Goal: Information Seeking & Learning: Compare options

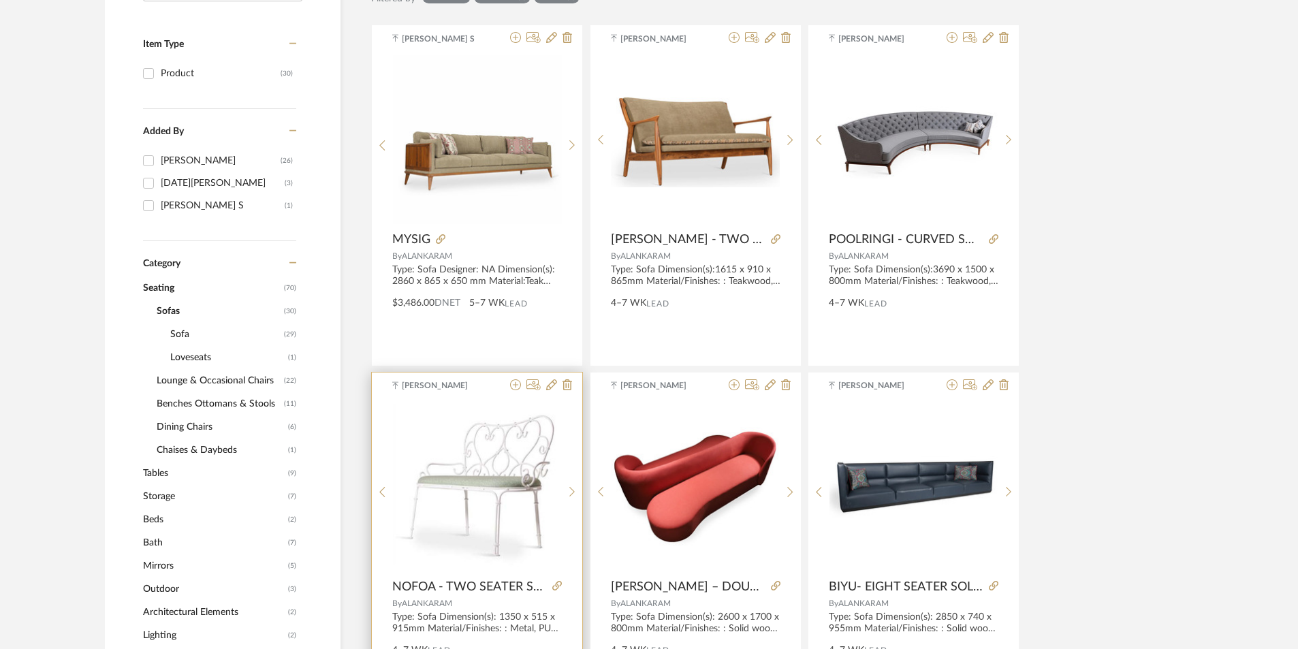
scroll to position [204, 0]
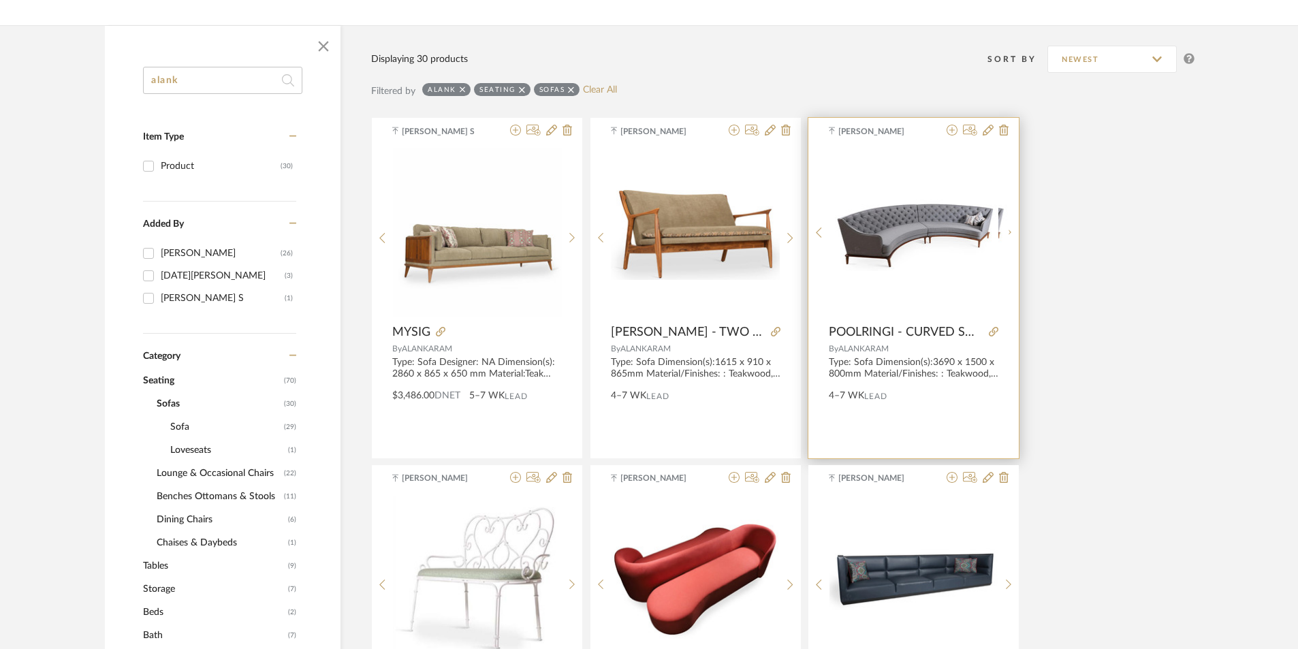
click at [950, 227] on img "0" at bounding box center [924, 232] width 170 height 78
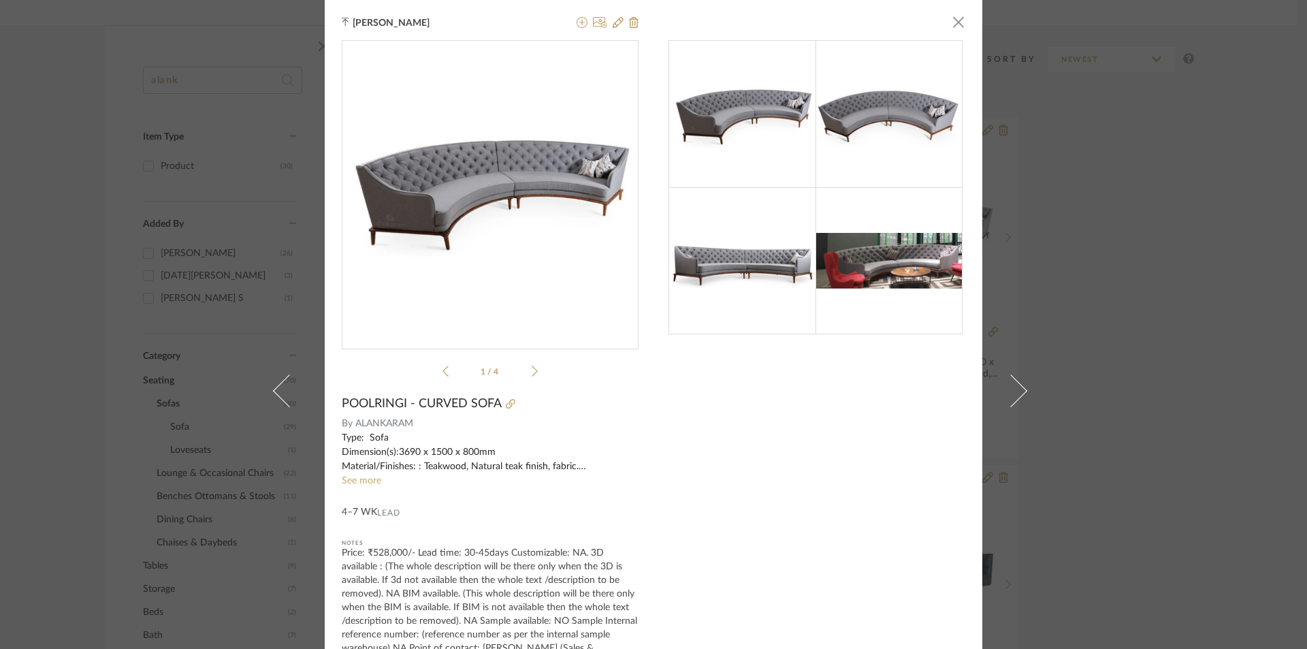
click at [532, 370] on icon at bounding box center [535, 371] width 6 height 12
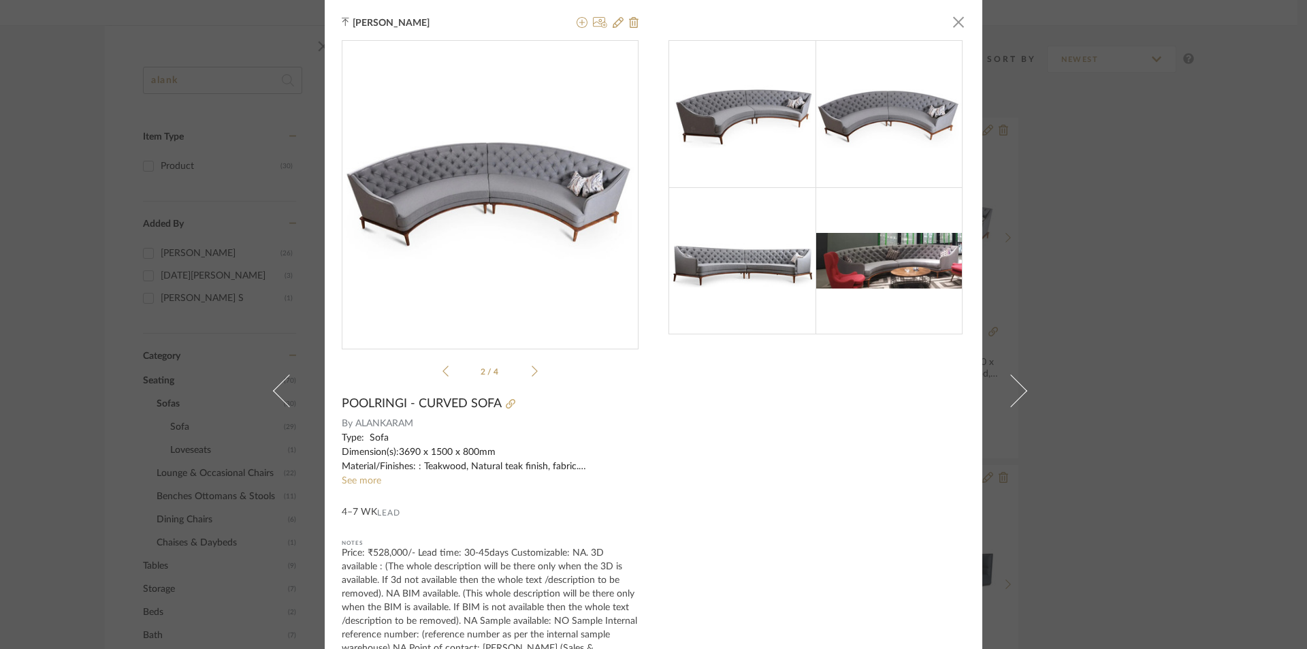
click at [532, 370] on icon at bounding box center [535, 371] width 6 height 12
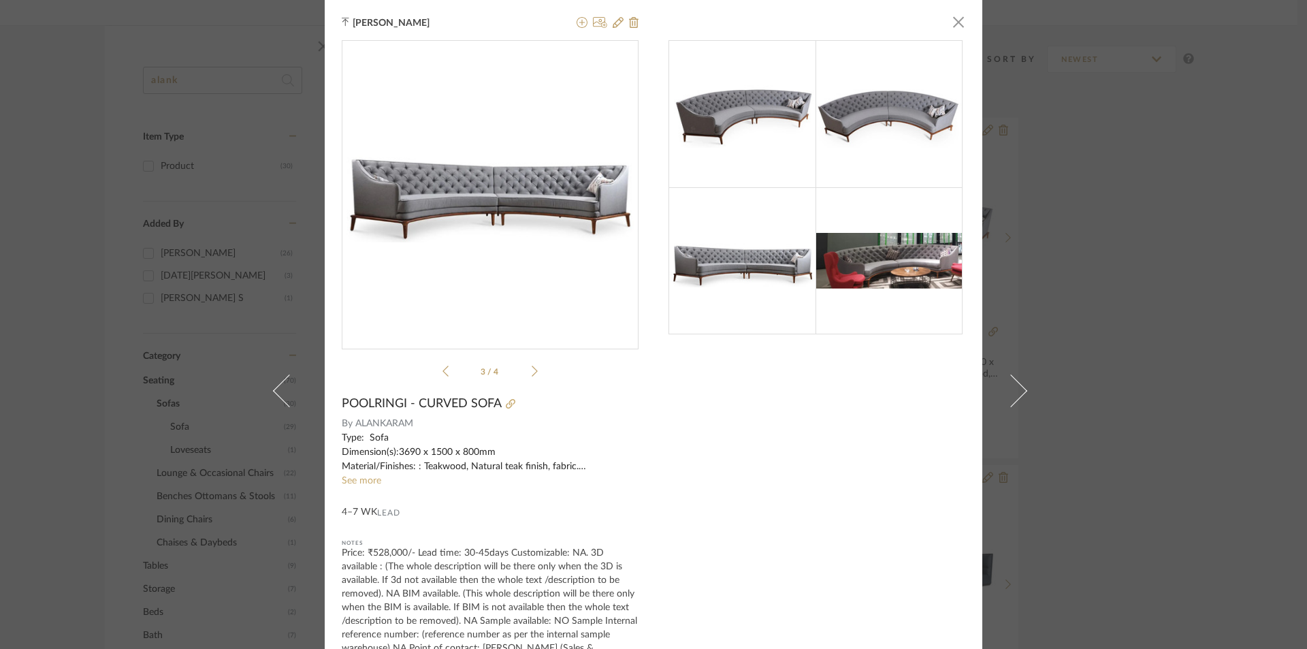
click at [532, 370] on icon at bounding box center [535, 371] width 6 height 12
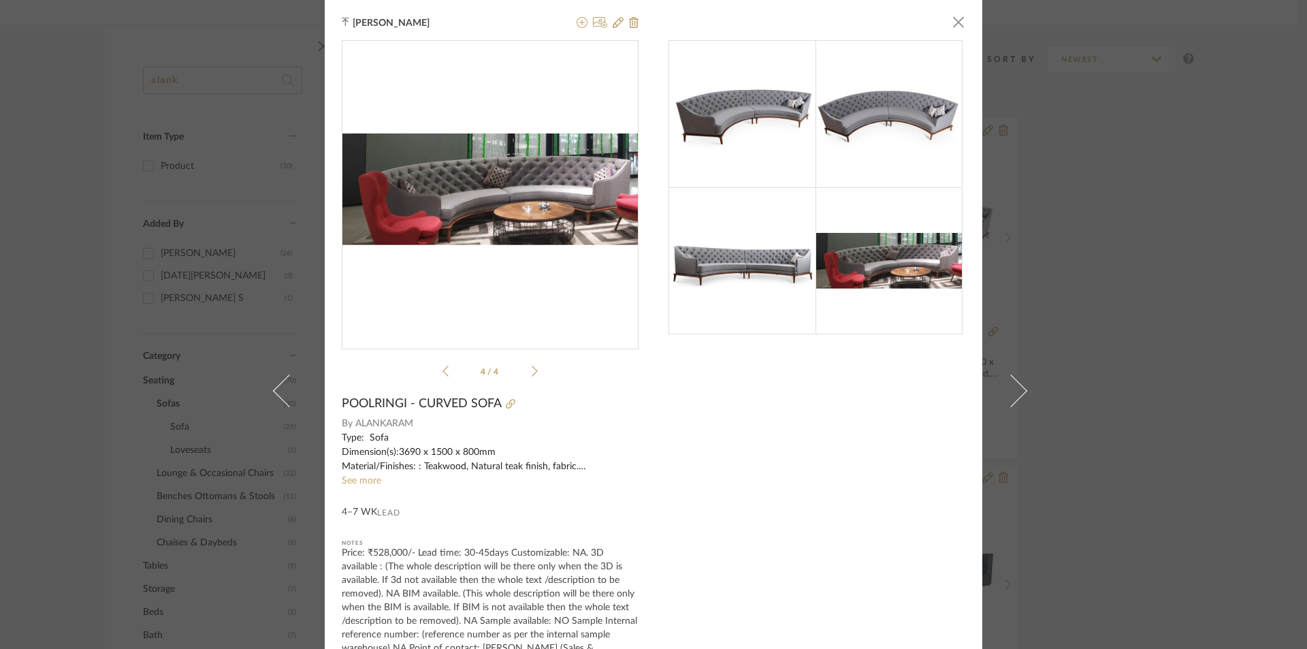
click at [532, 370] on icon at bounding box center [535, 371] width 6 height 12
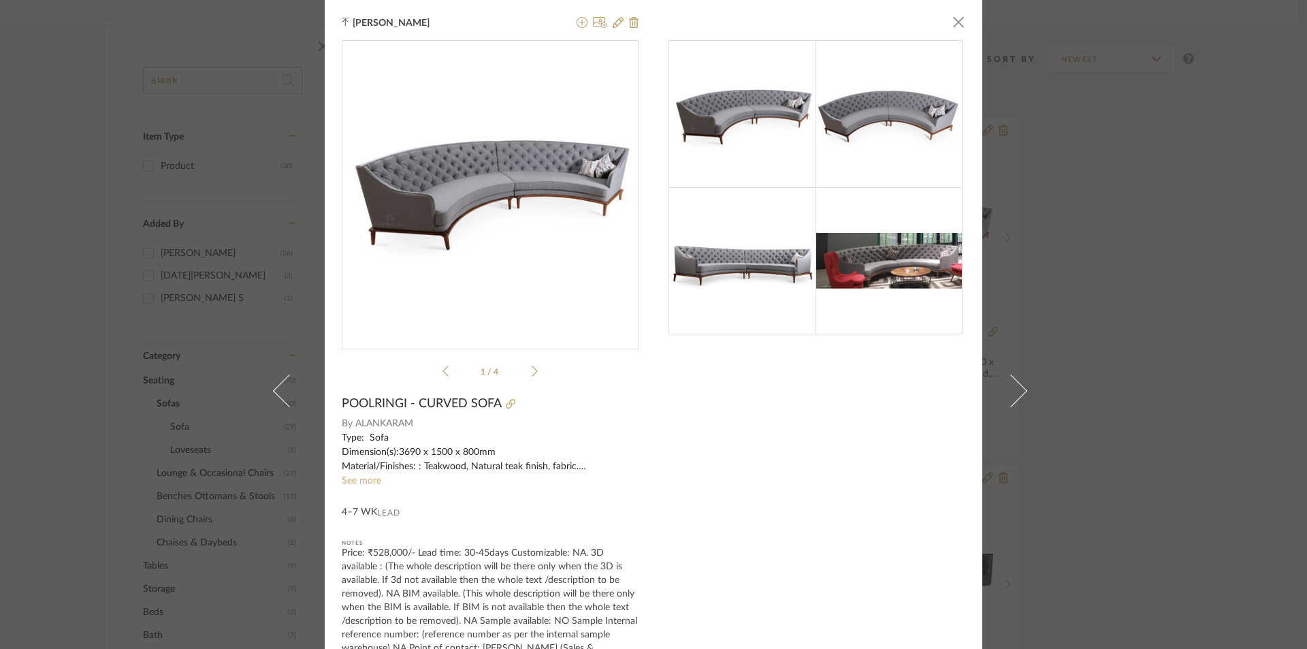
drag, startPoint x: 1212, startPoint y: 158, endPoint x: 1105, endPoint y: 144, distance: 108.5
click at [1211, 159] on div "[PERSON_NAME] × 1 / 4 POOLRINGI - CURVED SOFA By ALANKARAM Type: Sofa Dimension…" at bounding box center [653, 324] width 1307 height 649
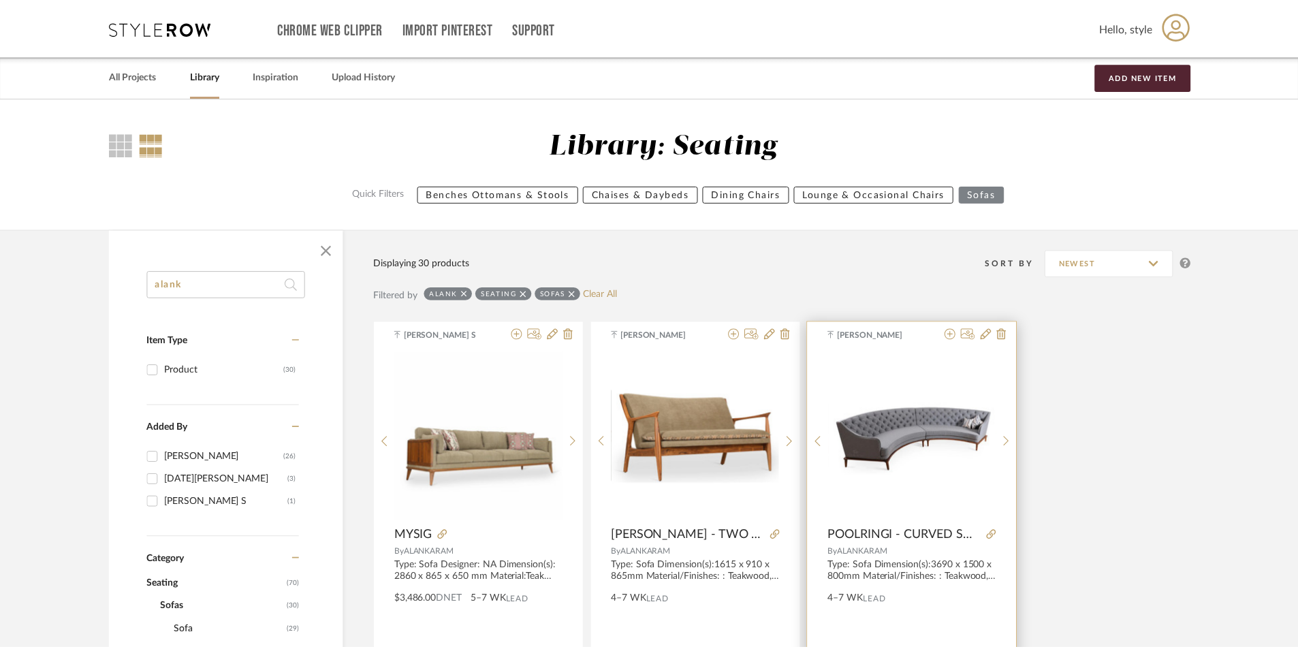
scroll to position [204, 0]
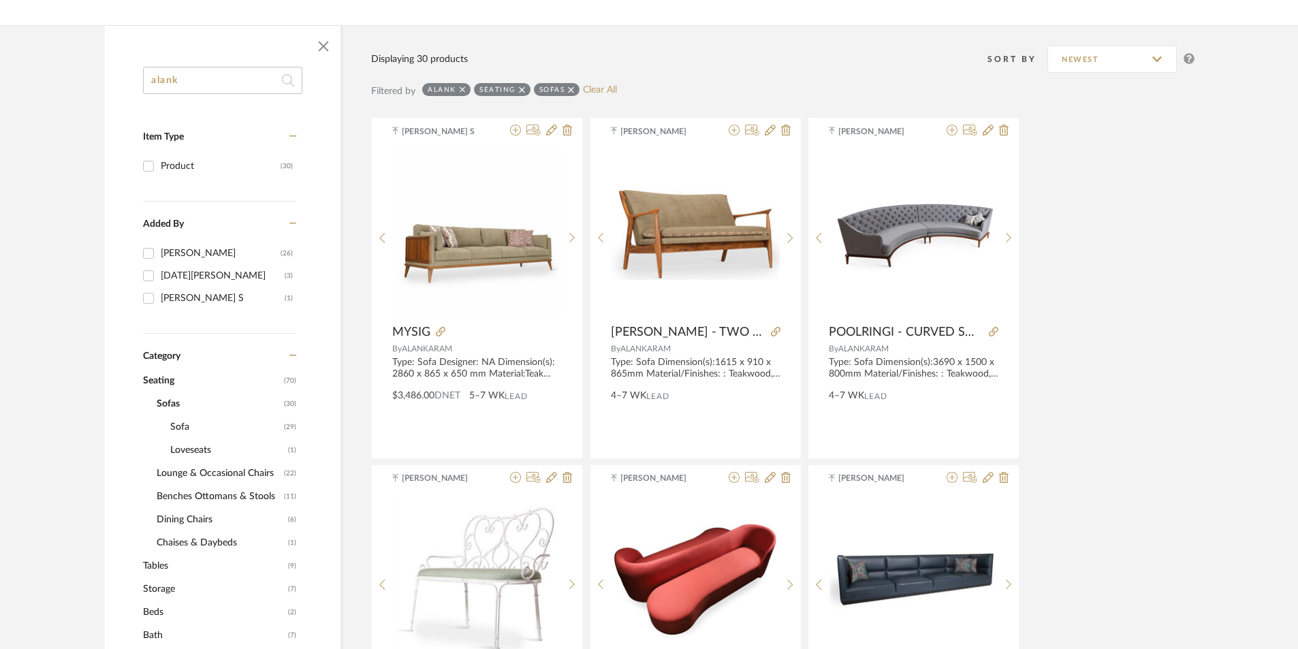
drag, startPoint x: 260, startPoint y: 80, endPoint x: 25, endPoint y: 76, distance: 235.0
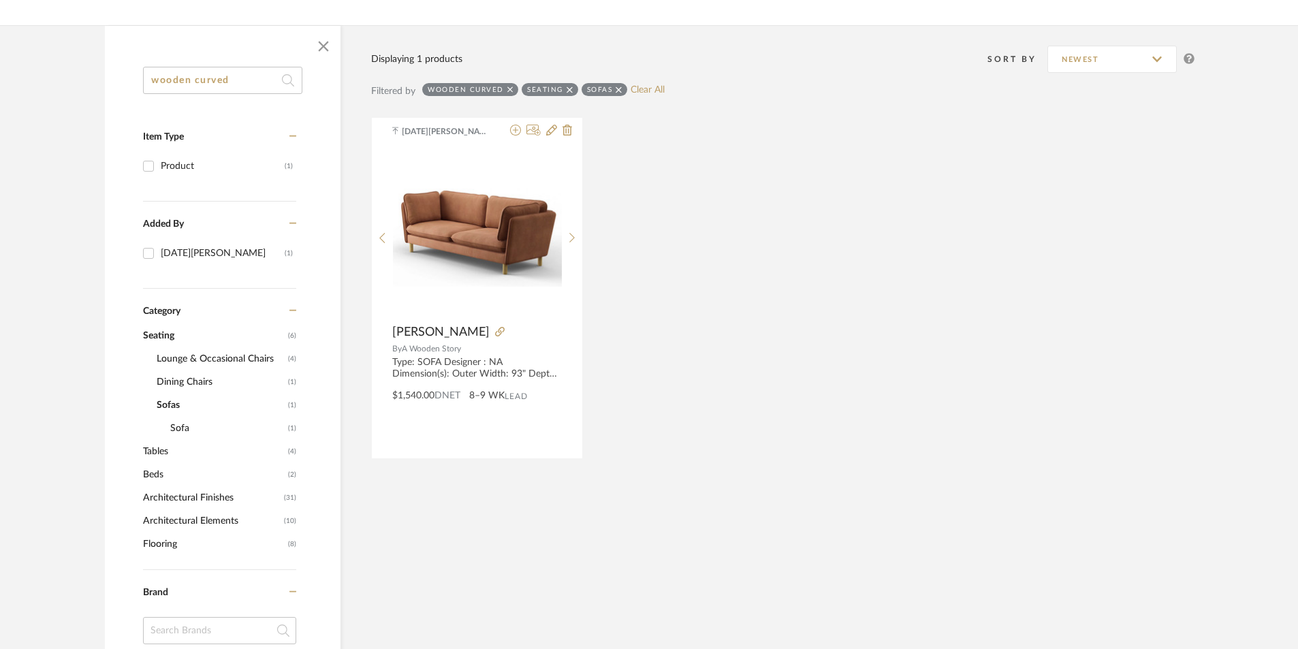
type input "wooden curved"
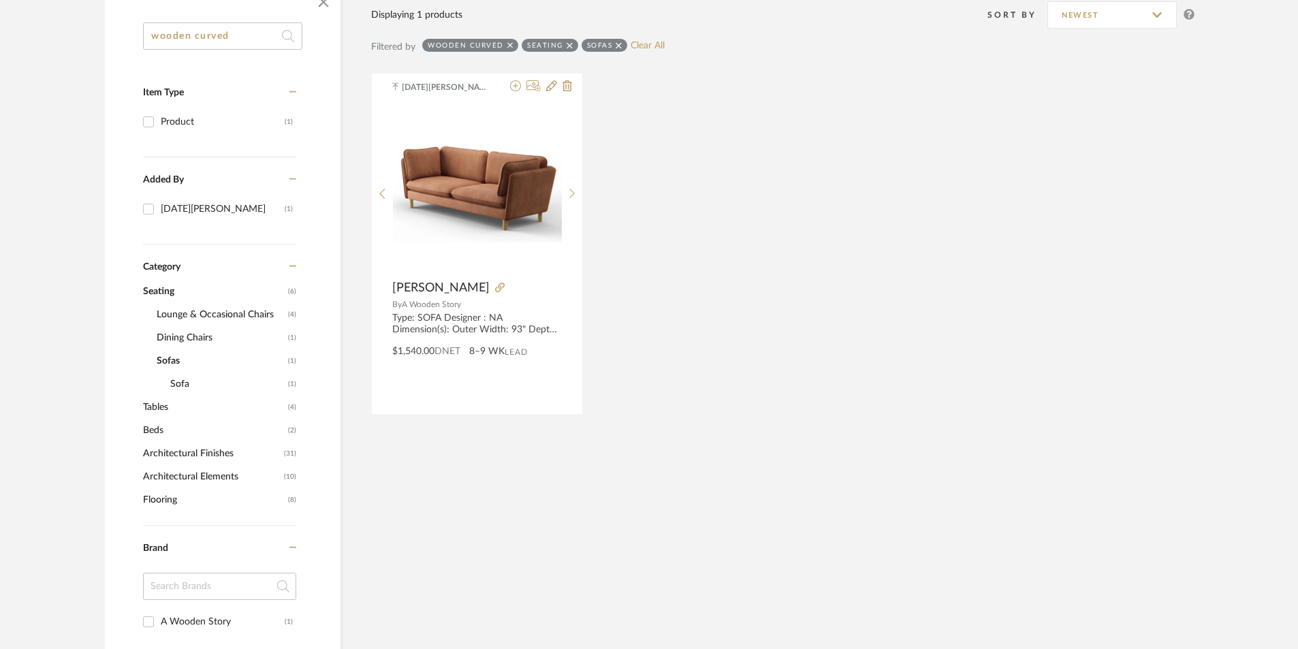
scroll to position [272, 0]
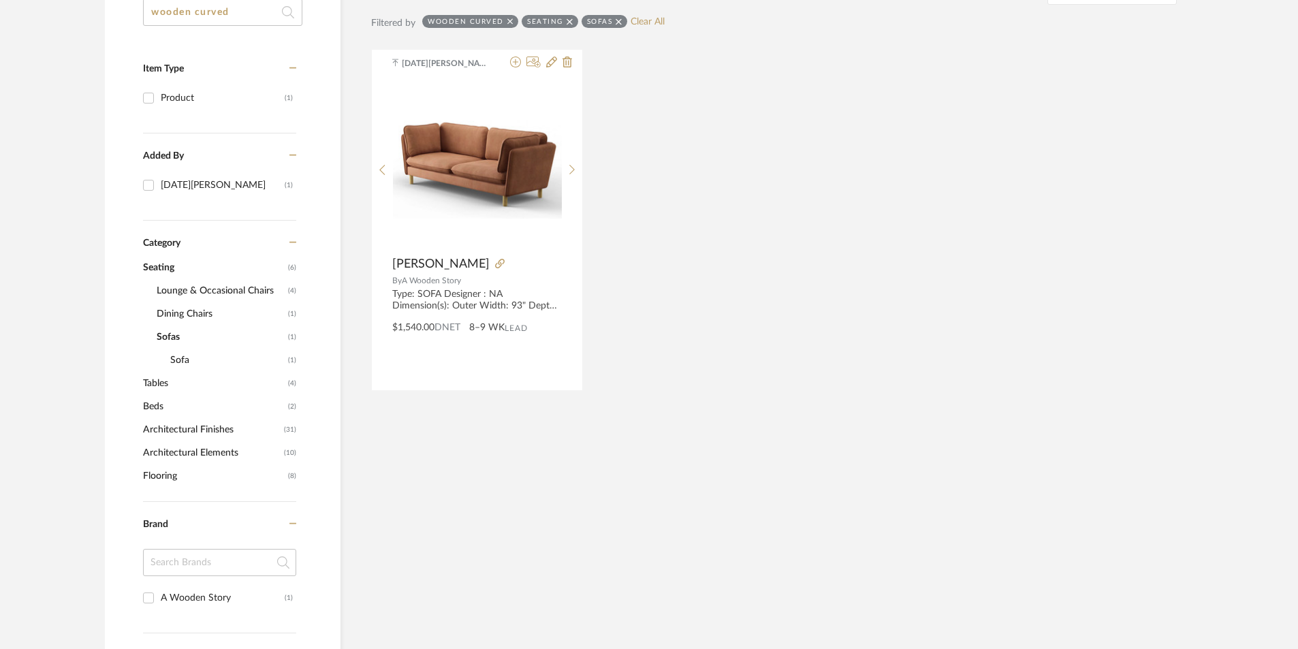
click at [161, 265] on span "Seating" at bounding box center [214, 267] width 142 height 23
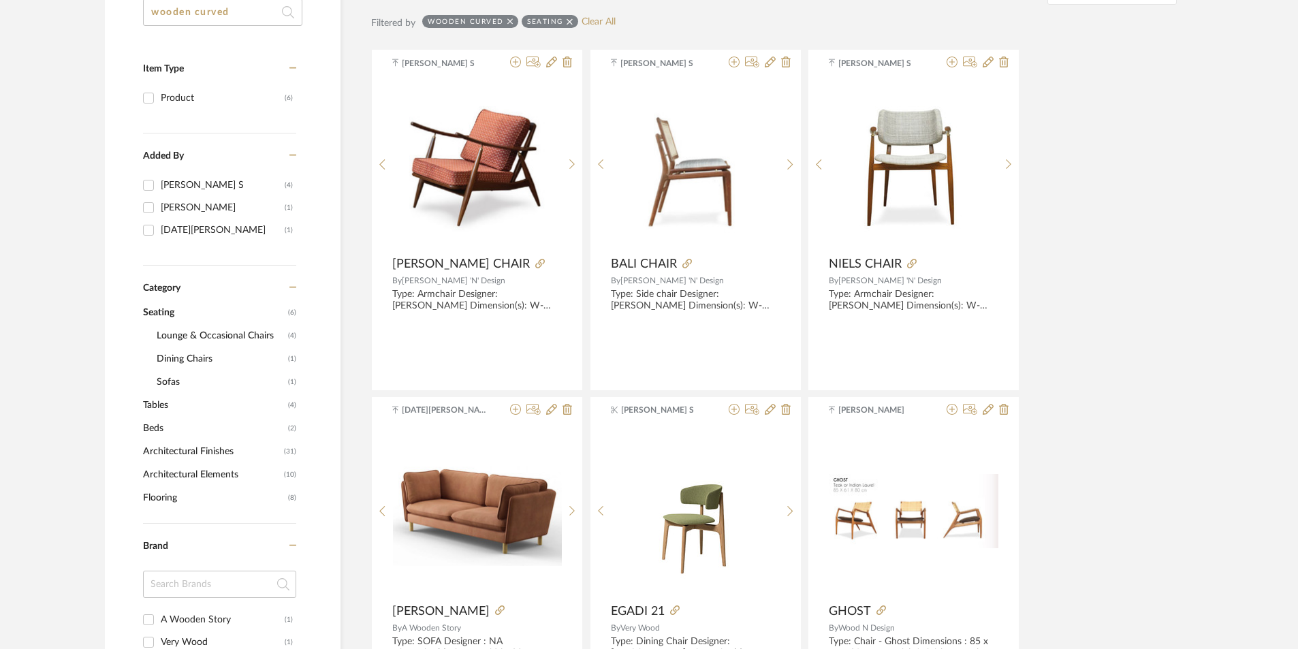
click at [510, 21] on icon at bounding box center [510, 22] width 6 height 10
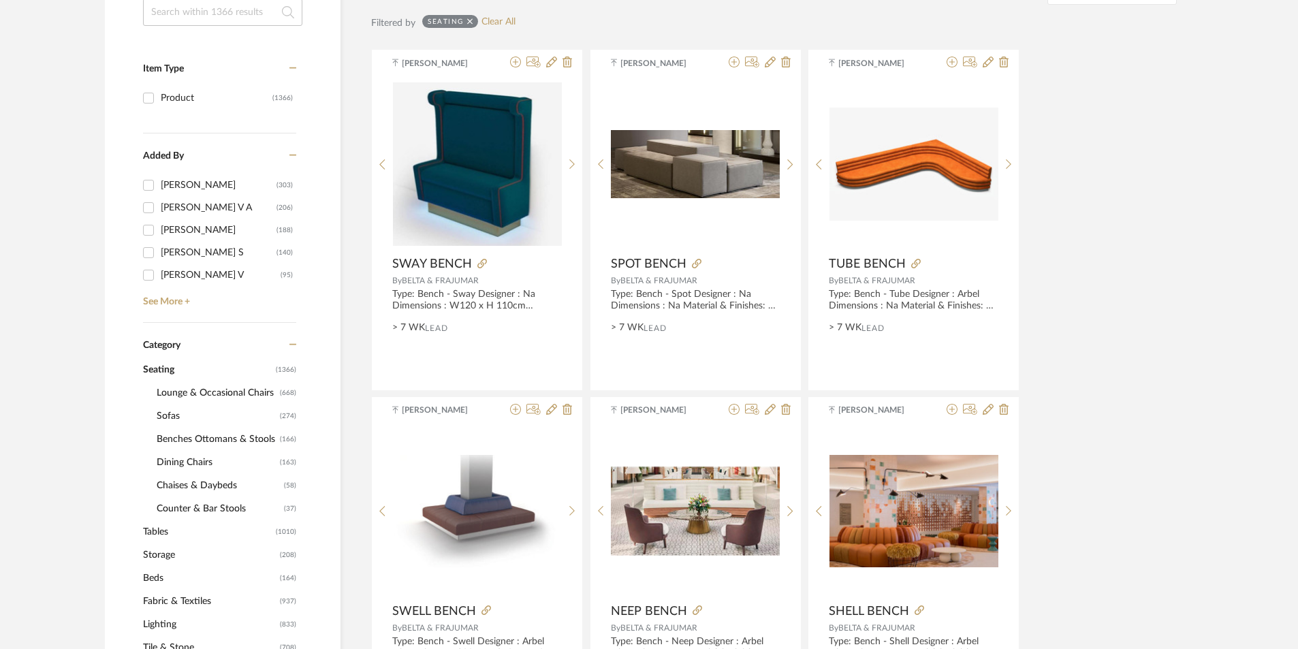
click at [179, 418] on span "Sofas" at bounding box center [217, 415] width 120 height 23
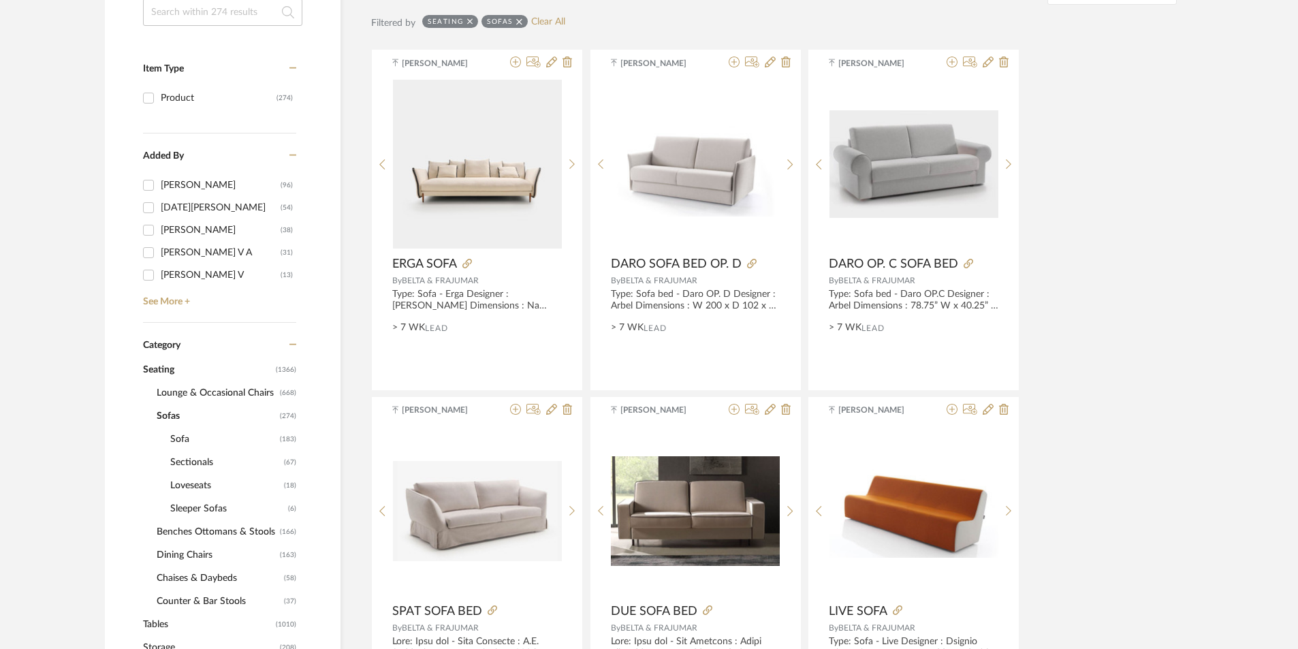
click at [192, 510] on span "Sleeper Sofas" at bounding box center [227, 508] width 114 height 23
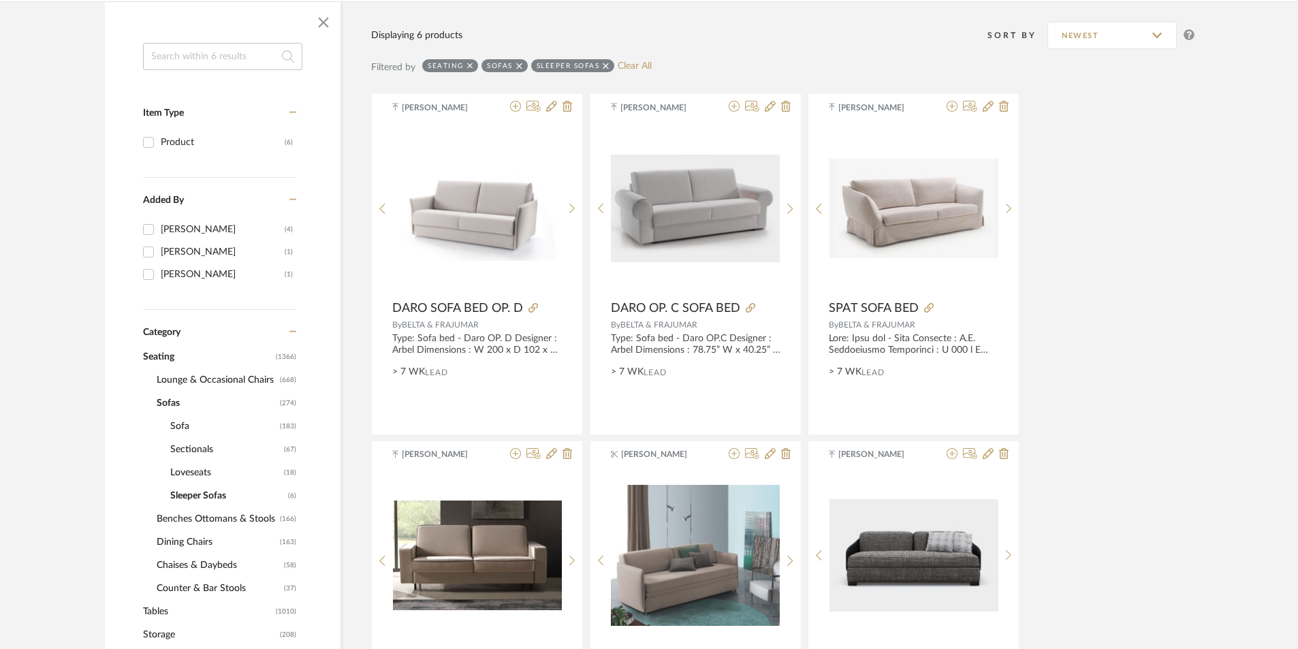
scroll to position [204, 0]
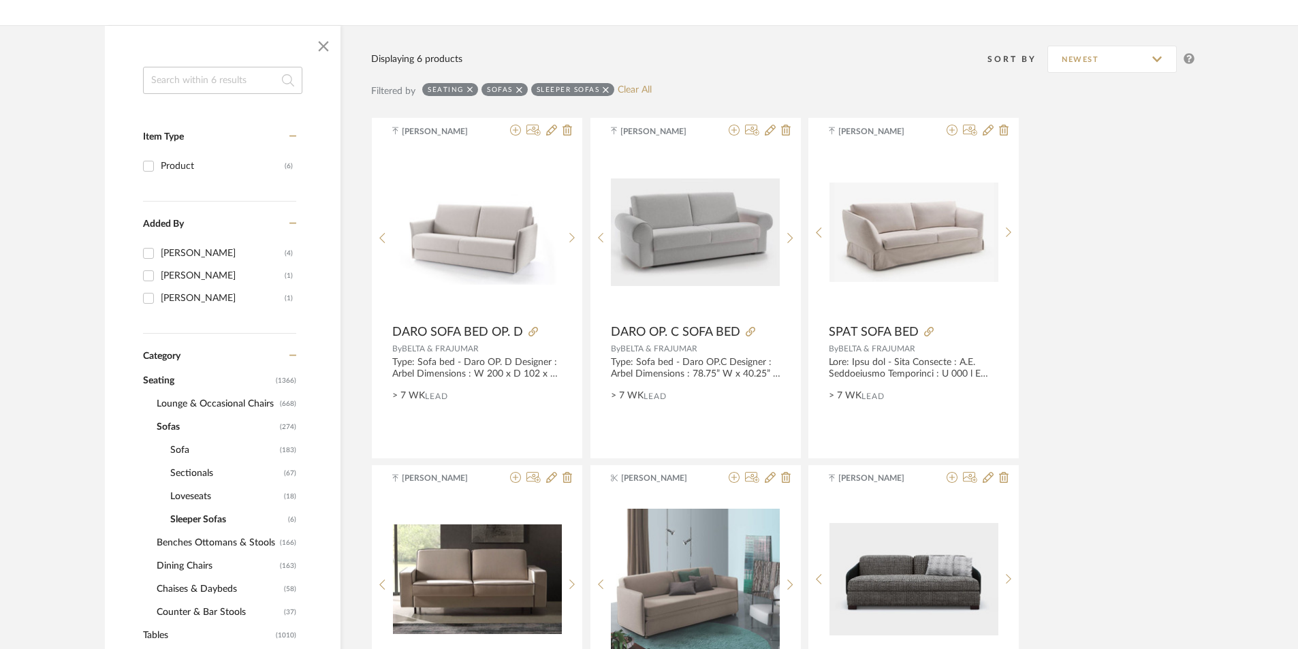
click at [604, 89] on icon at bounding box center [606, 90] width 6 height 10
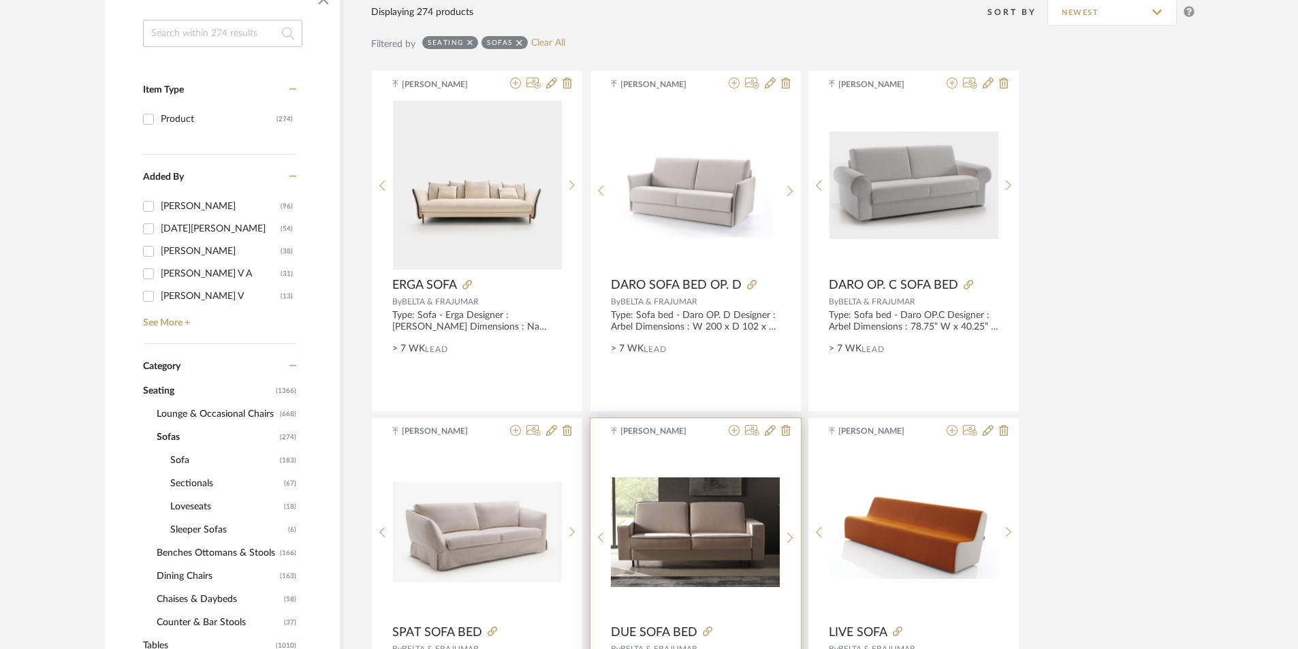
scroll to position [272, 0]
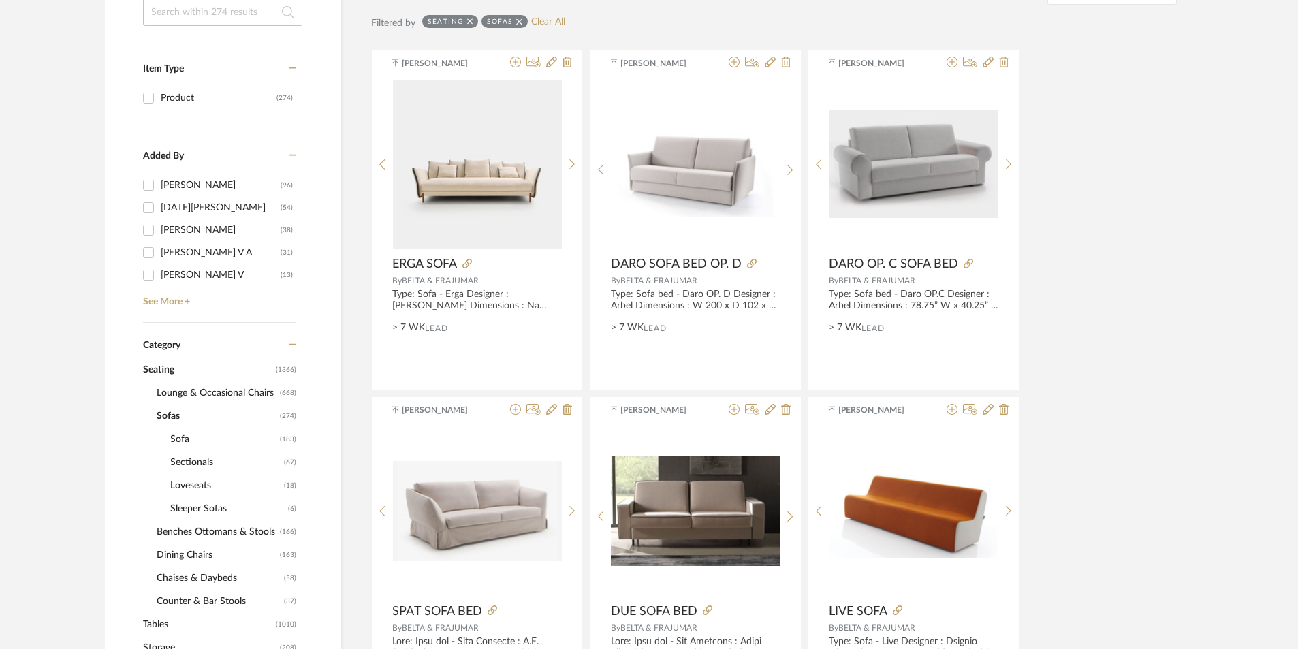
click at [189, 460] on span "Sectionals" at bounding box center [225, 462] width 110 height 23
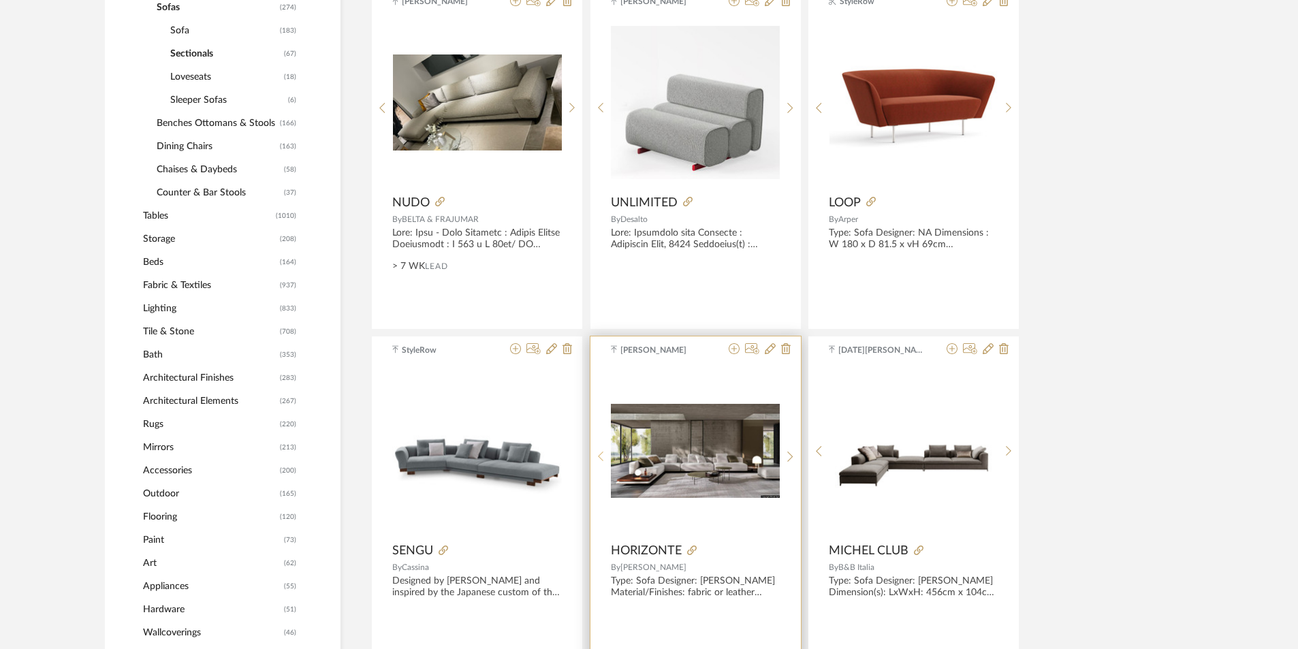
scroll to position [749, 0]
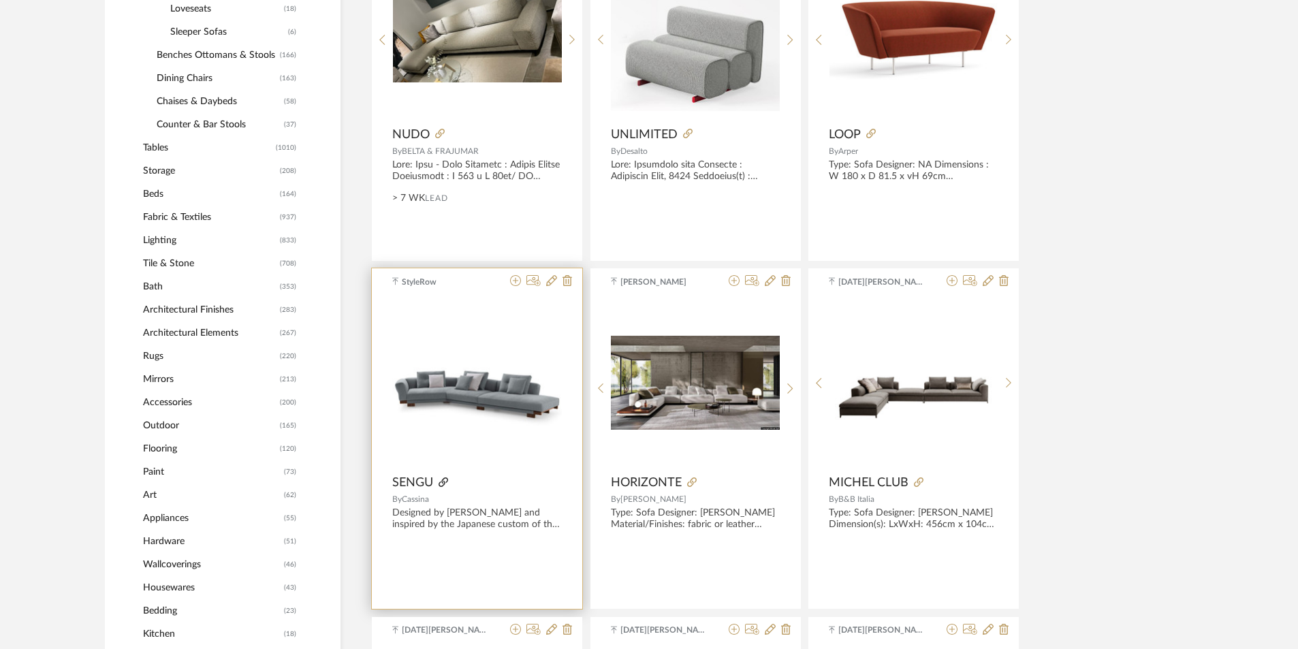
click at [440, 484] on icon at bounding box center [444, 482] width 10 height 10
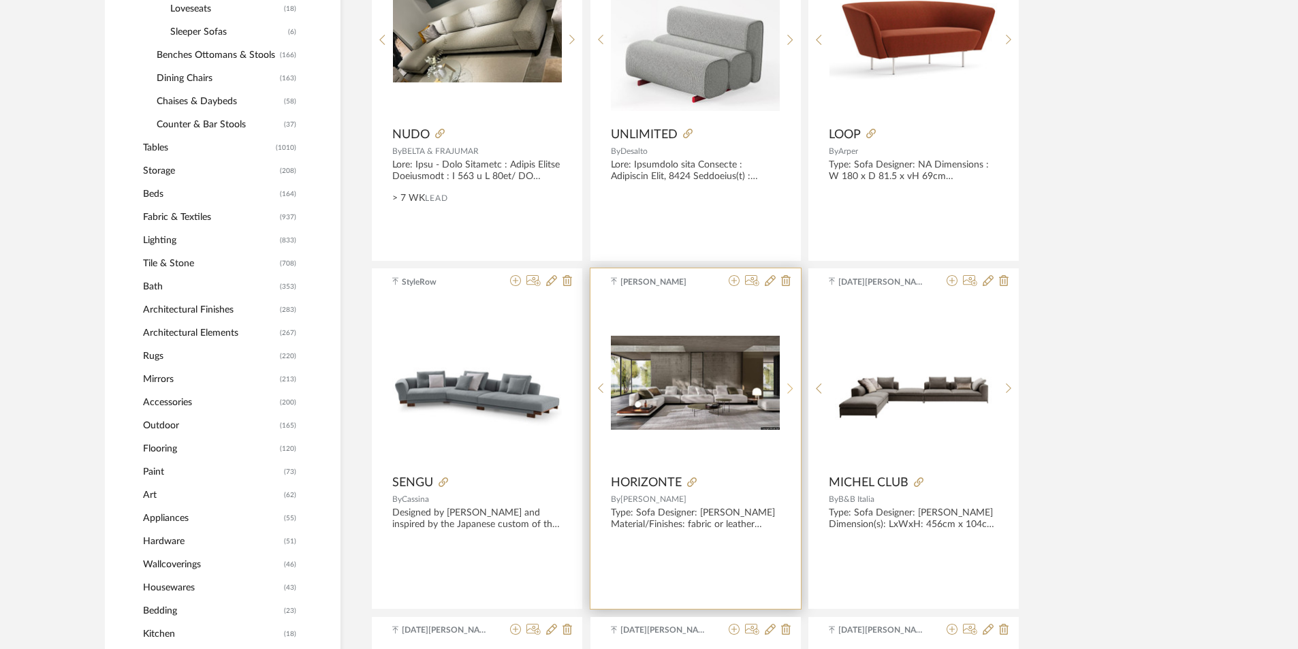
click at [791, 385] on icon at bounding box center [790, 389] width 6 height 12
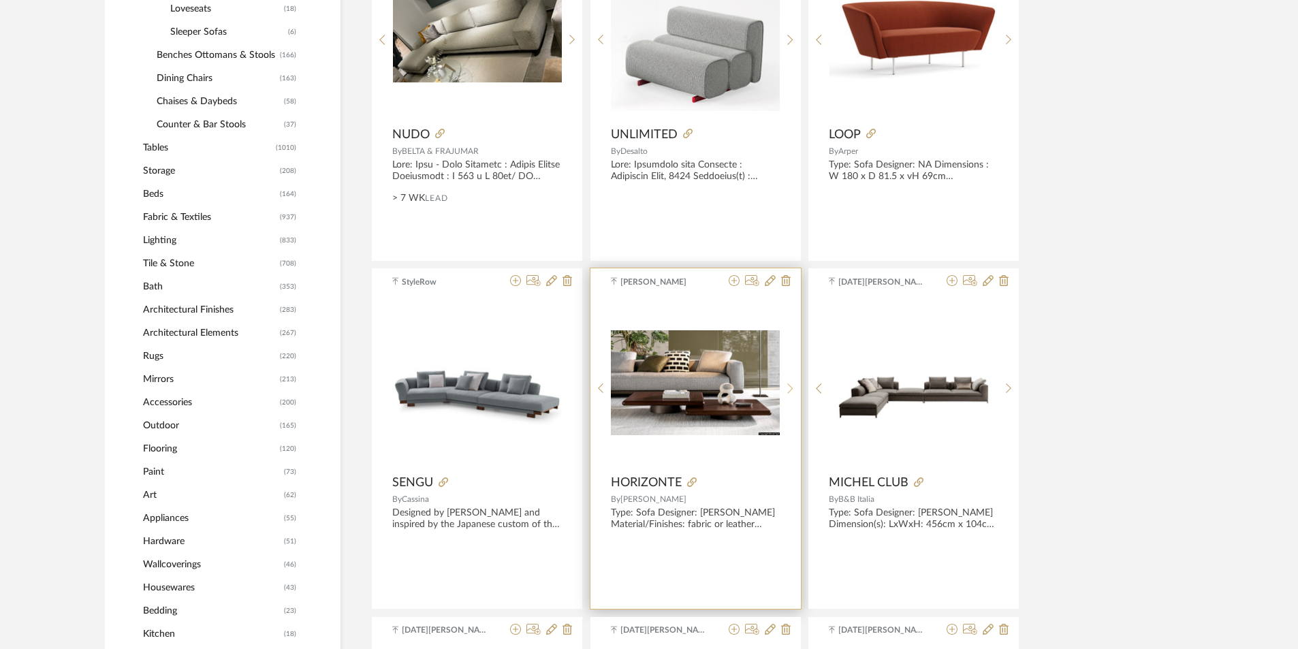
click at [791, 385] on icon at bounding box center [790, 389] width 6 height 12
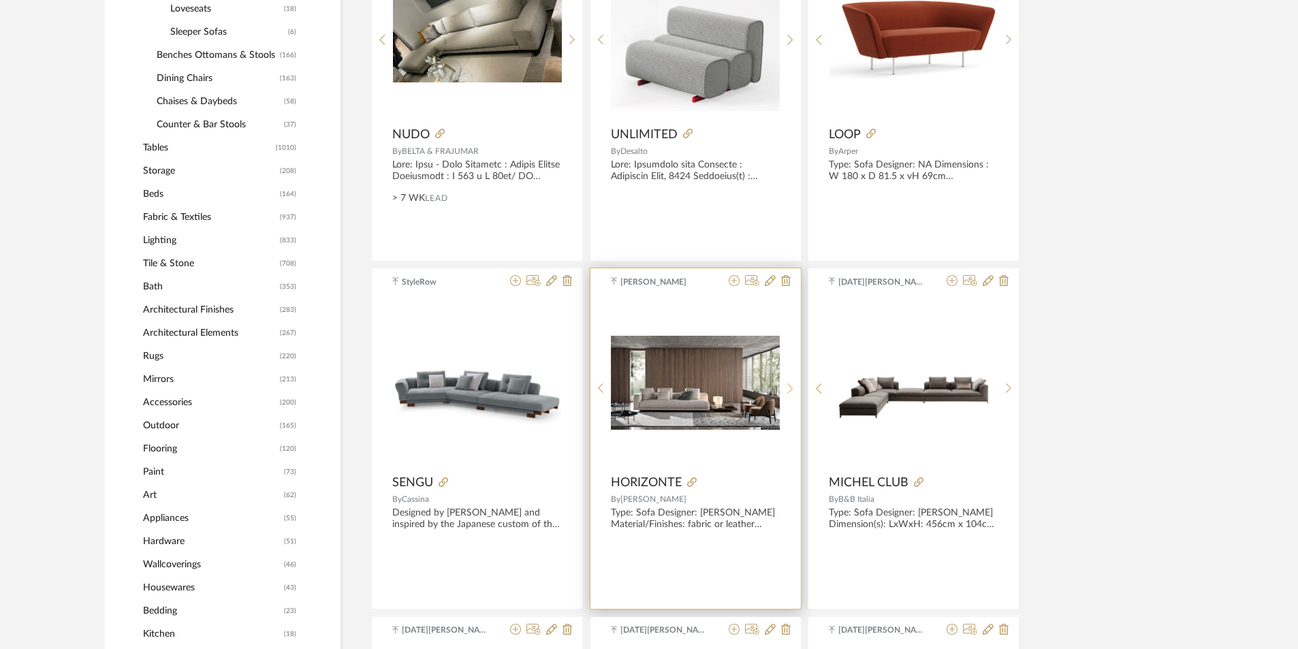
click at [791, 385] on icon at bounding box center [790, 389] width 6 height 12
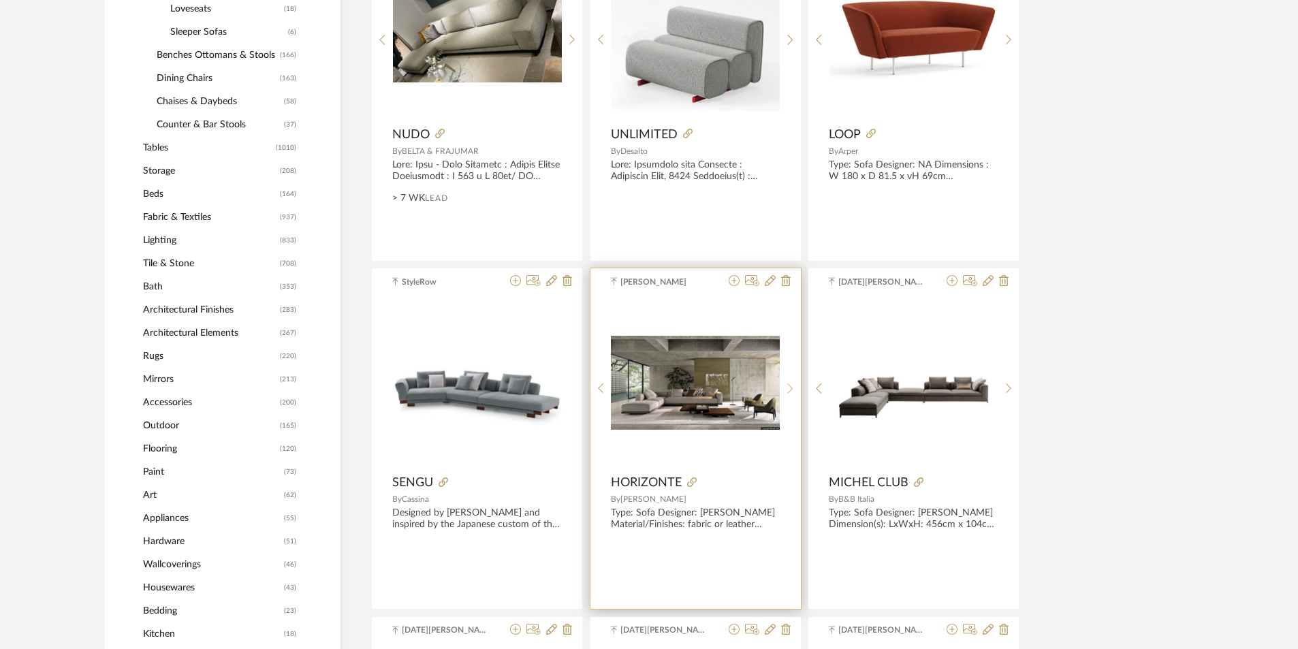
click at [791, 385] on icon at bounding box center [790, 389] width 6 height 12
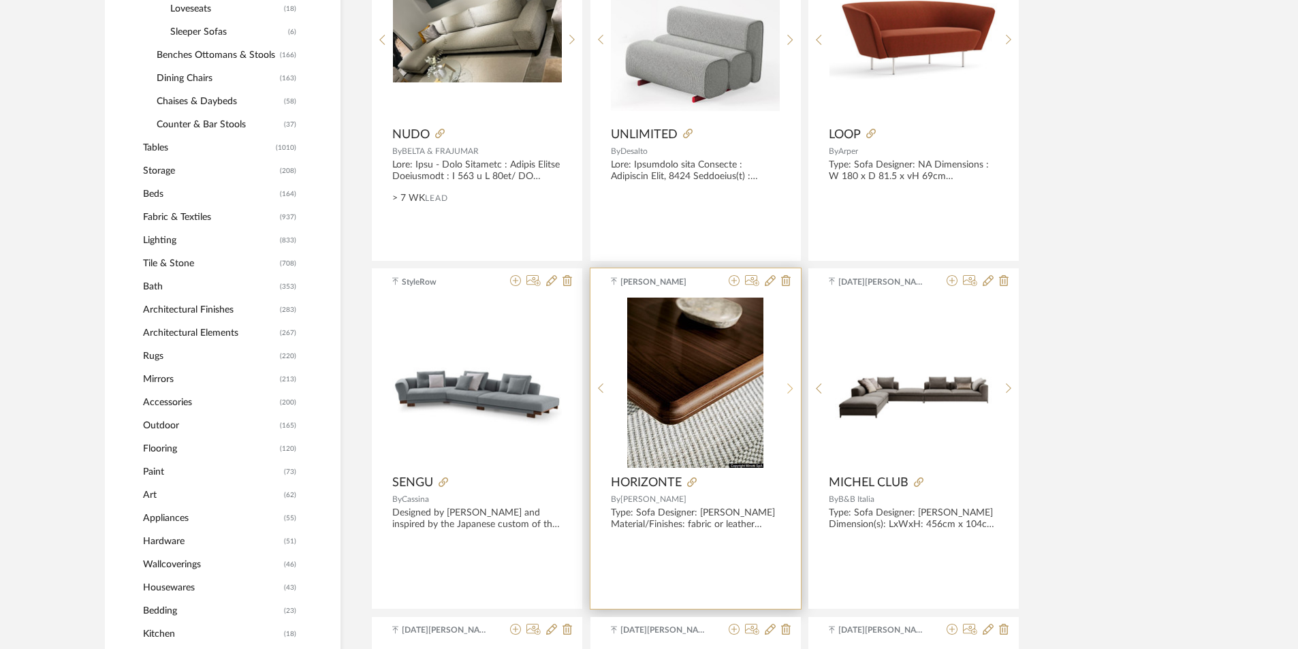
click at [791, 385] on icon at bounding box center [790, 389] width 6 height 12
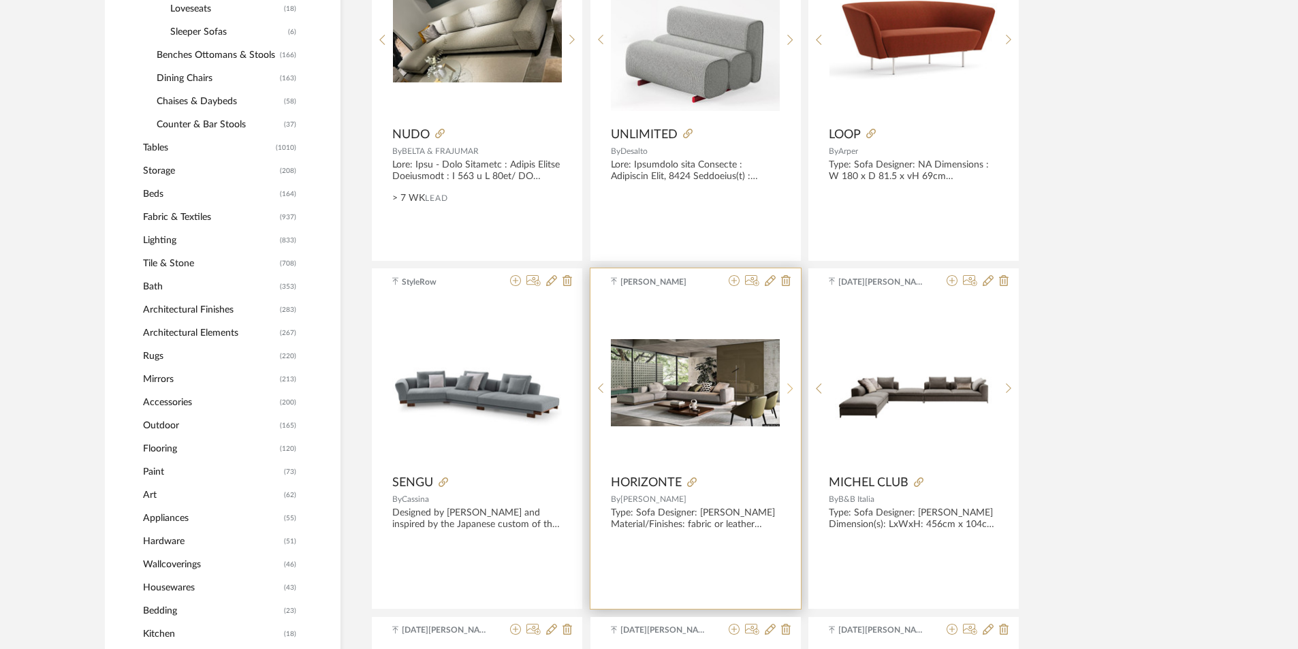
click at [791, 385] on icon at bounding box center [790, 389] width 6 height 12
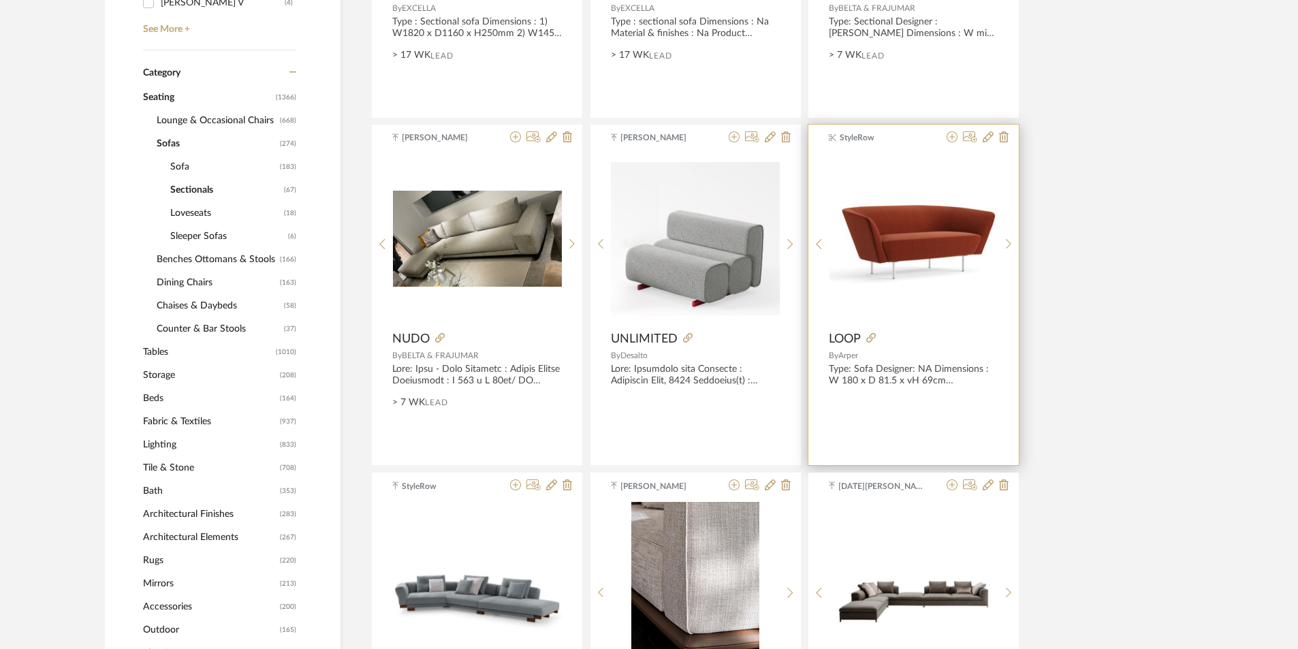
scroll to position [885, 0]
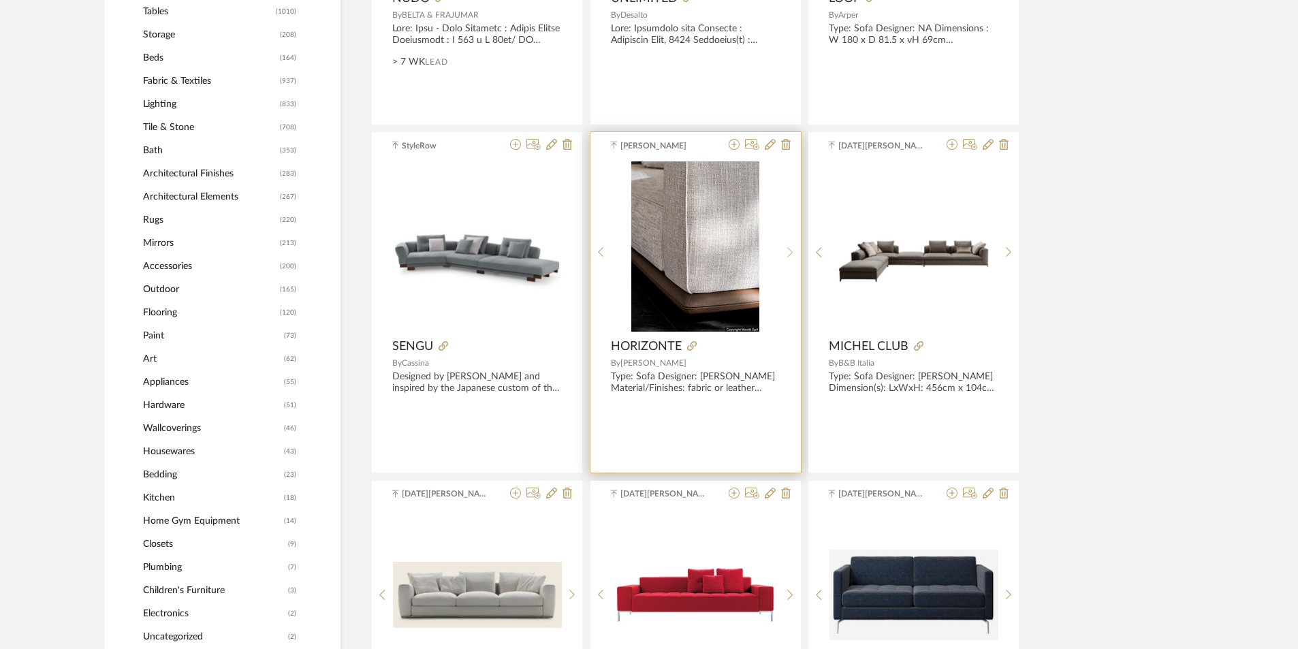
click at [793, 251] on sr-next-btn at bounding box center [790, 253] width 21 height 12
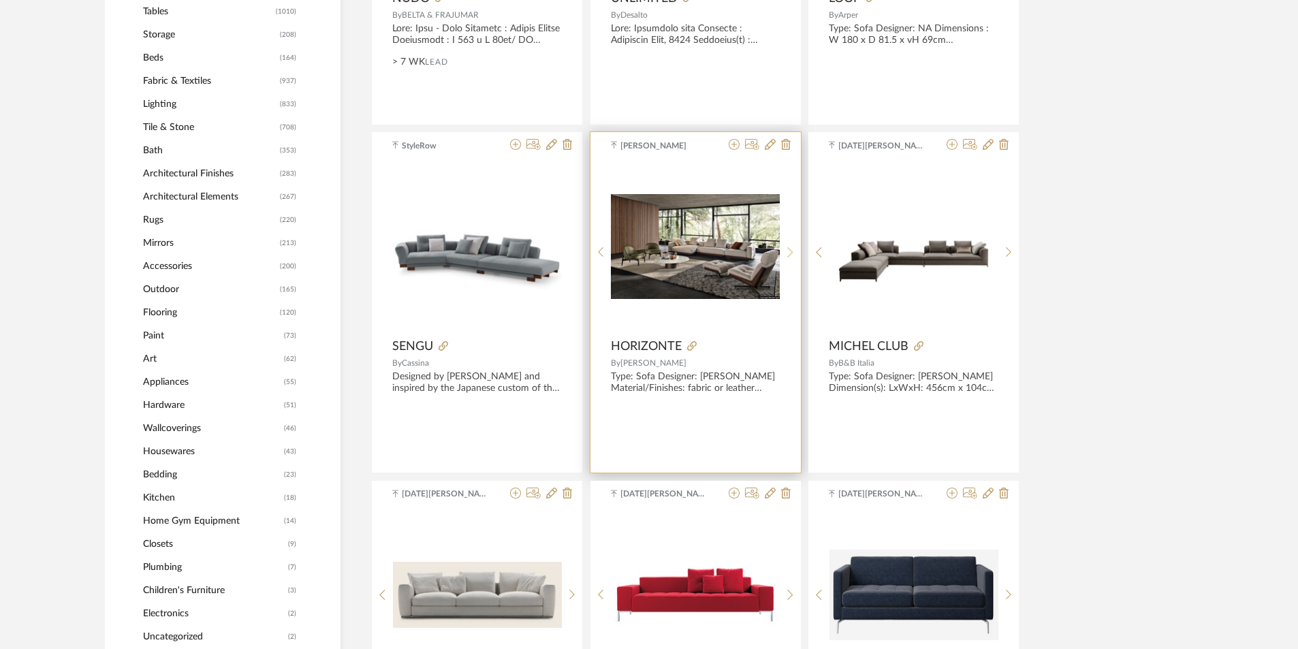
click at [793, 251] on sr-next-btn at bounding box center [790, 253] width 21 height 12
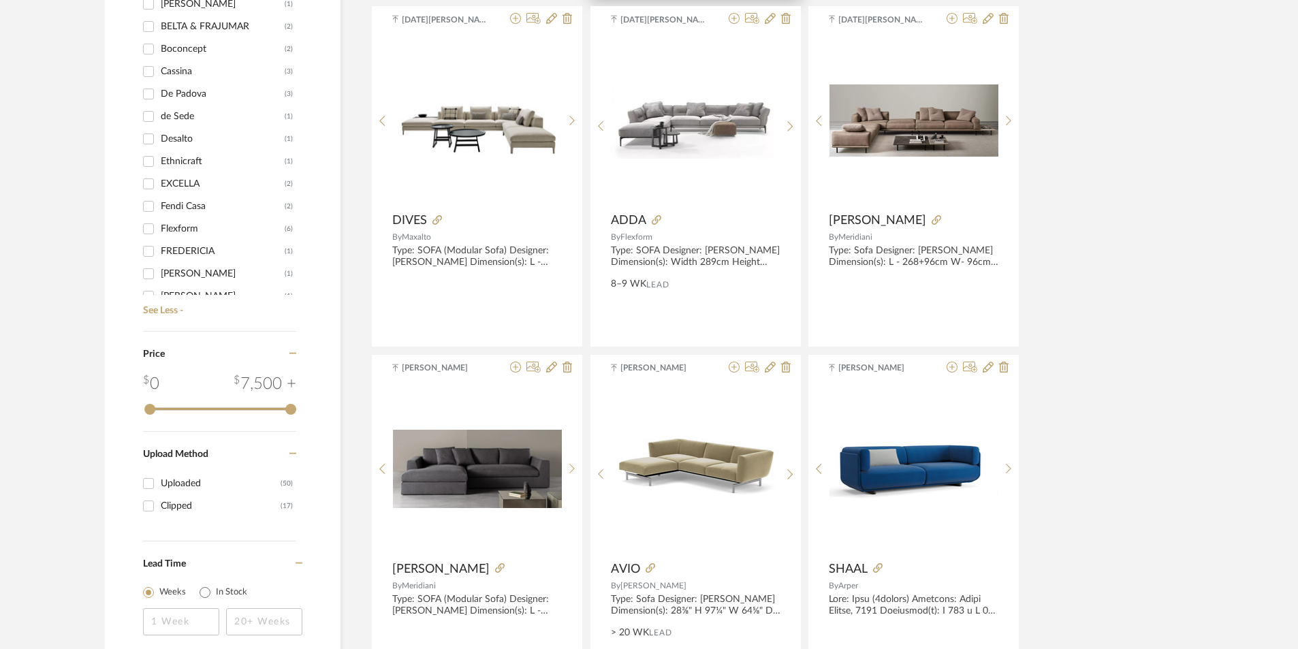
scroll to position [1702, 0]
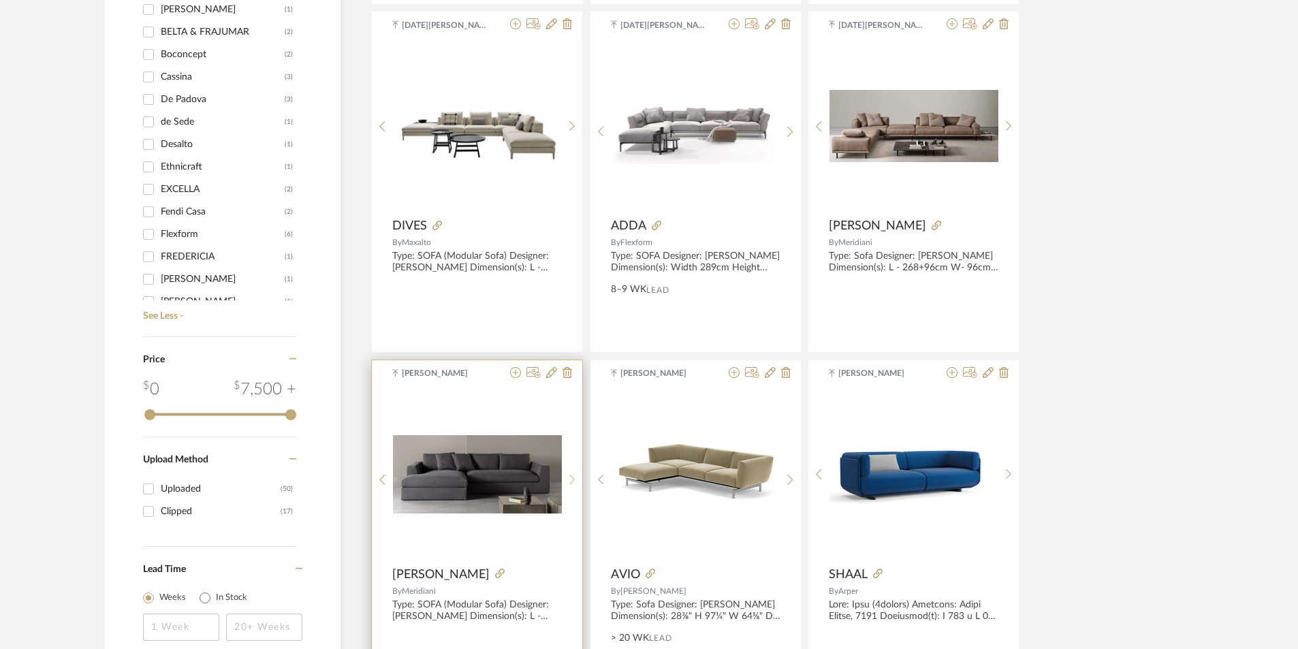
click at [573, 474] on icon at bounding box center [572, 480] width 6 height 12
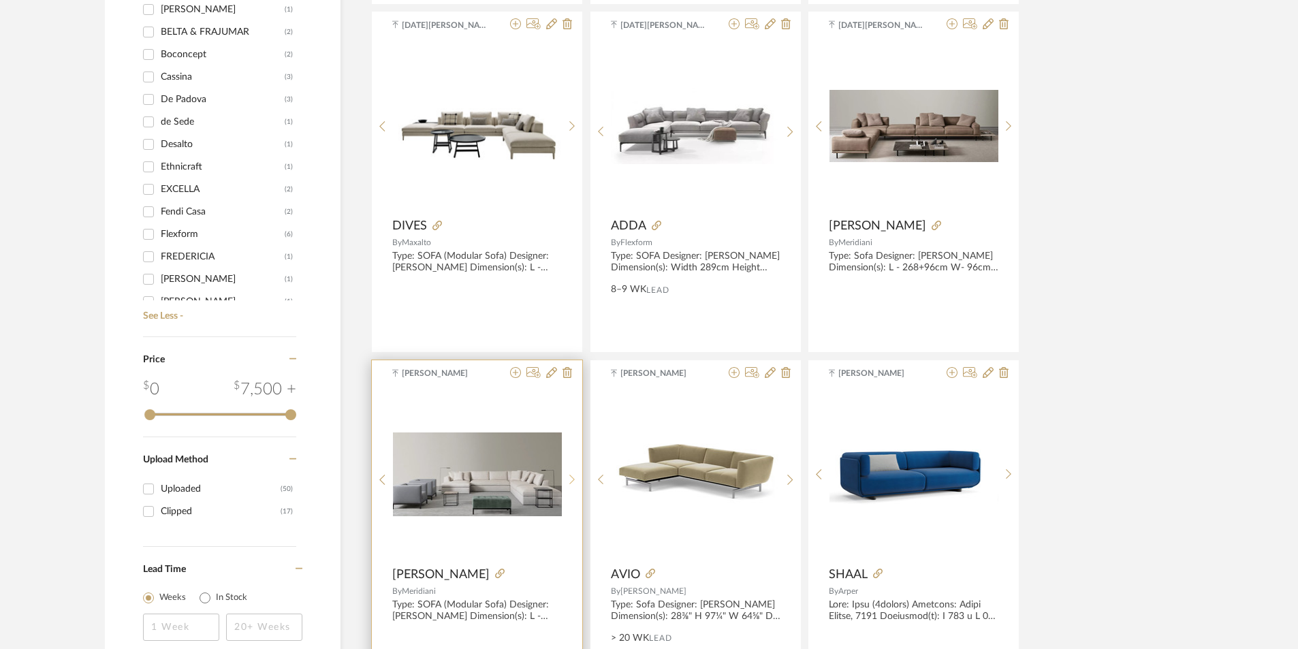
click at [573, 472] on div at bounding box center [572, 480] width 21 height 181
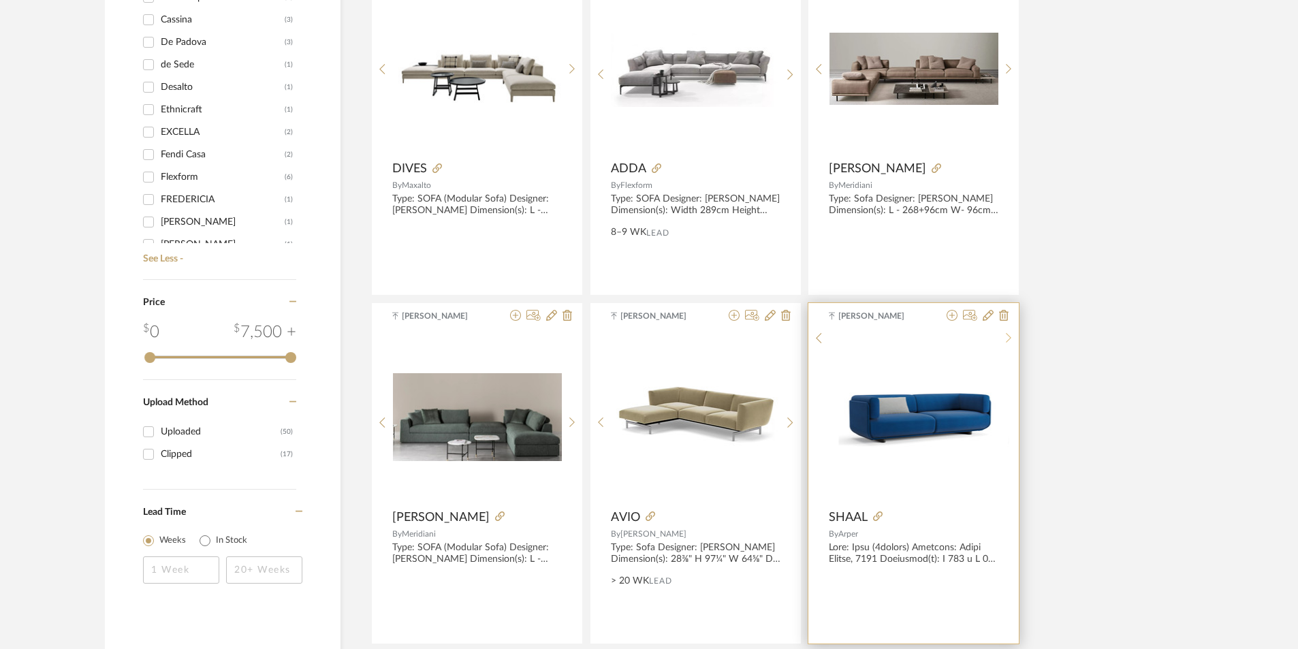
scroll to position [1839, 0]
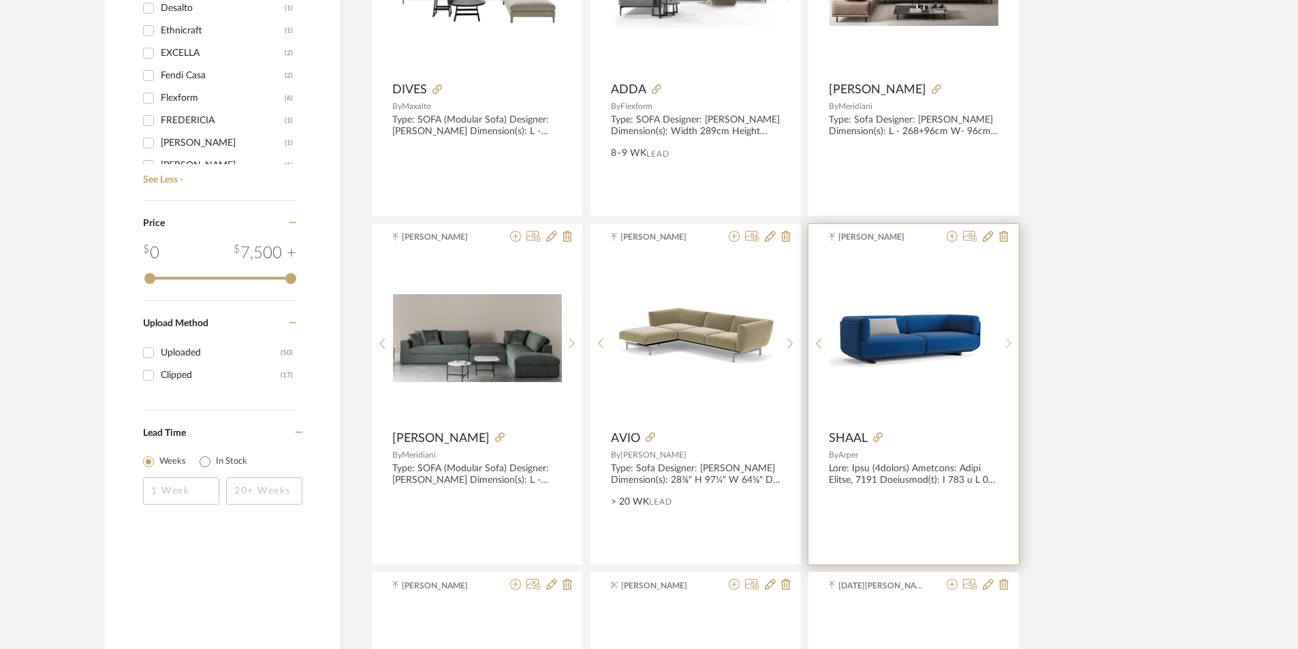
click at [1011, 335] on div at bounding box center [1008, 343] width 21 height 181
click at [1011, 336] on div at bounding box center [1008, 343] width 21 height 181
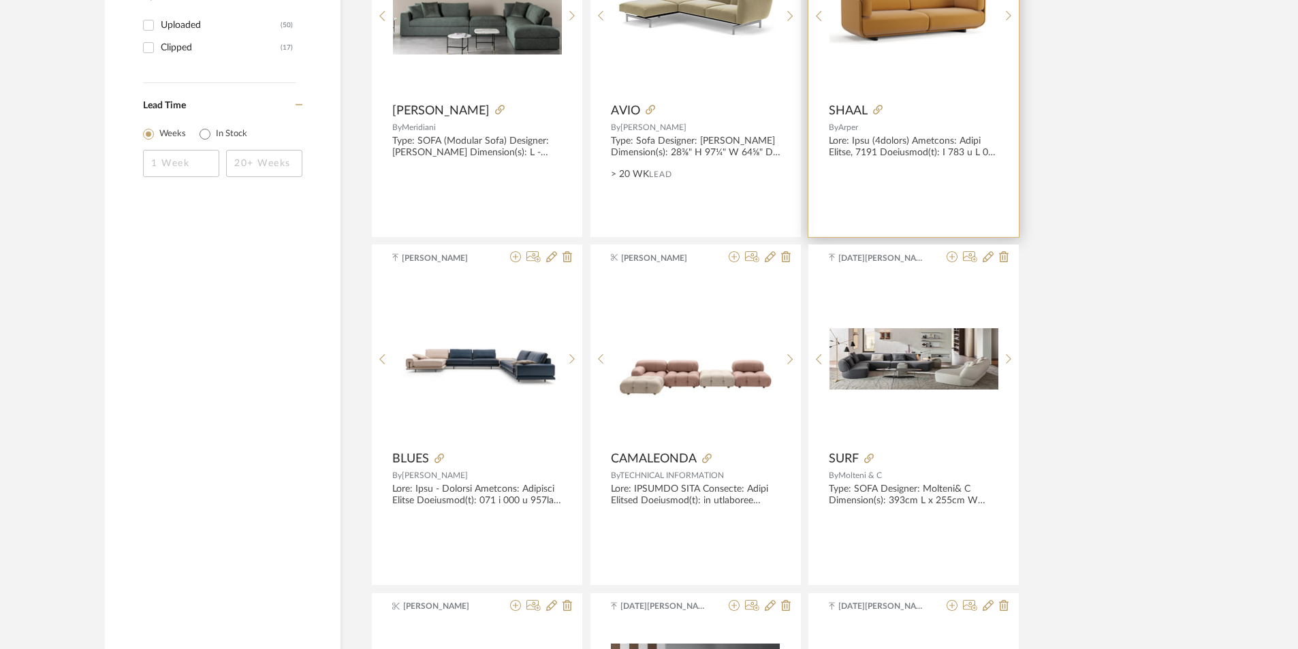
scroll to position [2247, 0]
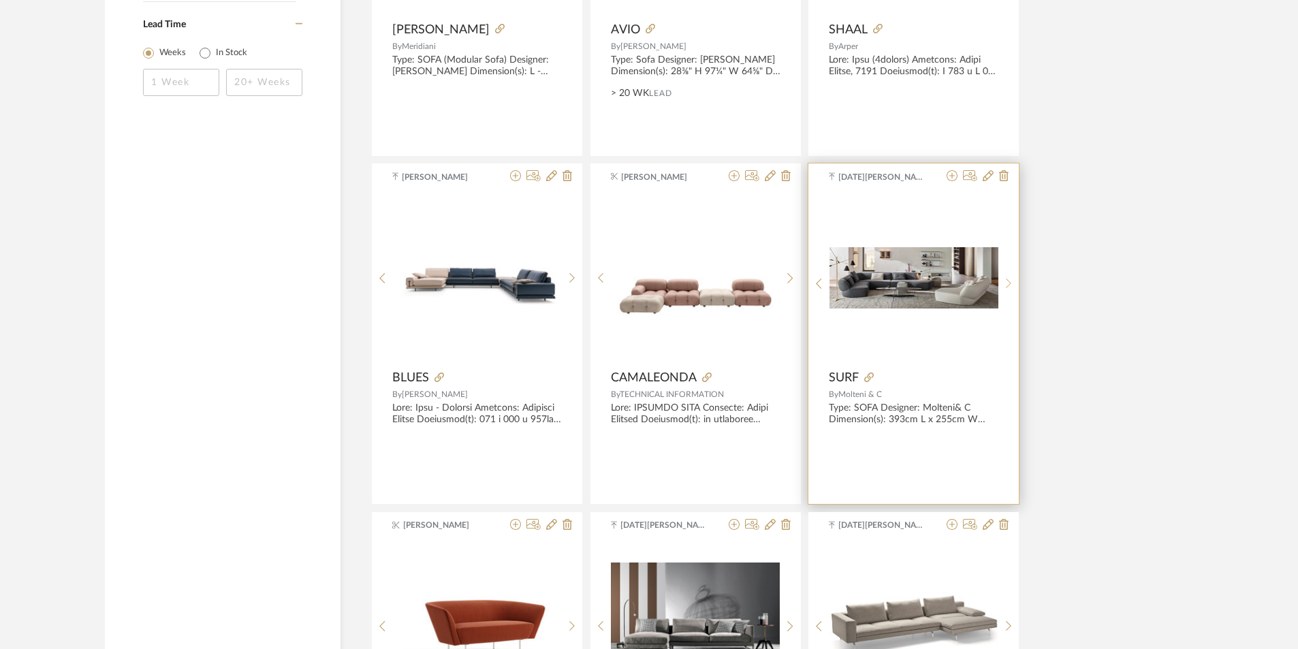
click at [1004, 286] on sr-next-btn at bounding box center [1008, 284] width 21 height 12
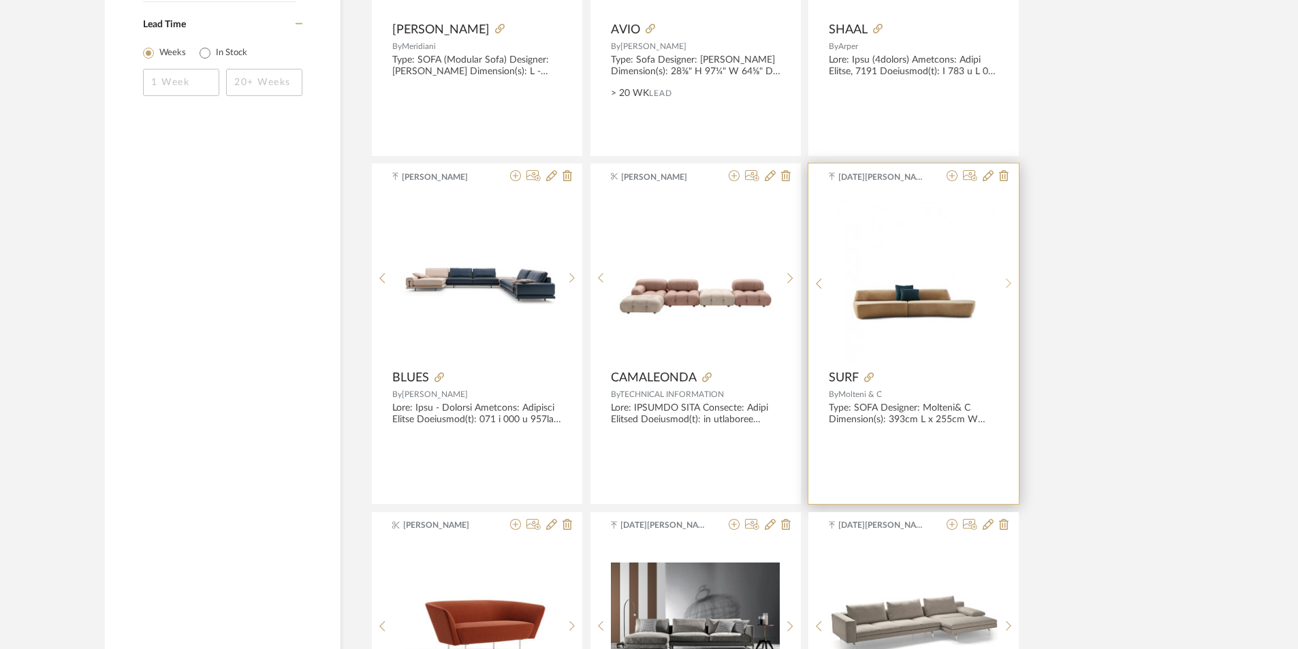
click at [1004, 286] on sr-next-btn at bounding box center [1008, 284] width 21 height 12
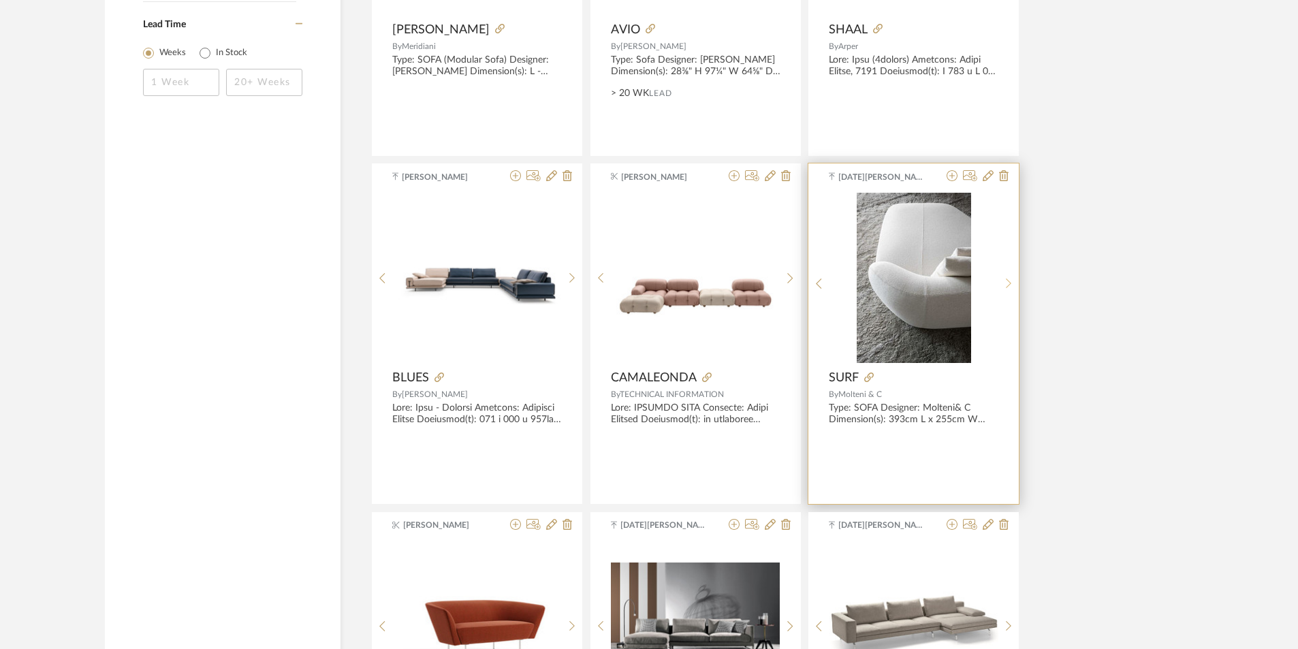
click at [1004, 286] on sr-next-btn at bounding box center [1008, 284] width 21 height 12
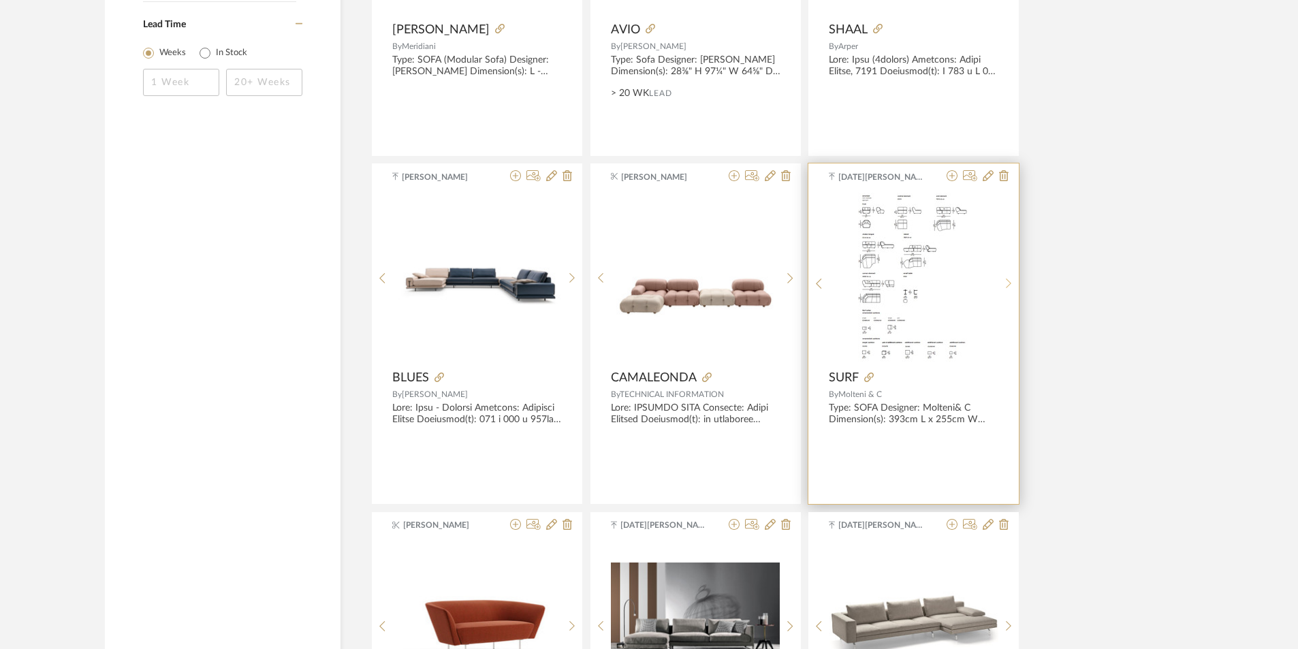
click at [1004, 286] on sr-next-btn at bounding box center [1008, 284] width 21 height 12
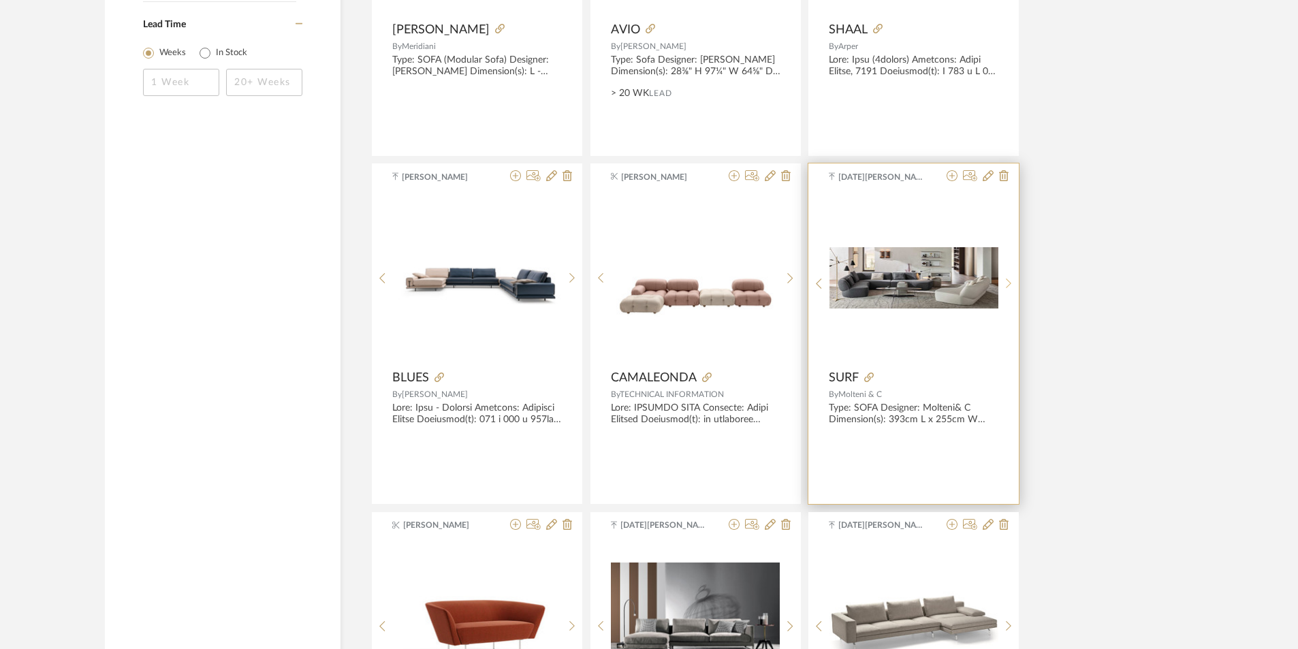
click at [1004, 286] on sr-next-btn at bounding box center [1008, 284] width 21 height 12
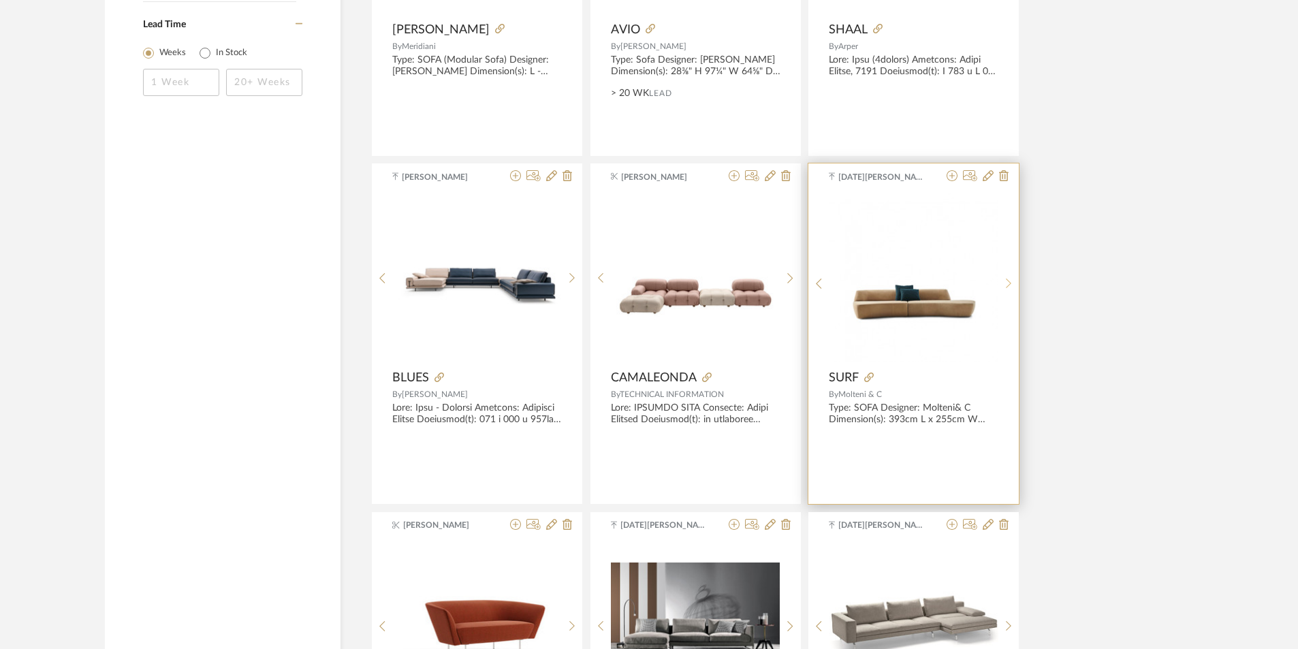
click at [1004, 286] on sr-next-btn at bounding box center [1008, 284] width 21 height 12
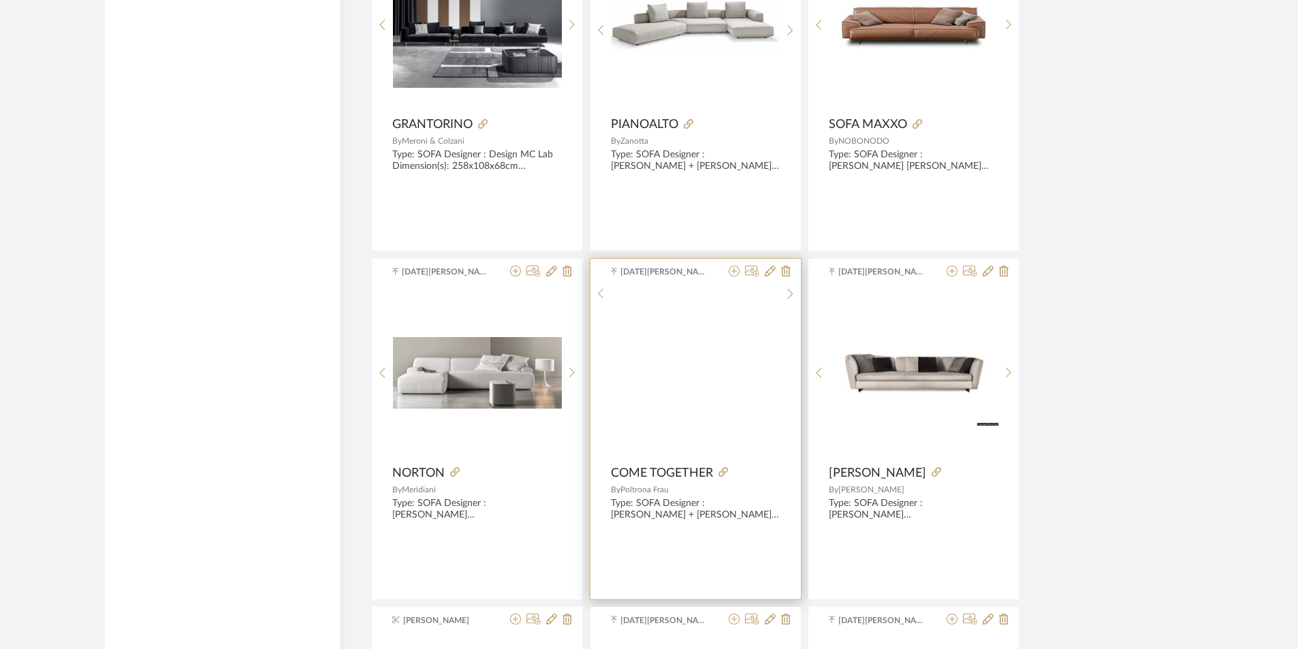
scroll to position [3201, 0]
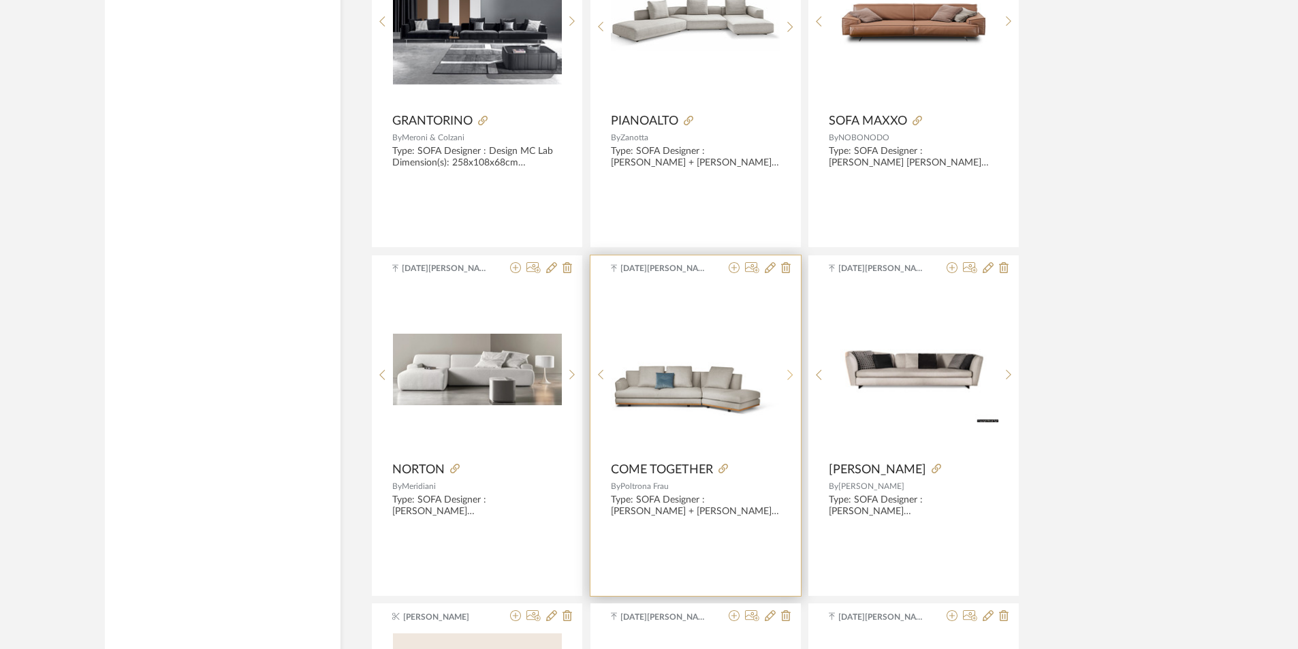
click at [792, 371] on icon at bounding box center [790, 375] width 6 height 12
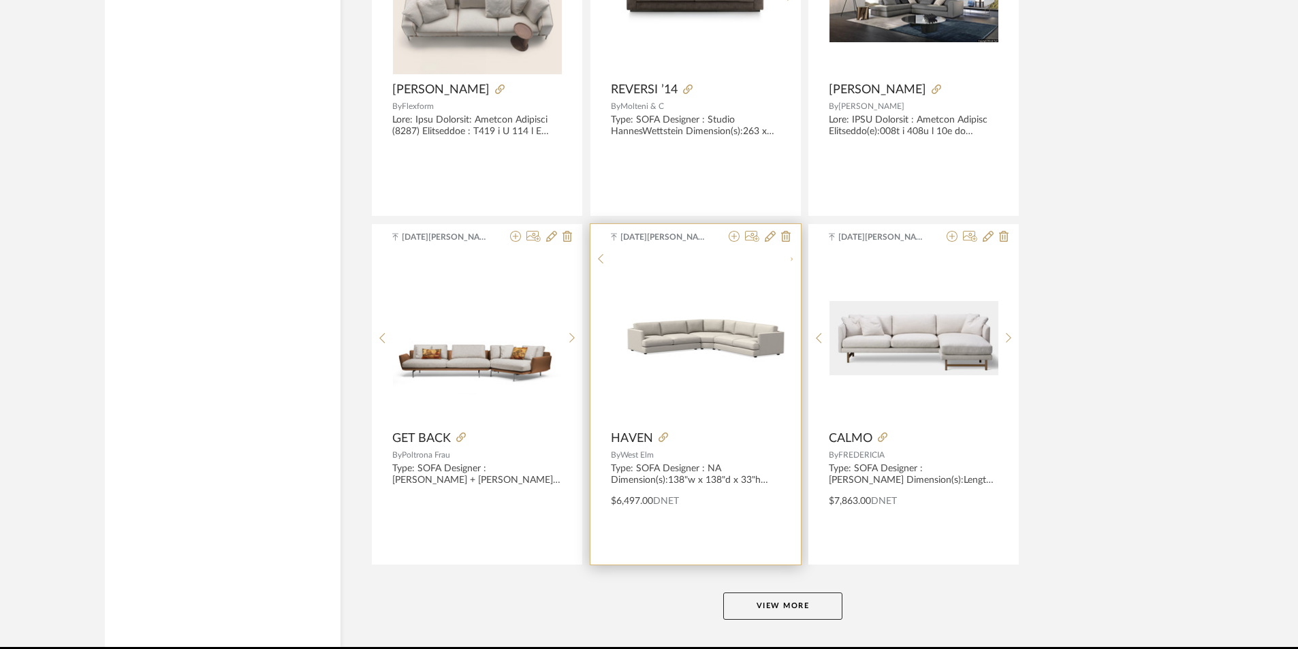
scroll to position [3989, 0]
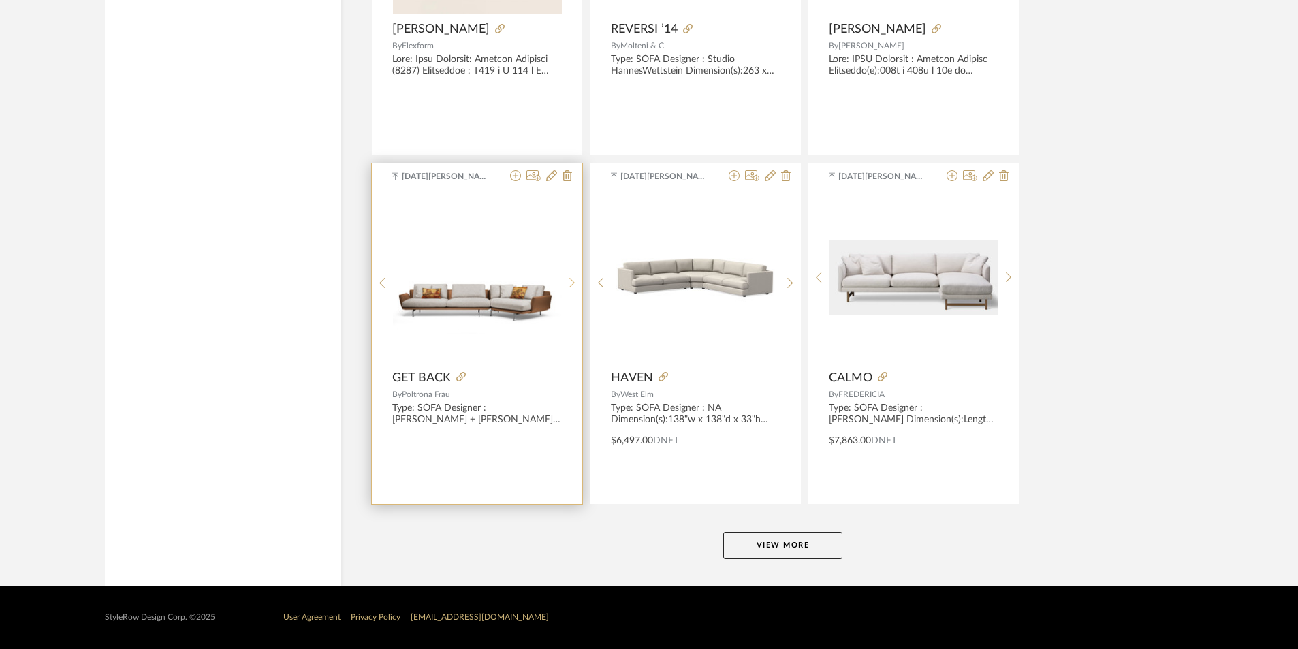
click at [574, 281] on icon at bounding box center [572, 283] width 6 height 12
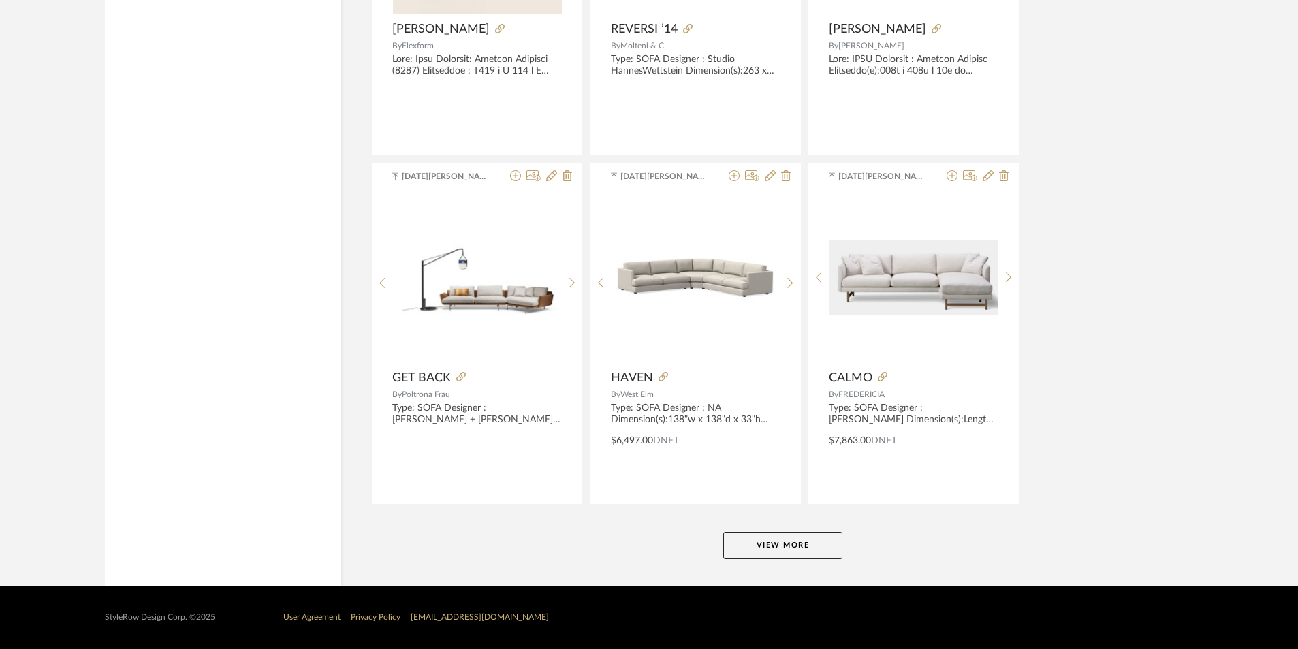
click at [788, 553] on button "View More" at bounding box center [782, 545] width 119 height 27
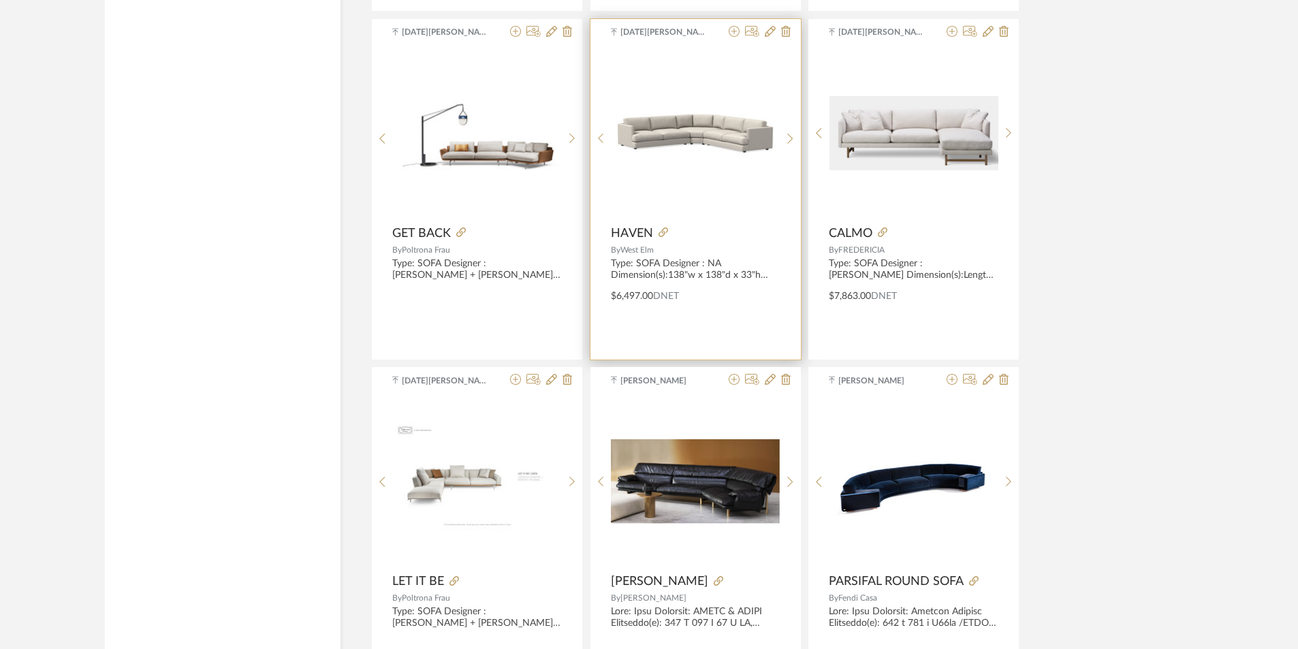
scroll to position [4275, 0]
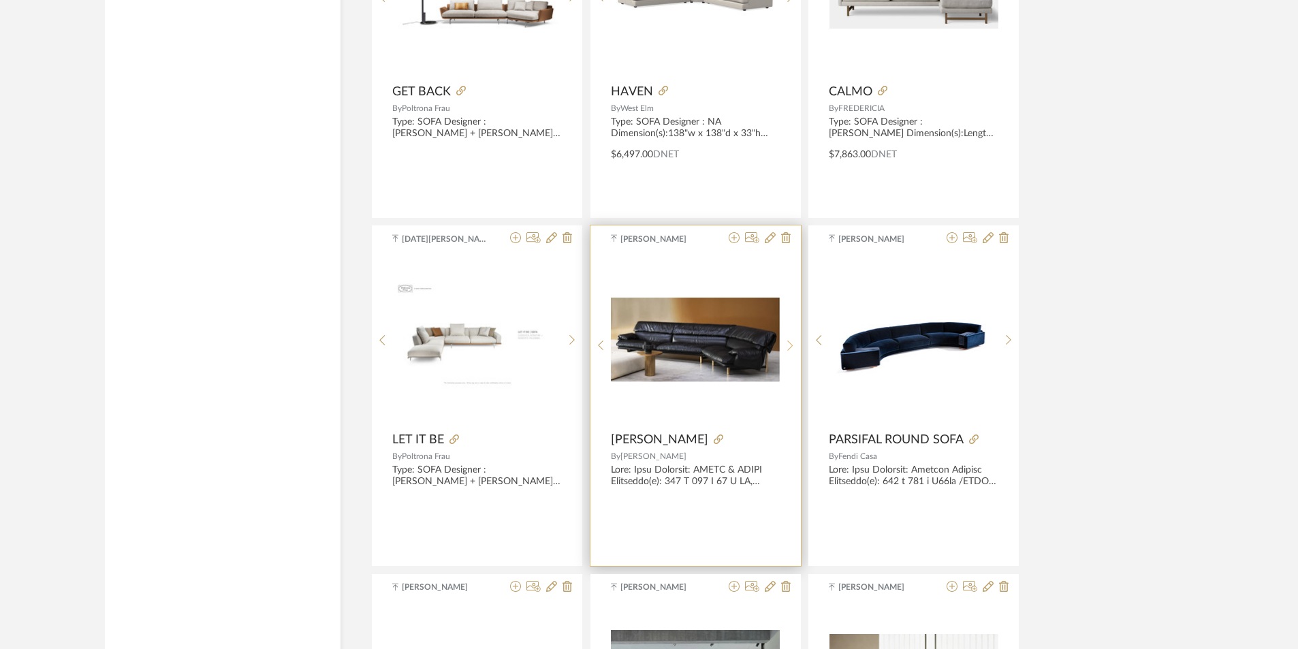
click at [794, 340] on sr-next-btn at bounding box center [790, 346] width 21 height 12
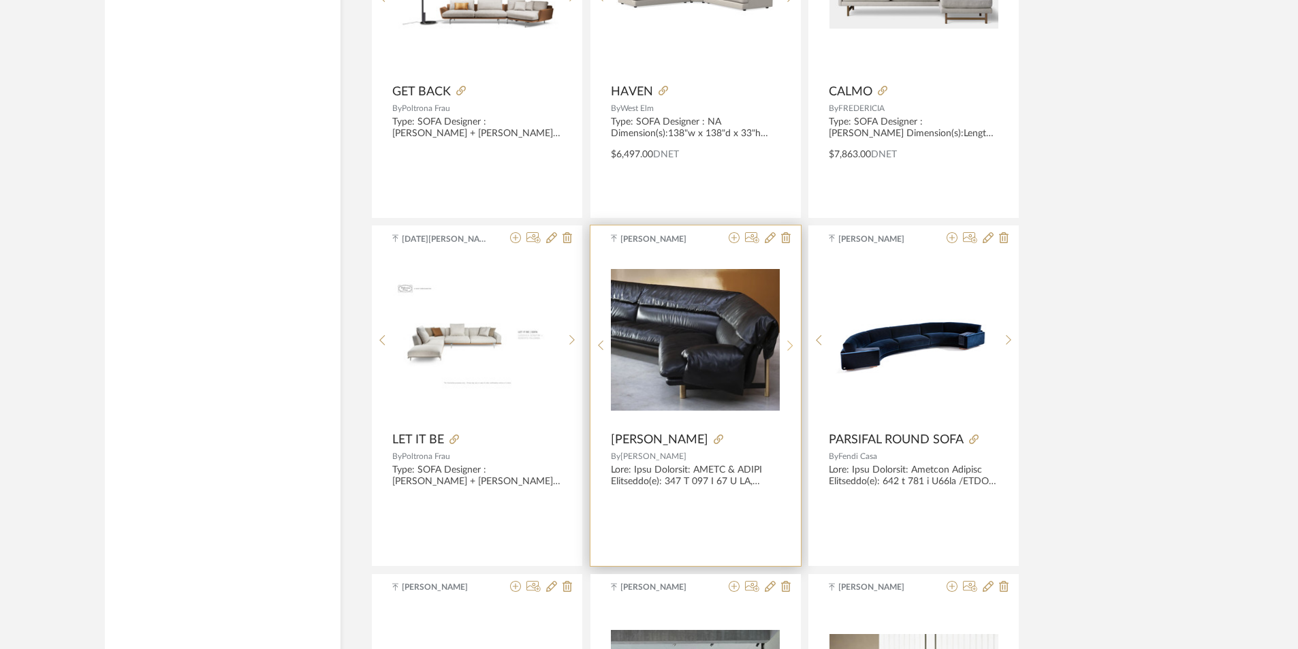
click at [794, 340] on sr-next-btn at bounding box center [790, 346] width 21 height 12
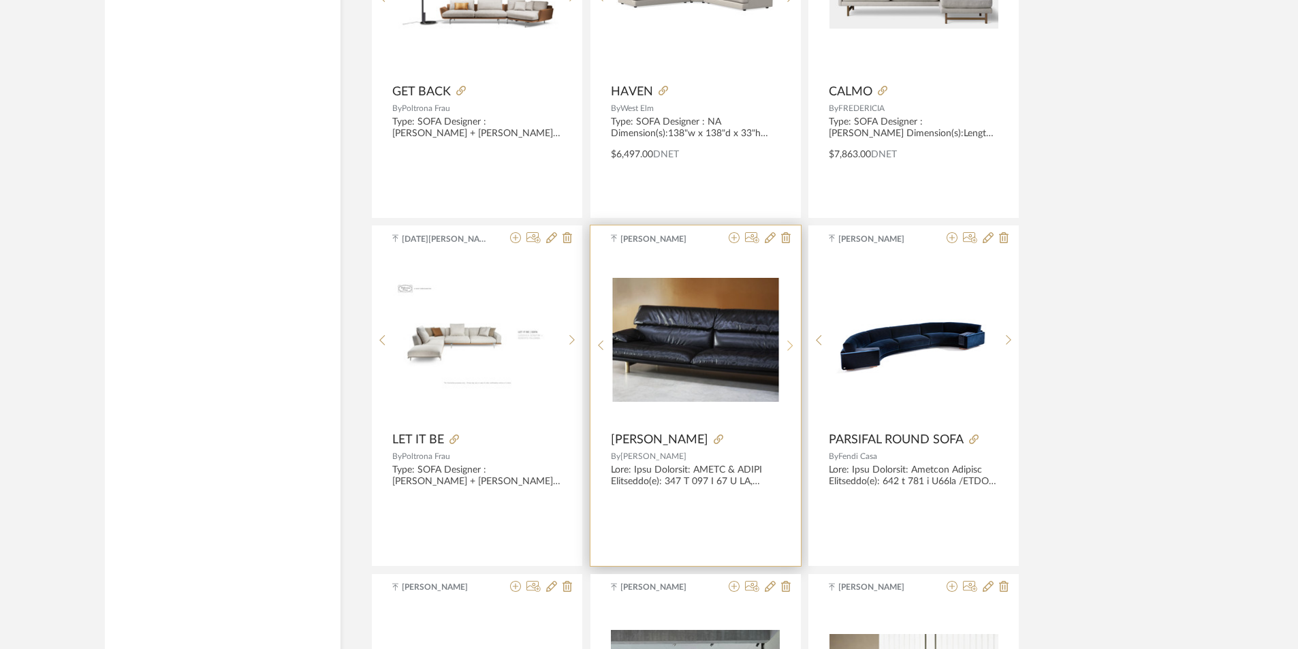
click at [794, 340] on sr-next-btn at bounding box center [790, 346] width 21 height 12
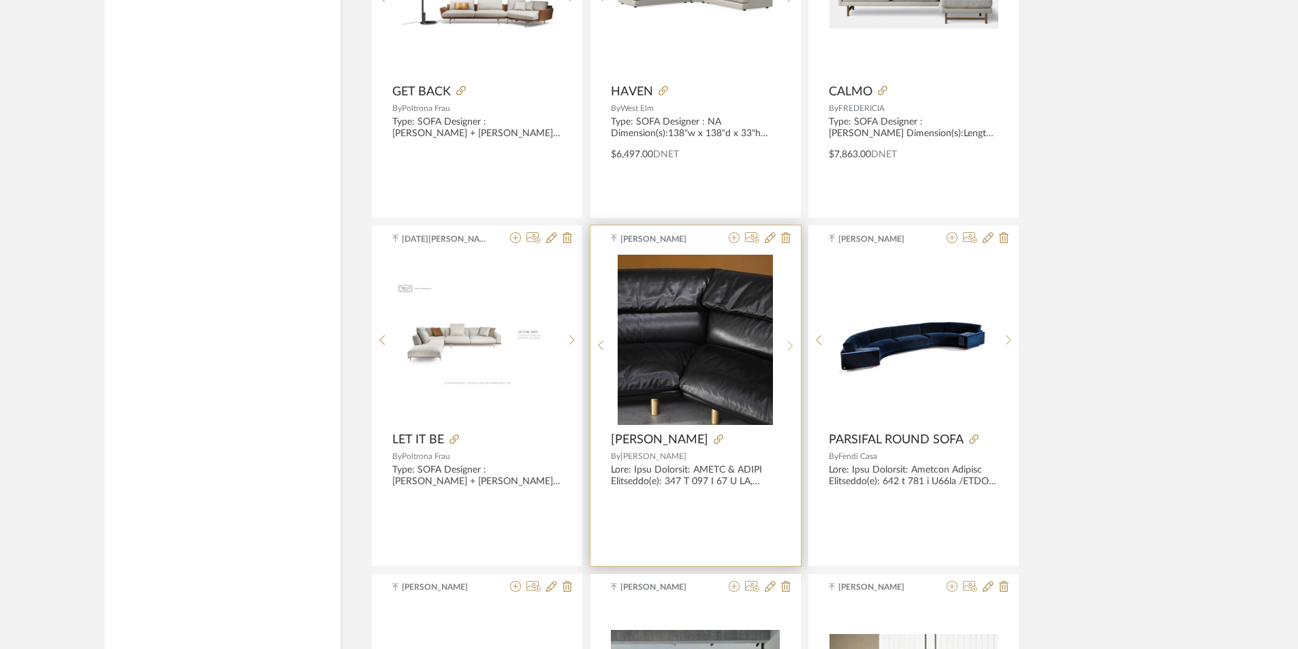
click at [794, 340] on sr-next-btn at bounding box center [790, 346] width 21 height 12
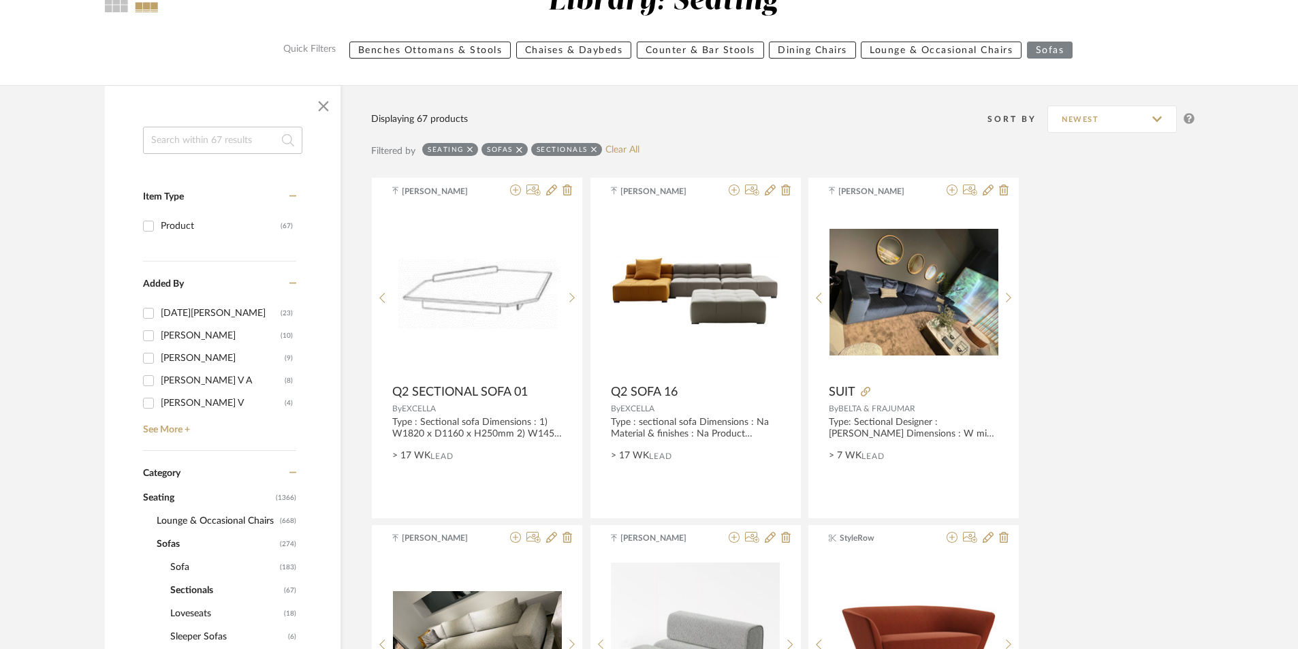
scroll to position [272, 0]
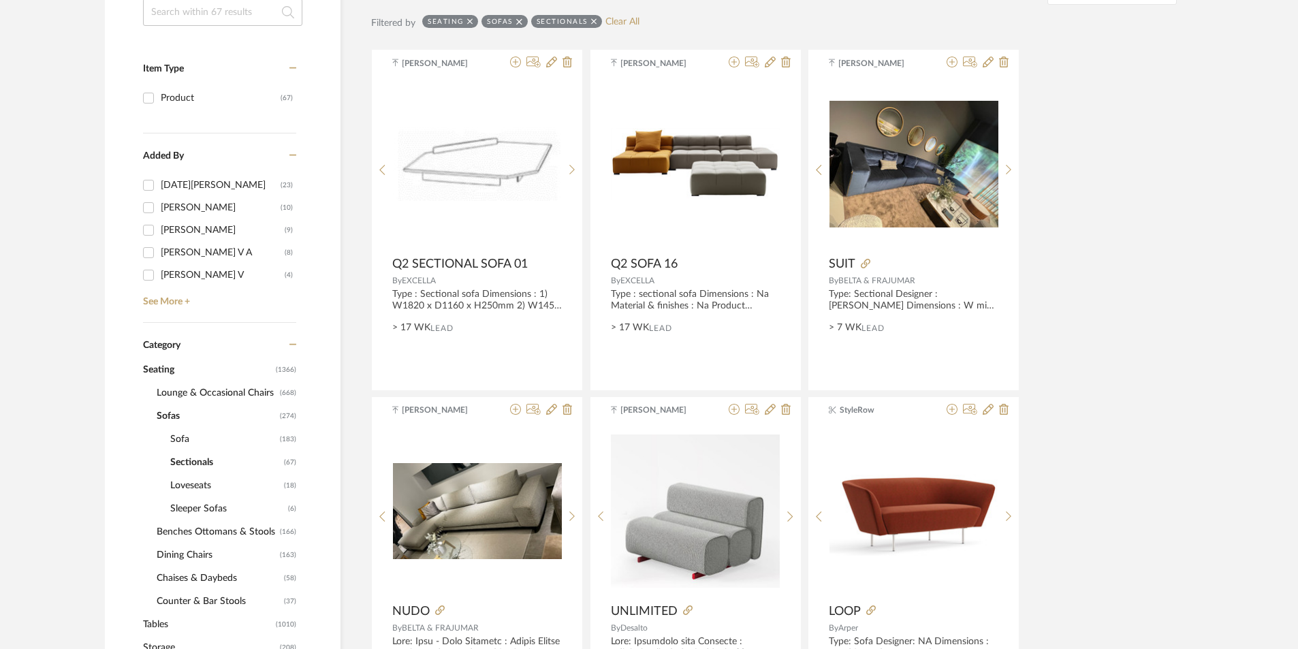
click at [172, 414] on span "Sofas" at bounding box center [217, 415] width 120 height 23
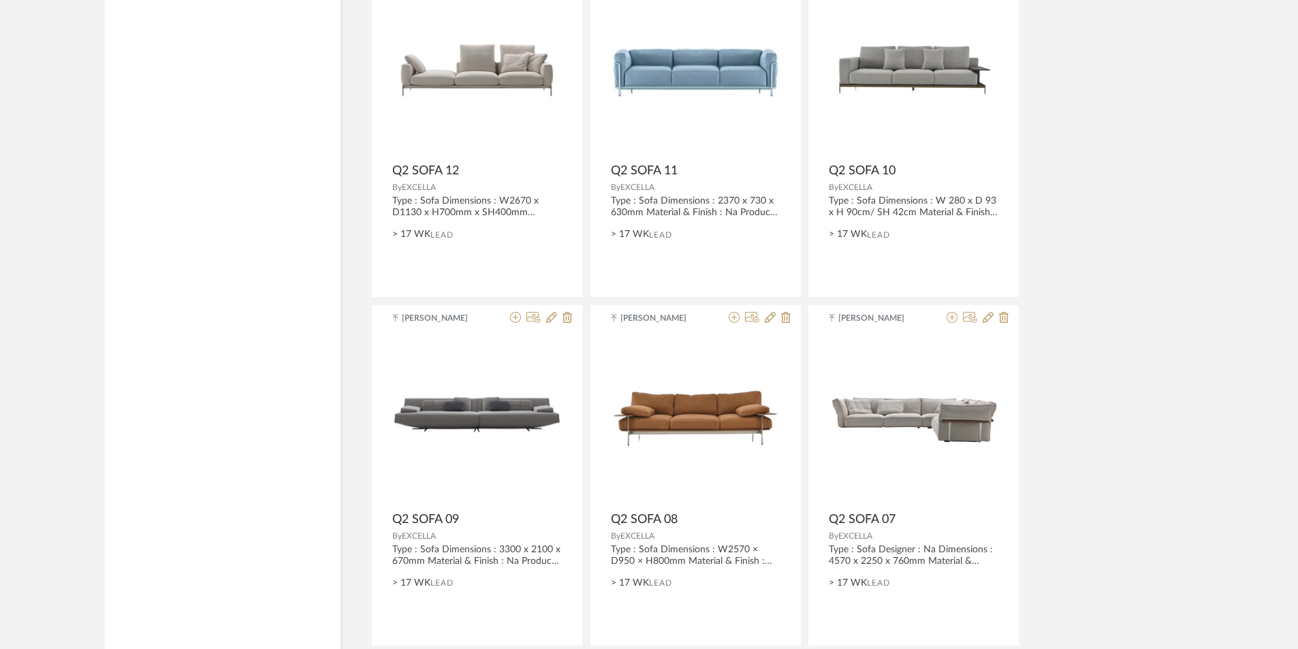
scroll to position [3989, 0]
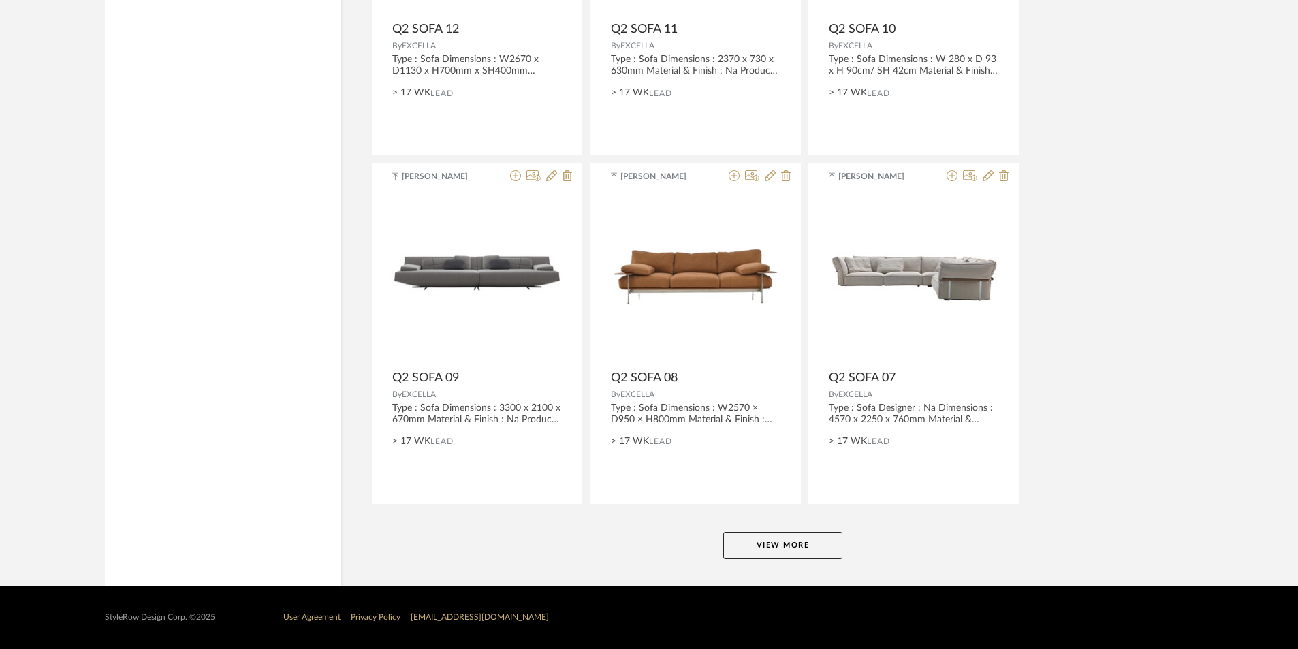
click at [770, 549] on button "View More" at bounding box center [782, 545] width 119 height 27
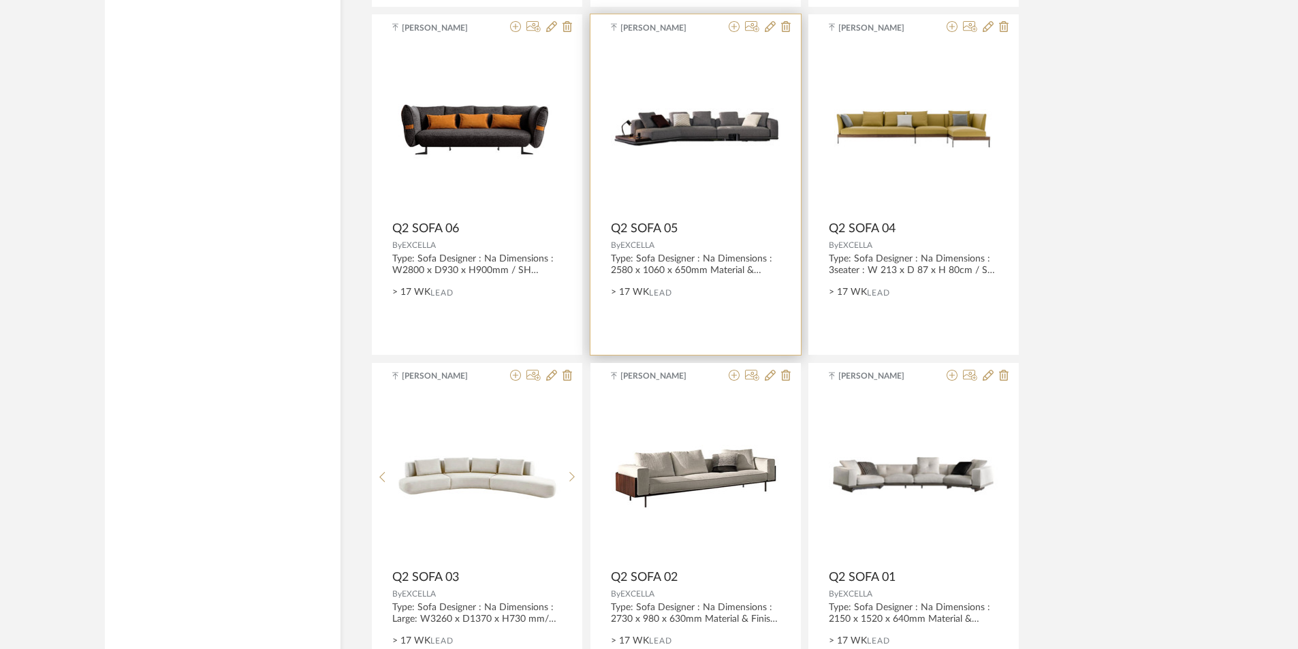
scroll to position [4602, 0]
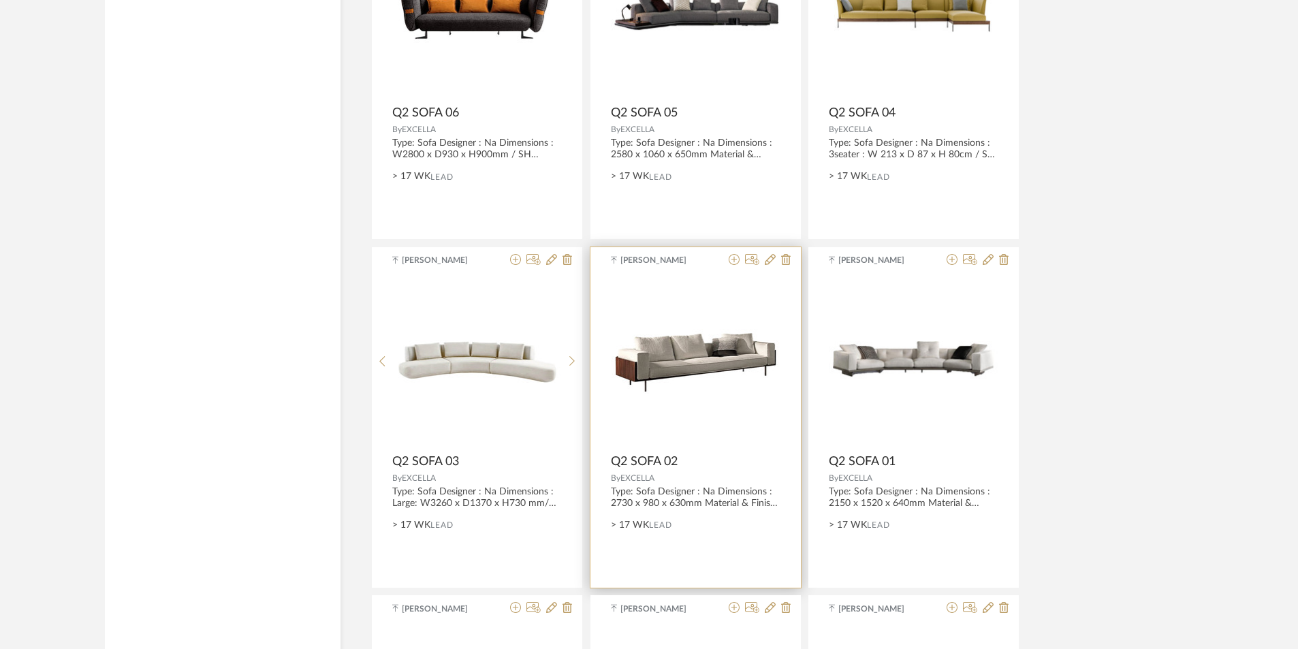
click at [681, 356] on img "0" at bounding box center [696, 361] width 170 height 65
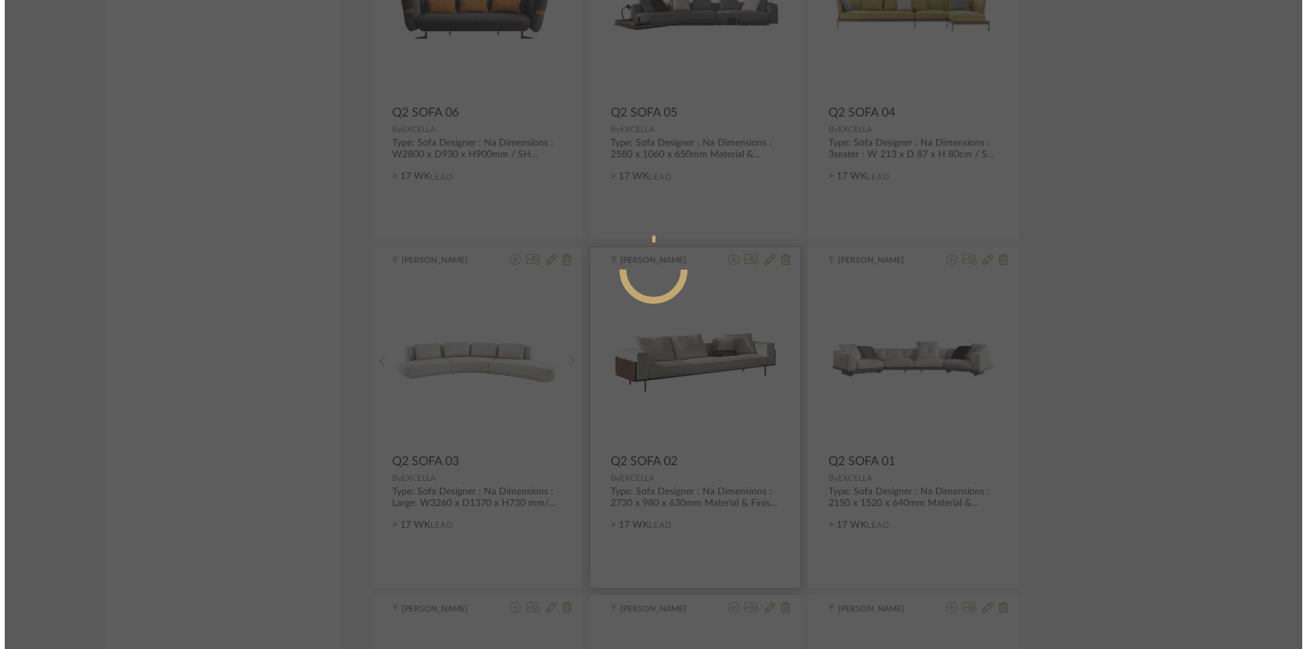
scroll to position [0, 0]
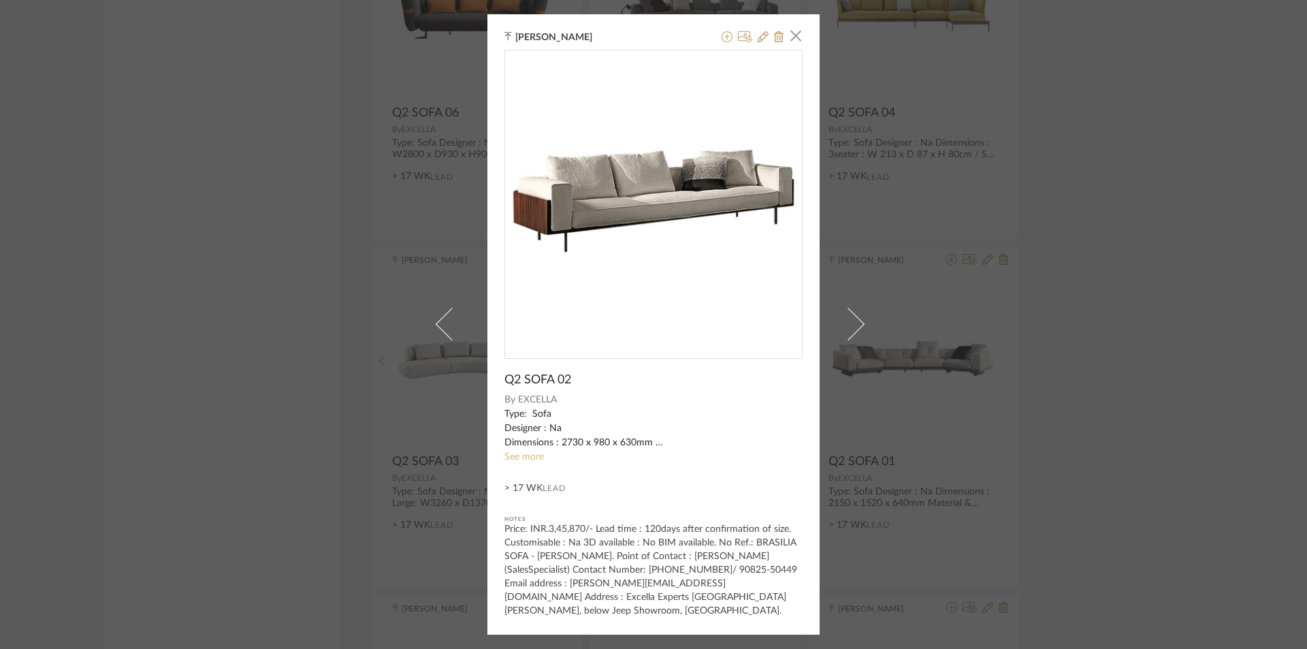
click at [533, 453] on link "See more" at bounding box center [524, 457] width 39 height 10
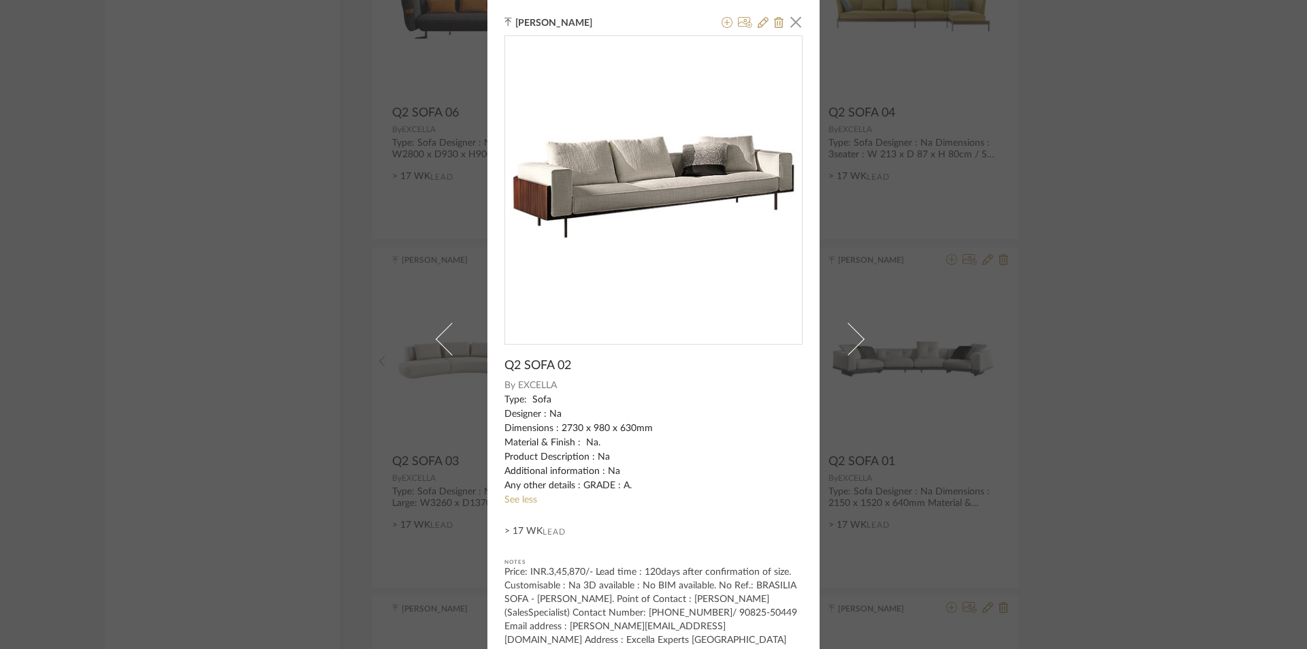
drag, startPoint x: 684, startPoint y: 297, endPoint x: 460, endPoint y: 305, distance: 224.2
click at [505, 293] on div "0" at bounding box center [653, 184] width 297 height 297
click at [231, 343] on div "[PERSON_NAME] × Q2 SOFA 02 By EXCELLA Type: Sofa Designer : Na Dimensions : 273…" at bounding box center [653, 324] width 1307 height 649
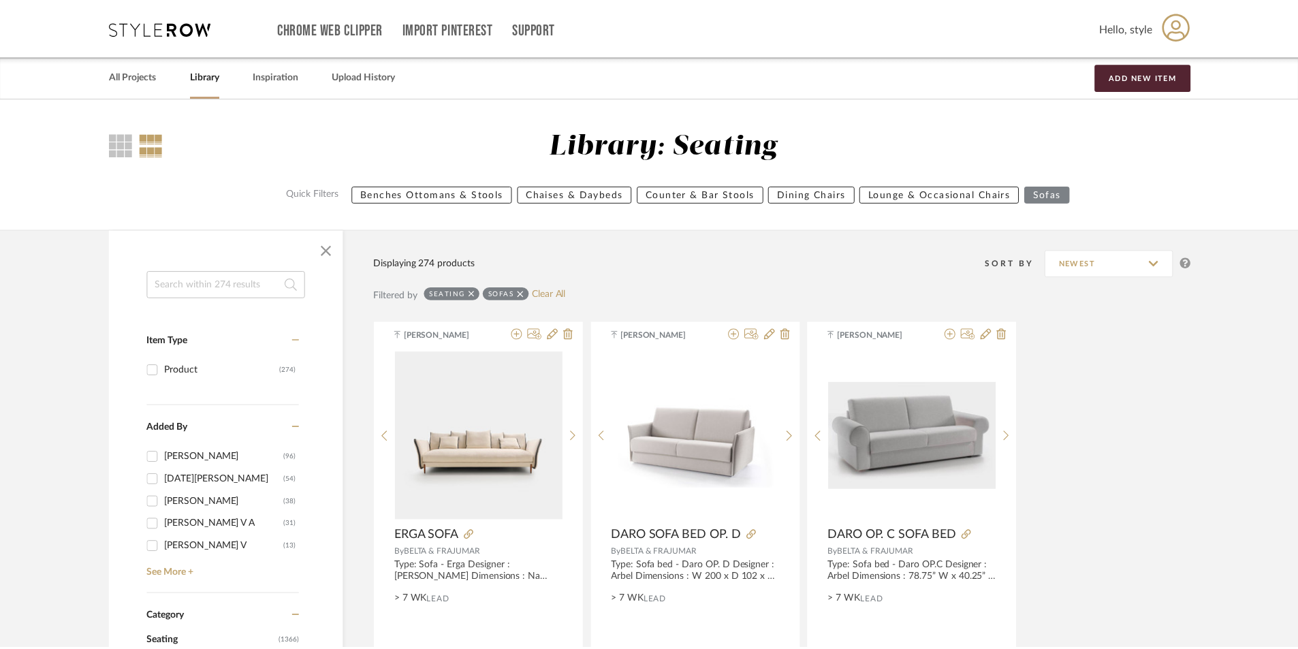
scroll to position [4602, 0]
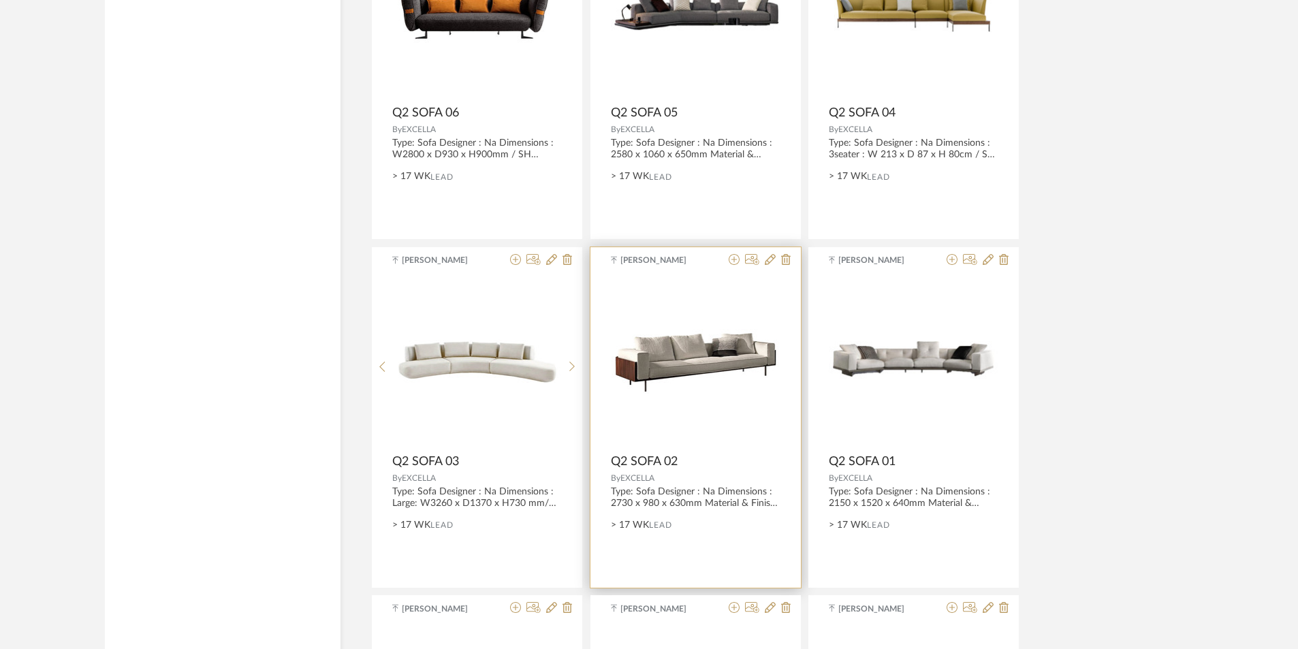
click at [691, 379] on img "0" at bounding box center [696, 361] width 170 height 65
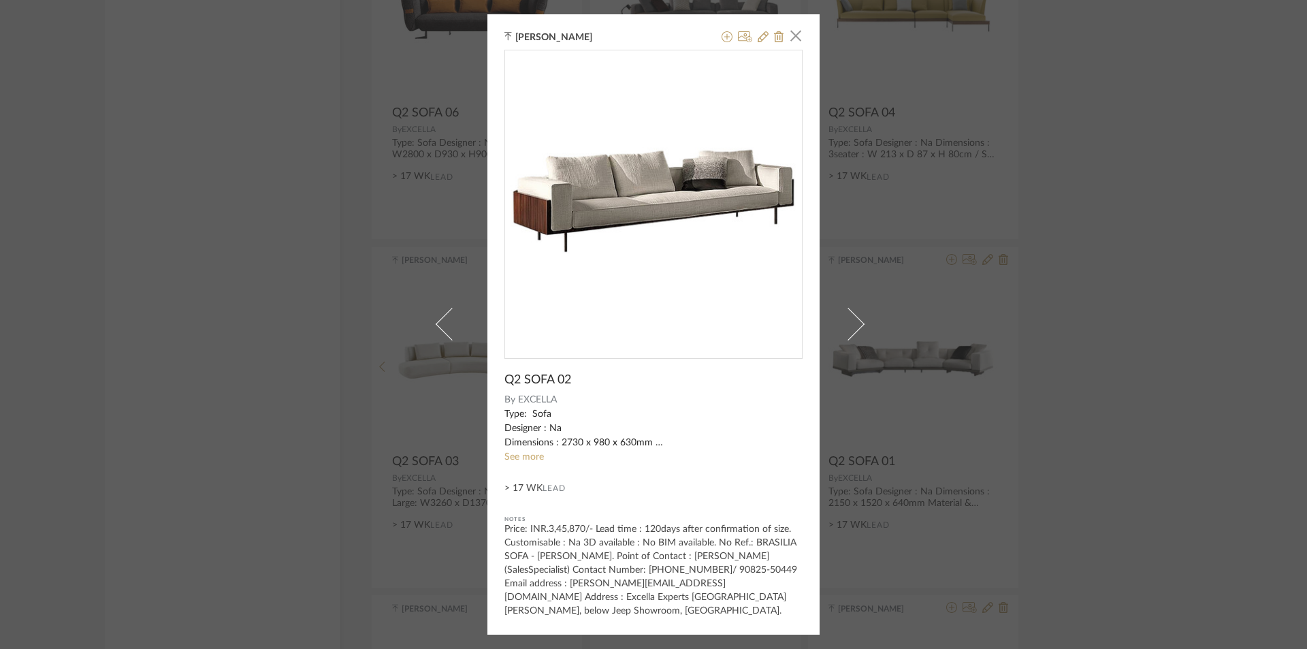
click at [1108, 281] on div "[PERSON_NAME] × Q2 SOFA 02 By EXCELLA Type: Sofa Designer : Na Dimensions : 273…" at bounding box center [653, 324] width 1307 height 649
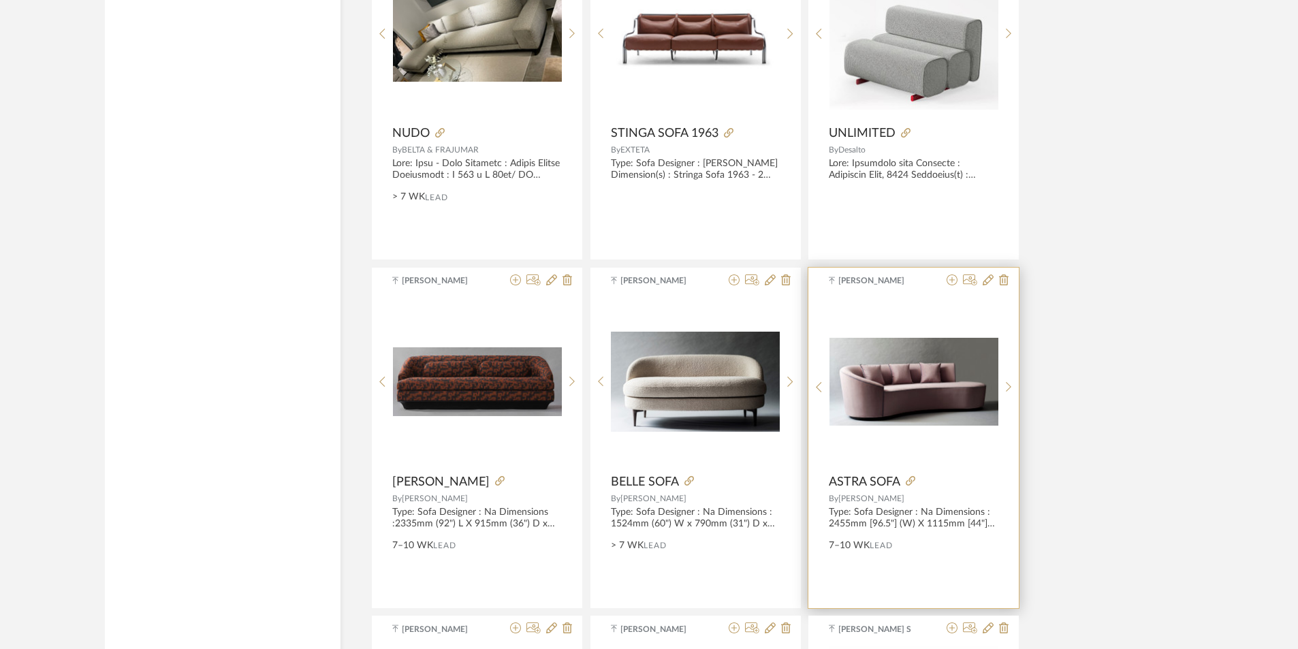
scroll to position [6100, 0]
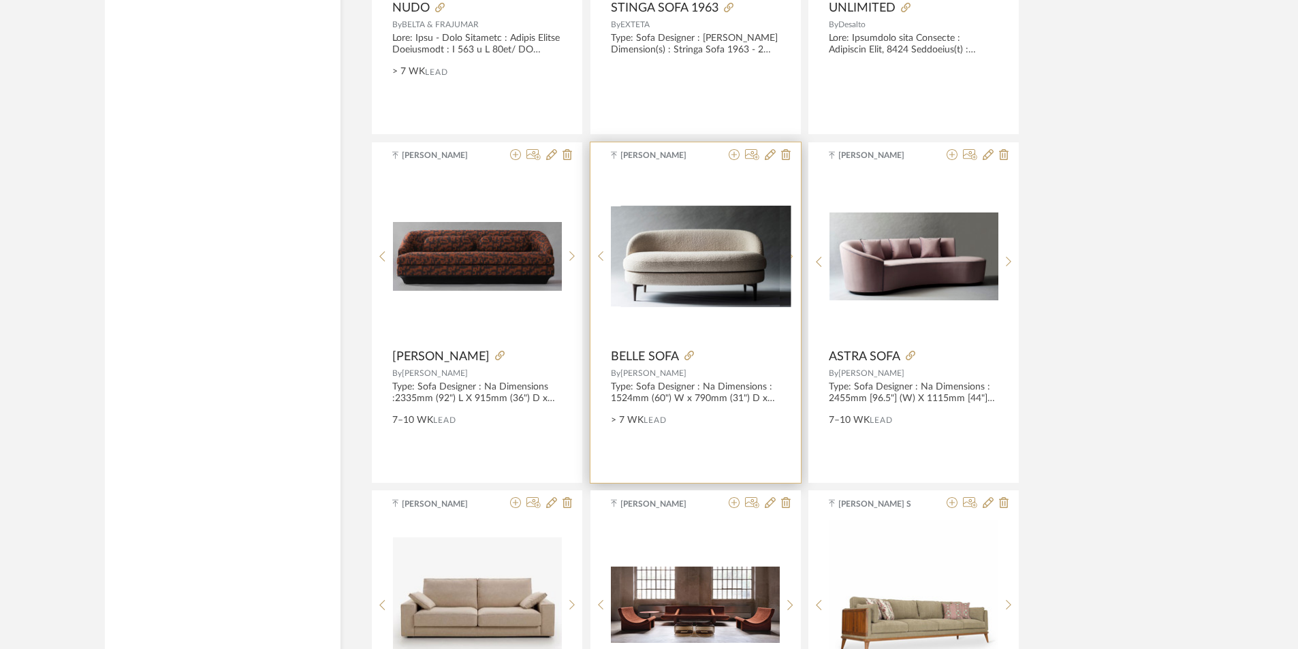
click at [789, 259] on icon at bounding box center [790, 257] width 6 height 12
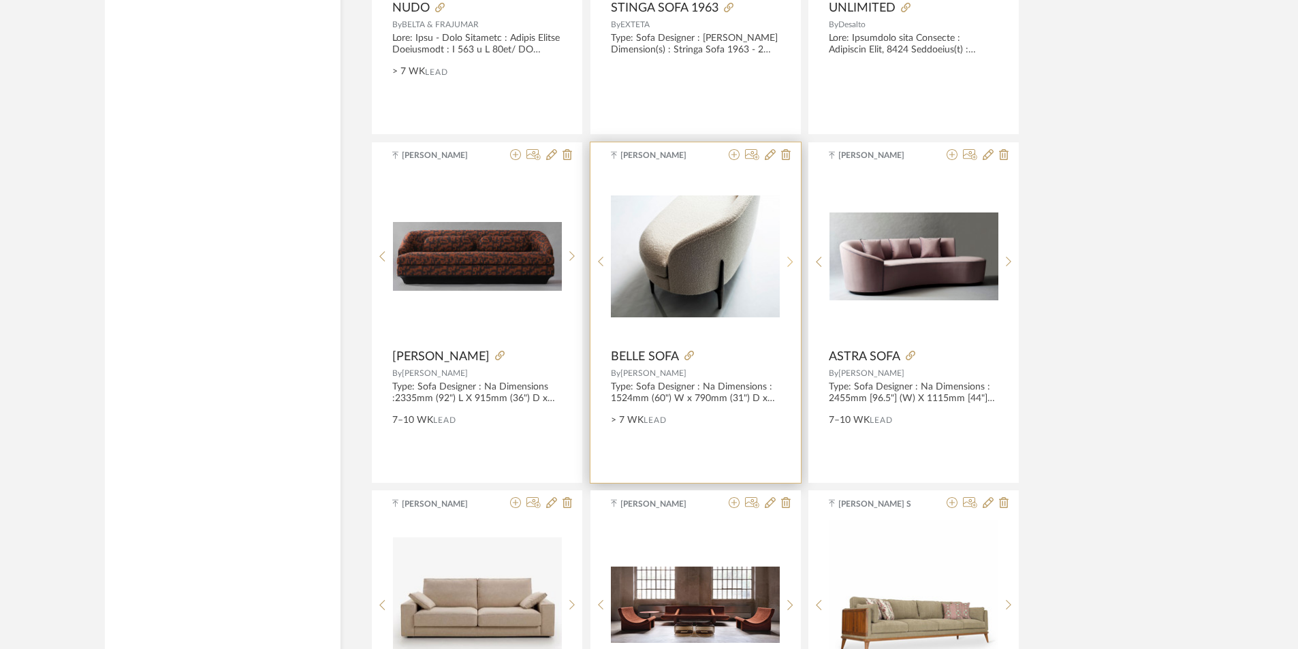
click at [789, 259] on icon at bounding box center [790, 262] width 6 height 12
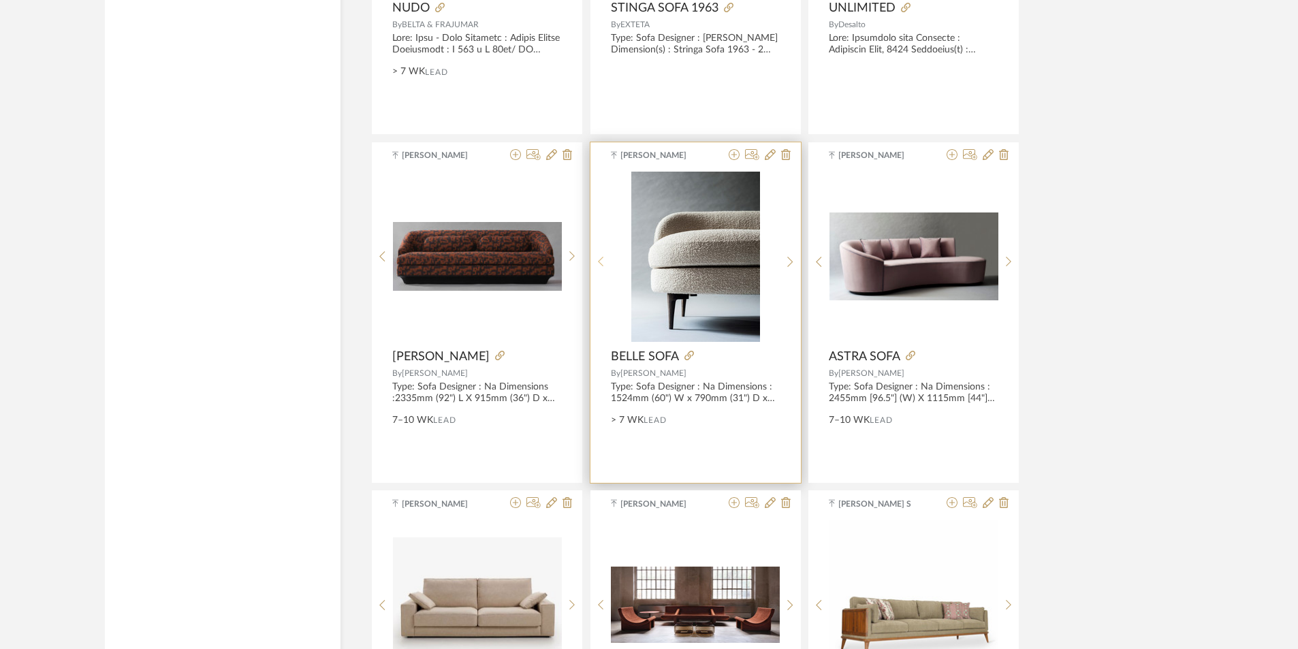
click at [594, 265] on sr-prev-btn at bounding box center [600, 262] width 21 height 12
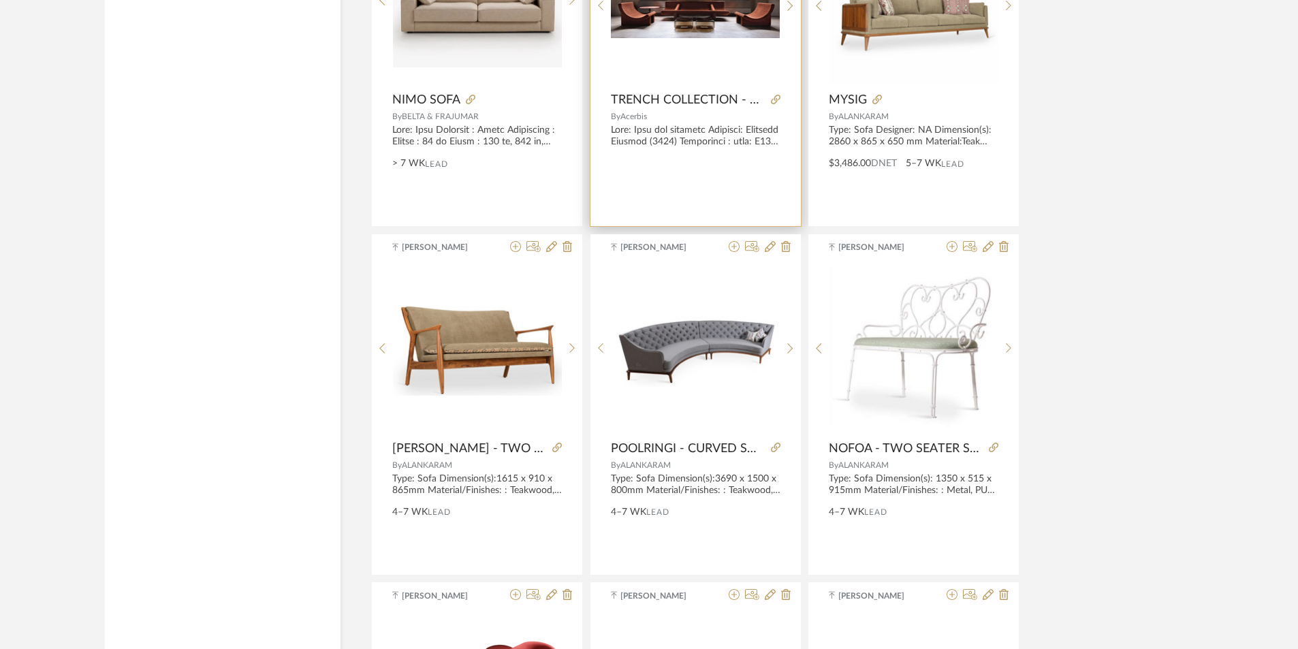
scroll to position [6713, 0]
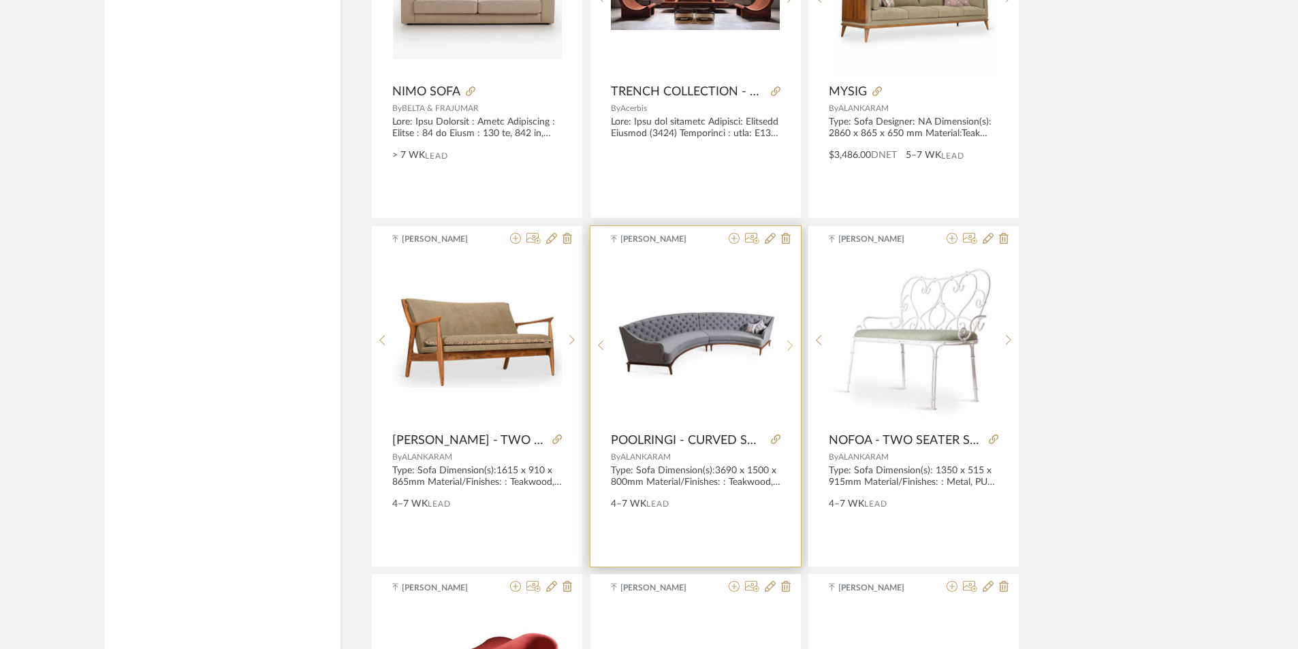
click at [794, 352] on div at bounding box center [790, 345] width 21 height 181
click at [794, 353] on div at bounding box center [790, 345] width 21 height 181
click at [791, 356] on div at bounding box center [790, 345] width 21 height 181
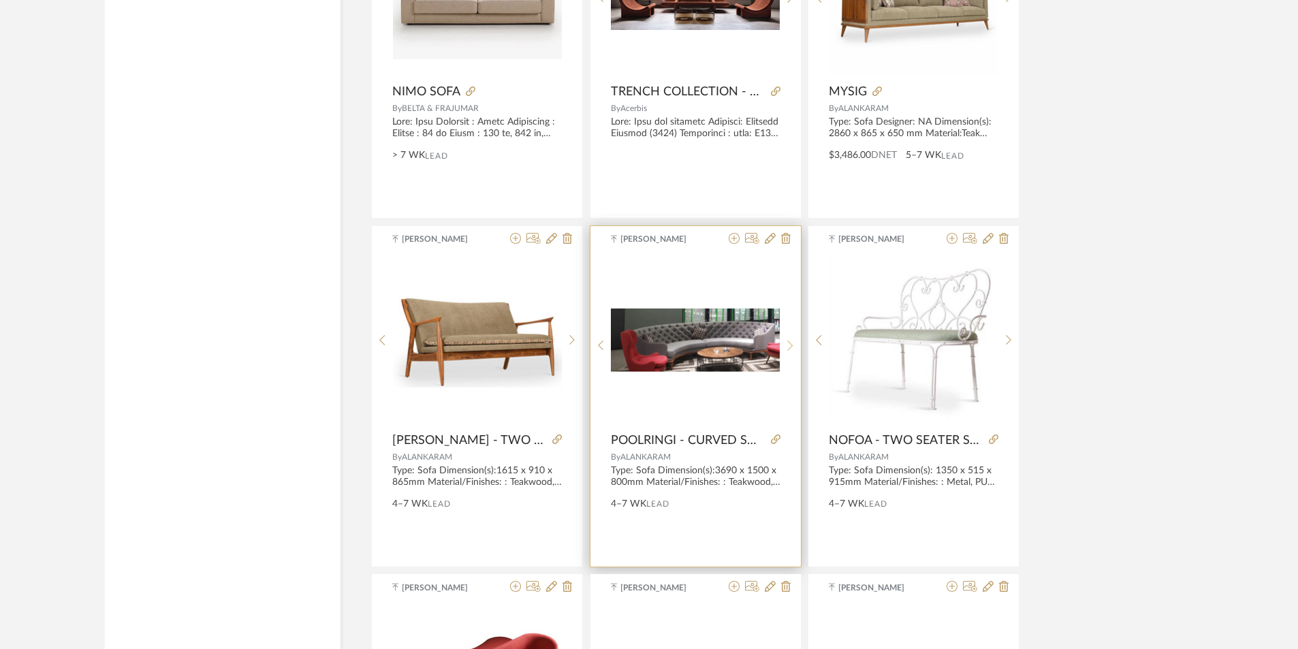
click at [791, 356] on div at bounding box center [790, 345] width 21 height 181
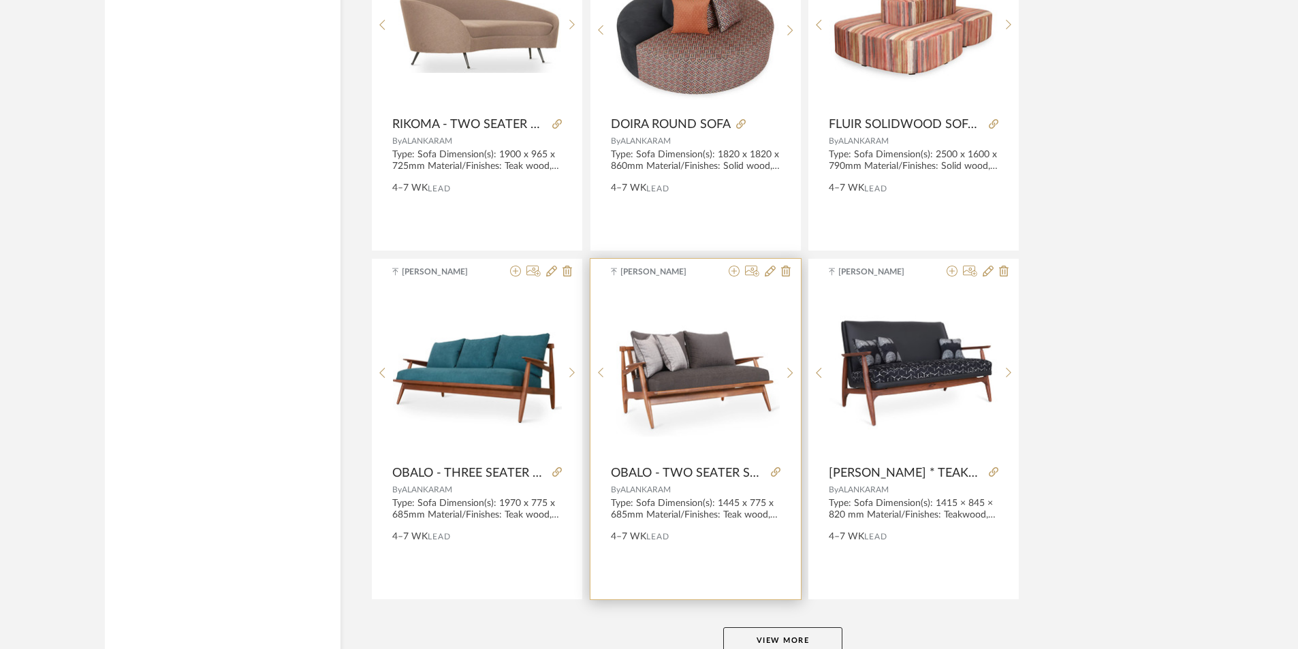
scroll to position [8169, 0]
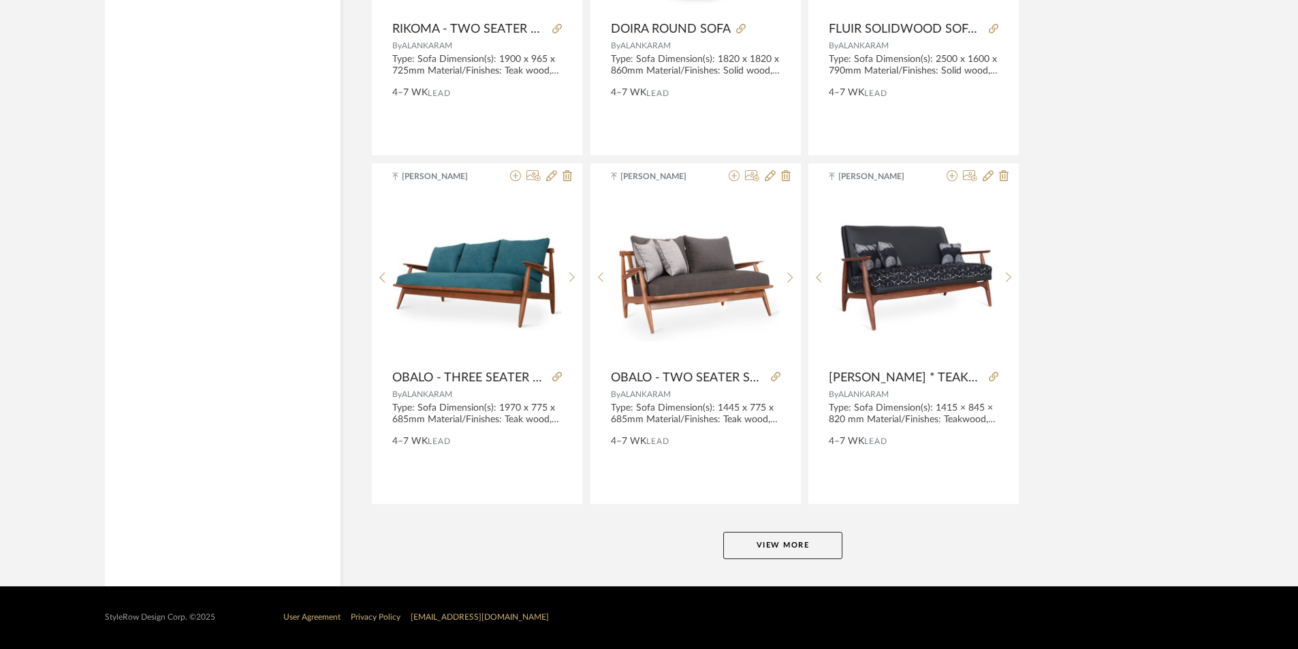
click at [816, 543] on button "View More" at bounding box center [782, 545] width 119 height 27
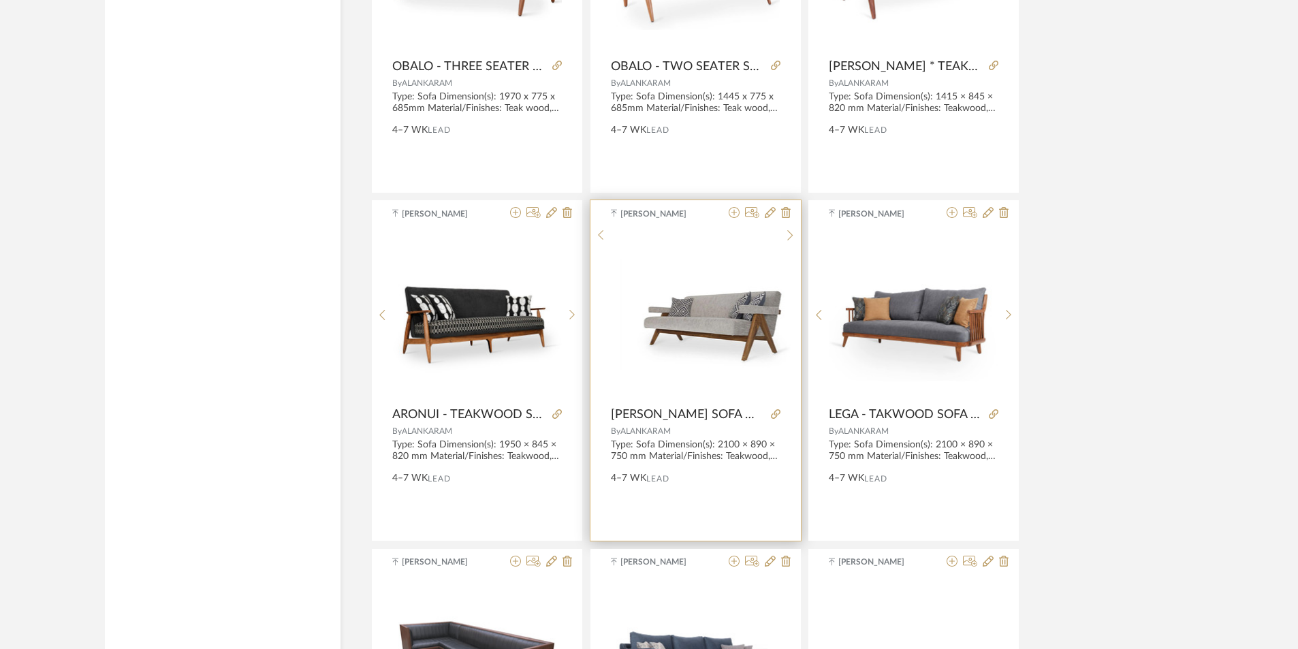
scroll to position [8509, 0]
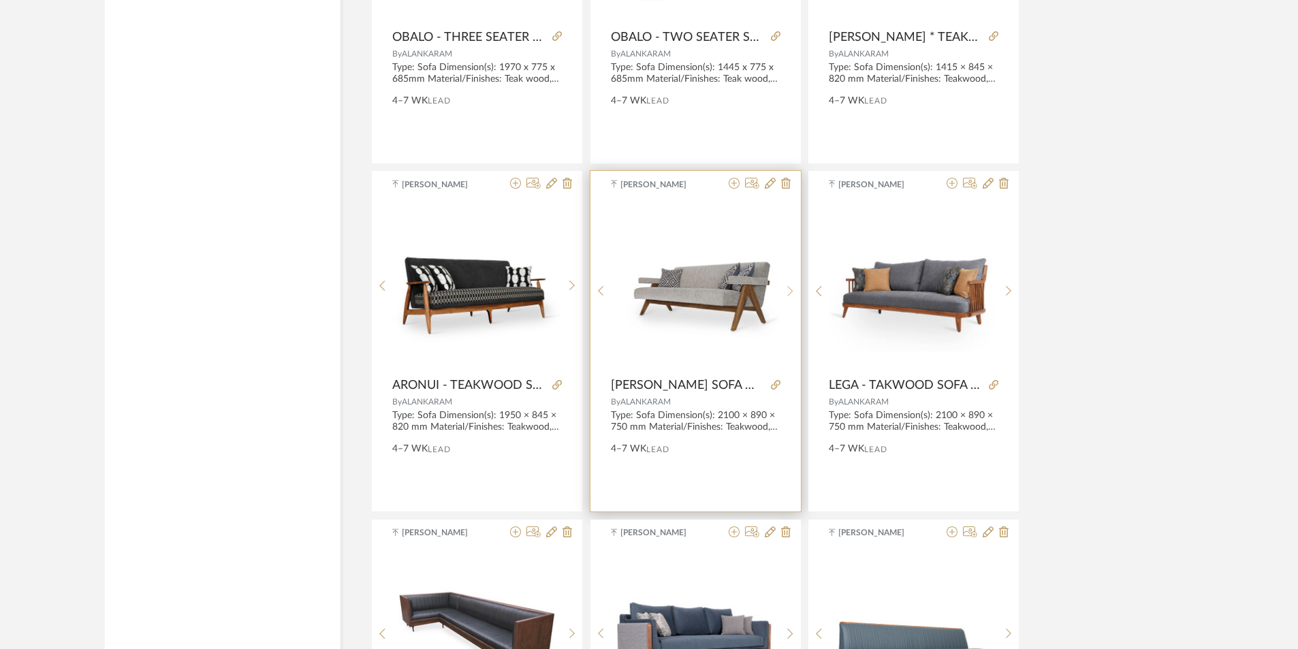
click at [786, 296] on sr-next-btn at bounding box center [790, 291] width 21 height 12
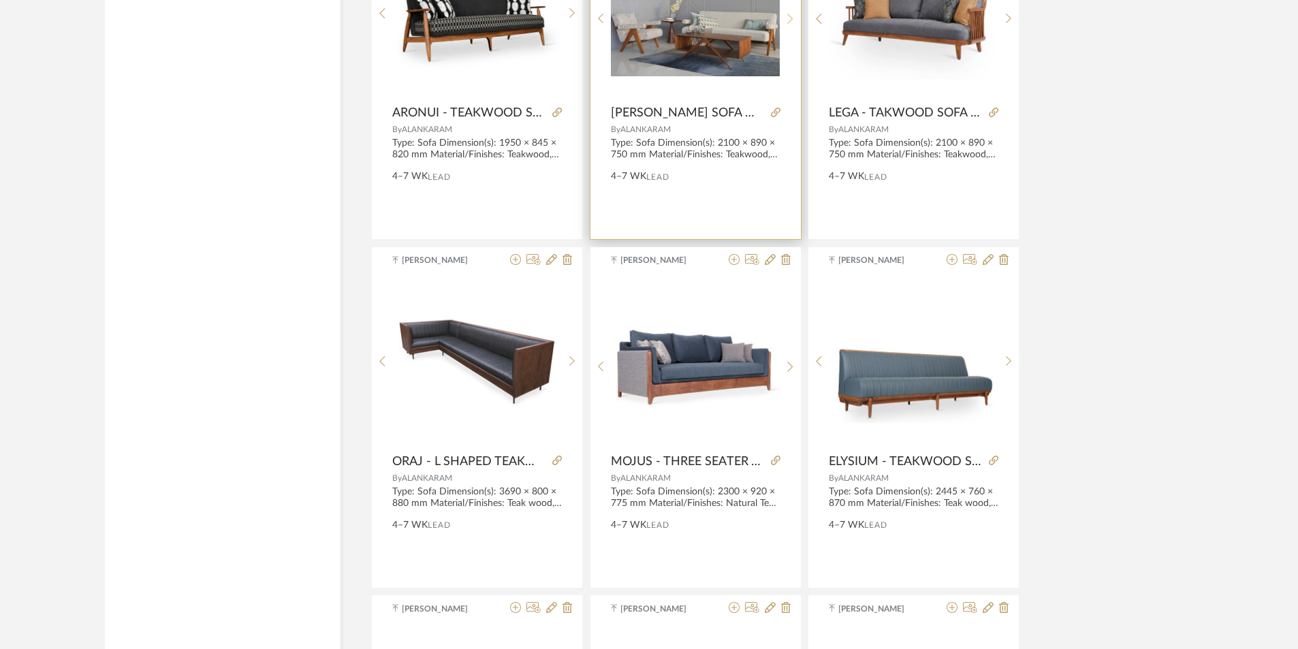
scroll to position [9054, 0]
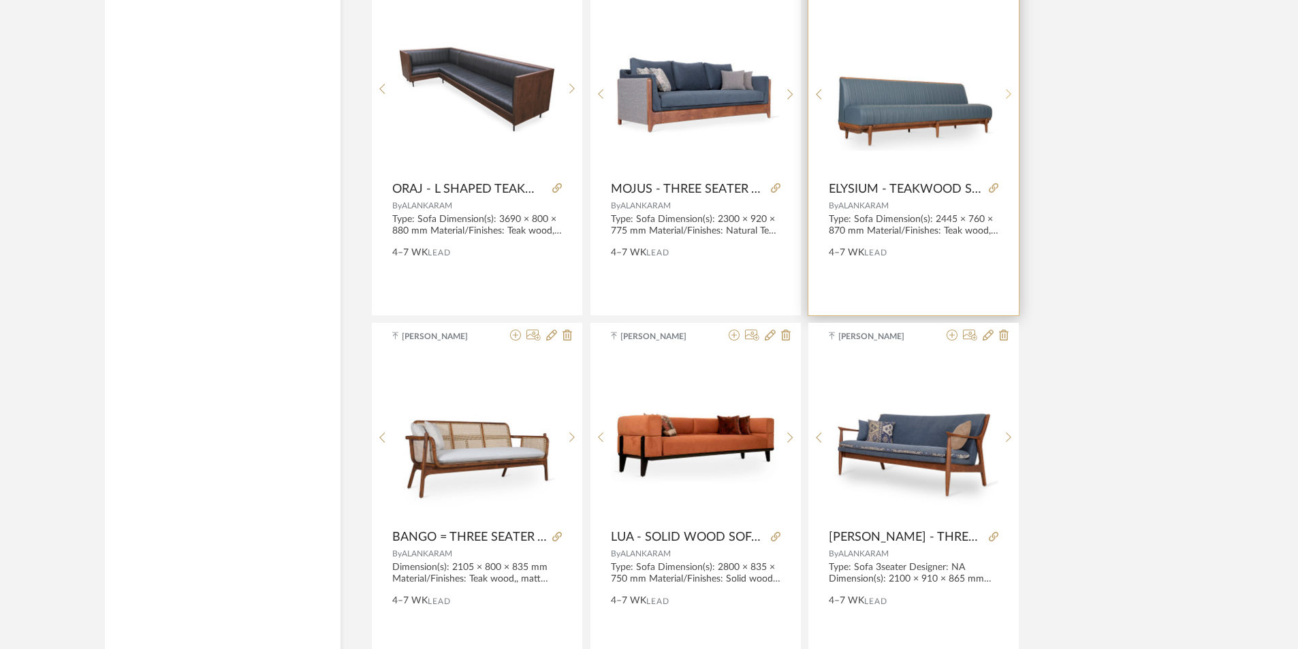
click at [1008, 91] on icon at bounding box center [1009, 95] width 6 height 12
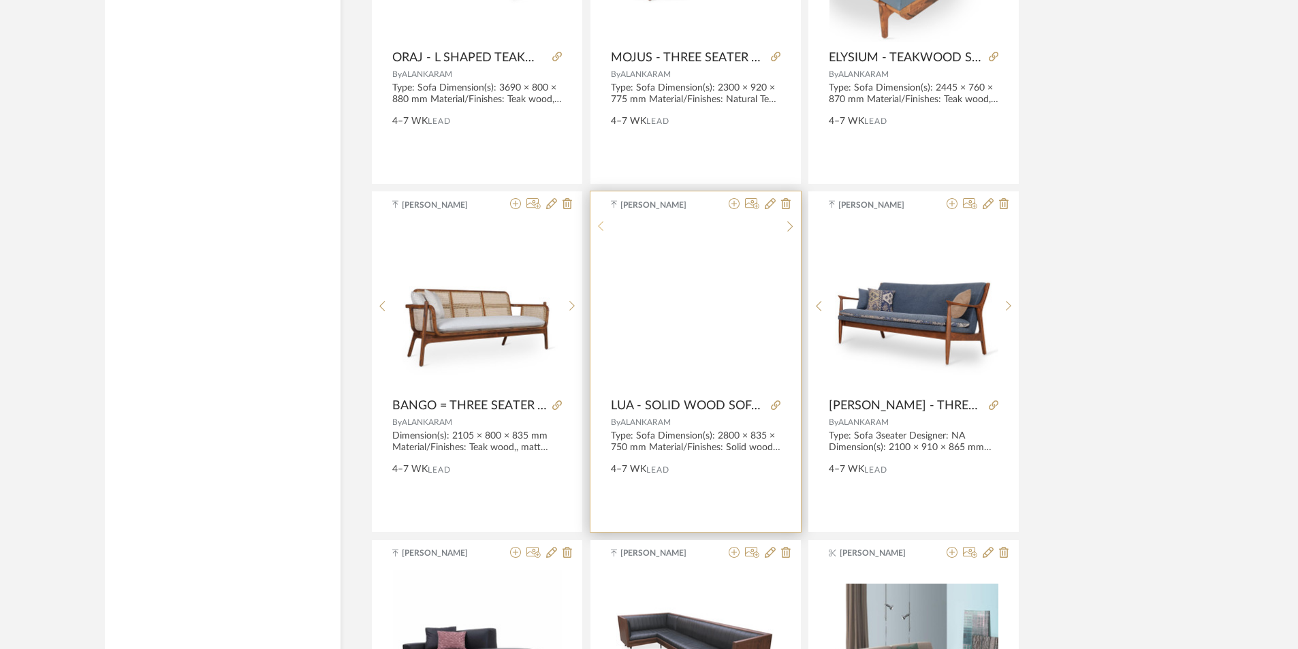
scroll to position [9190, 0]
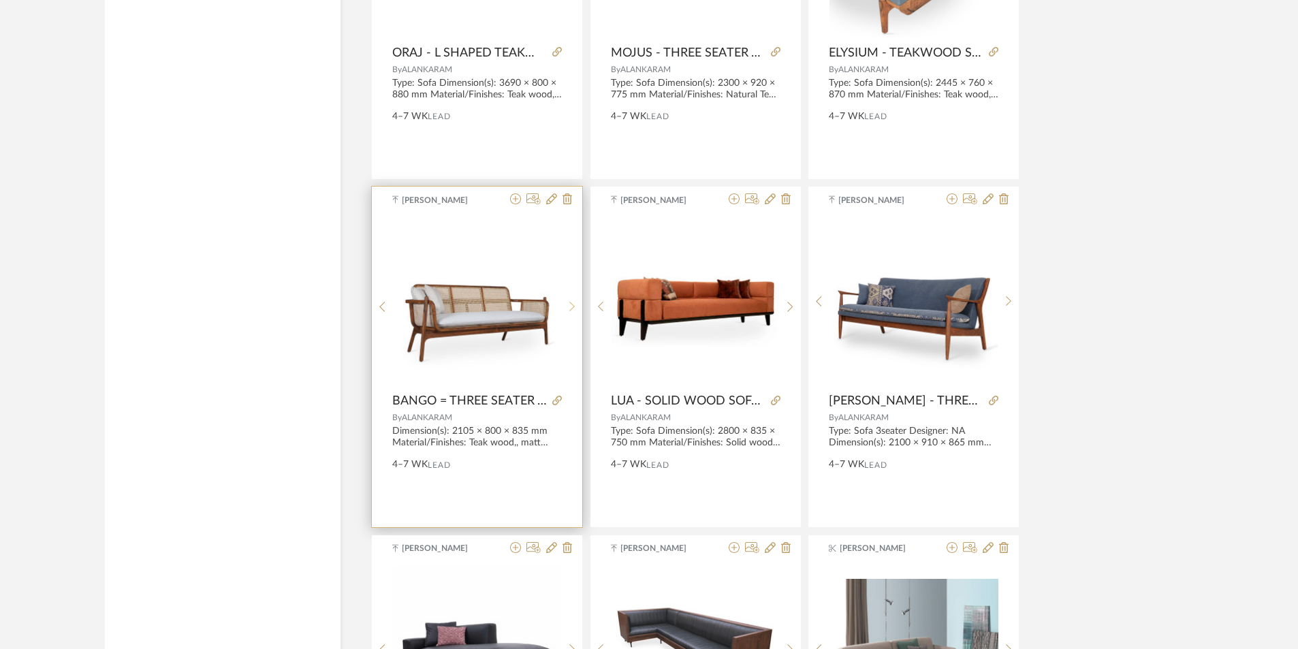
click at [574, 301] on icon at bounding box center [572, 307] width 6 height 12
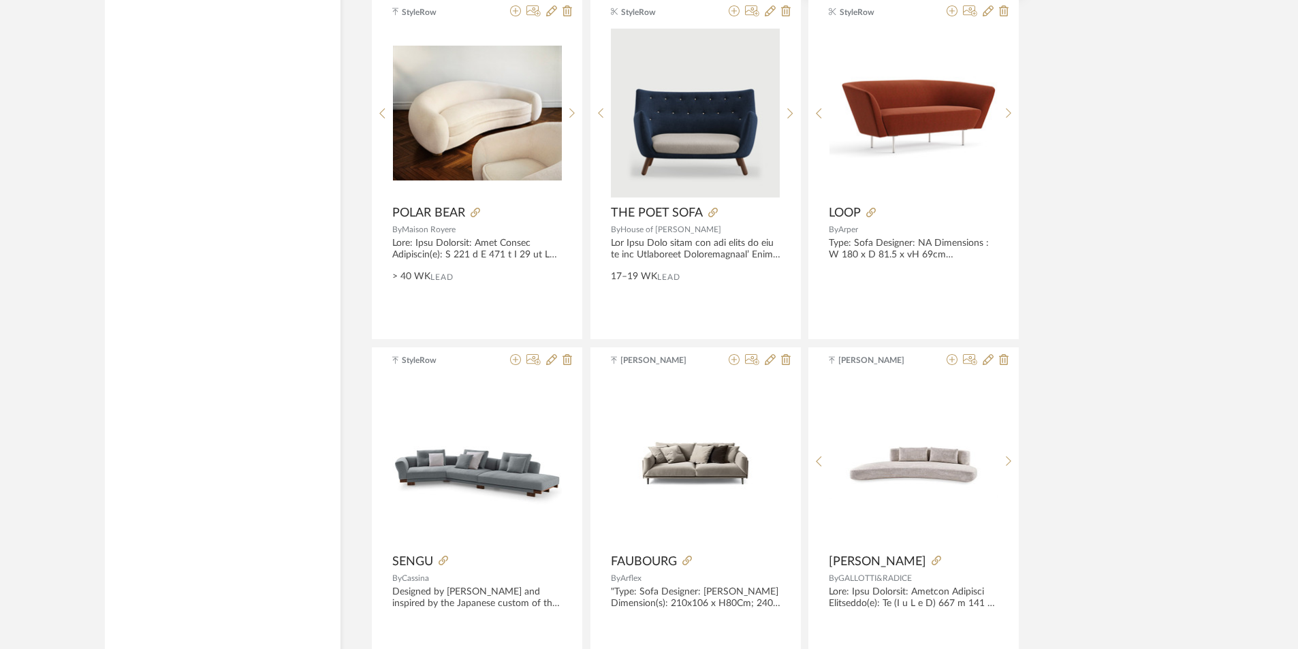
scroll to position [10076, 0]
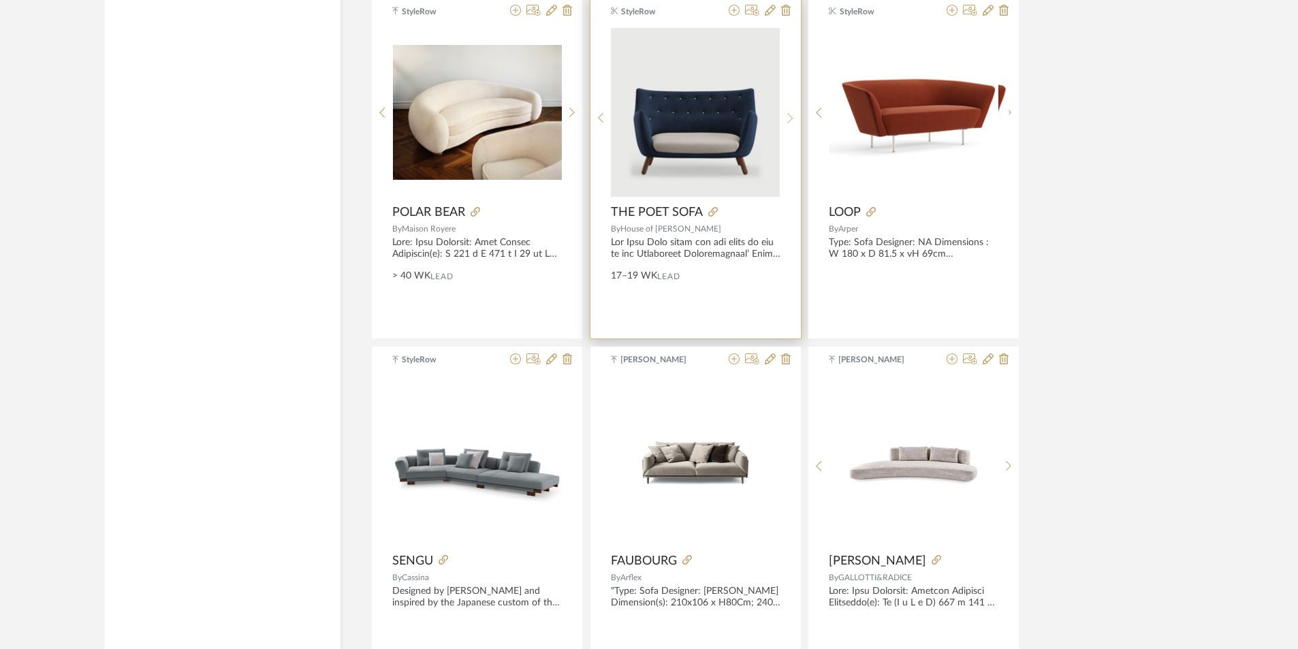
click at [782, 114] on sr-next-btn at bounding box center [790, 118] width 21 height 12
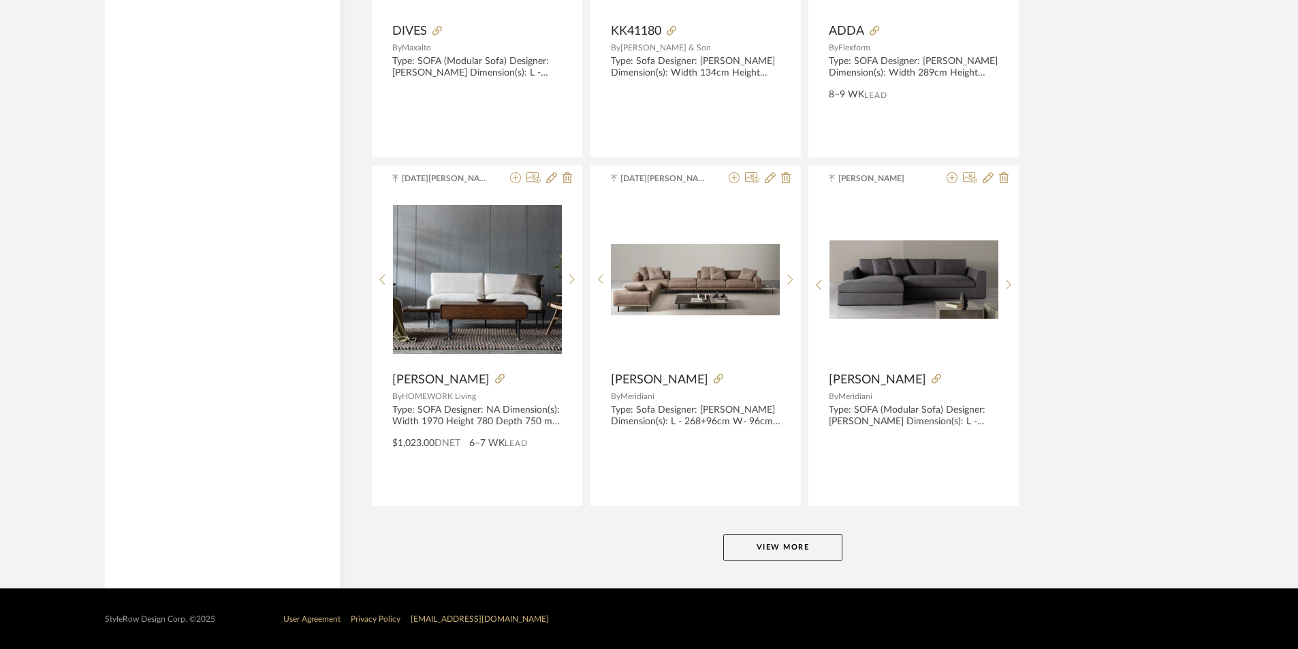
scroll to position [12349, 0]
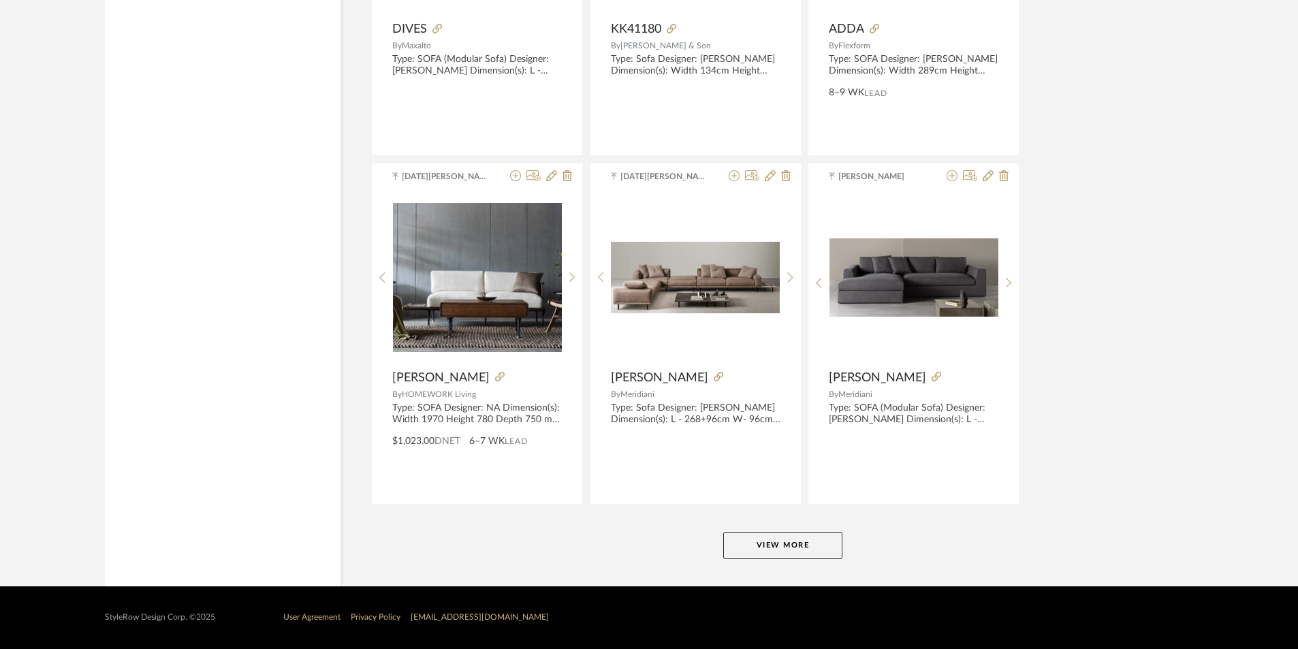
click at [797, 547] on button "View More" at bounding box center [782, 545] width 119 height 27
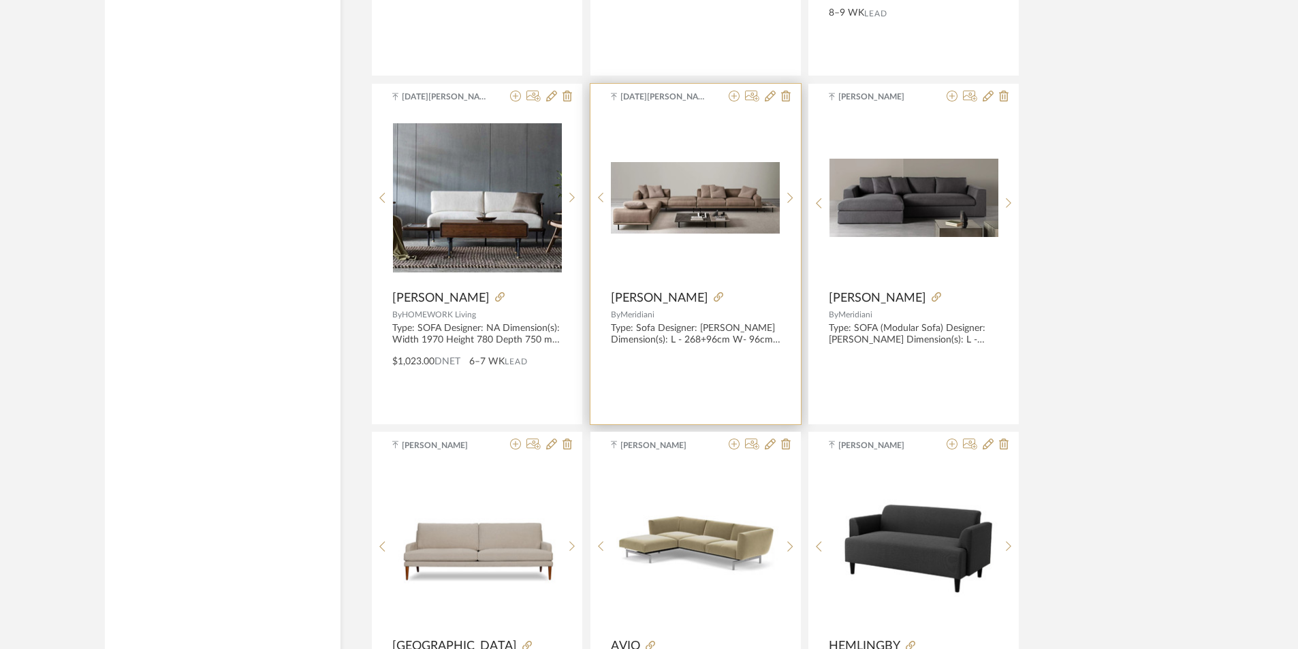
scroll to position [12567, 0]
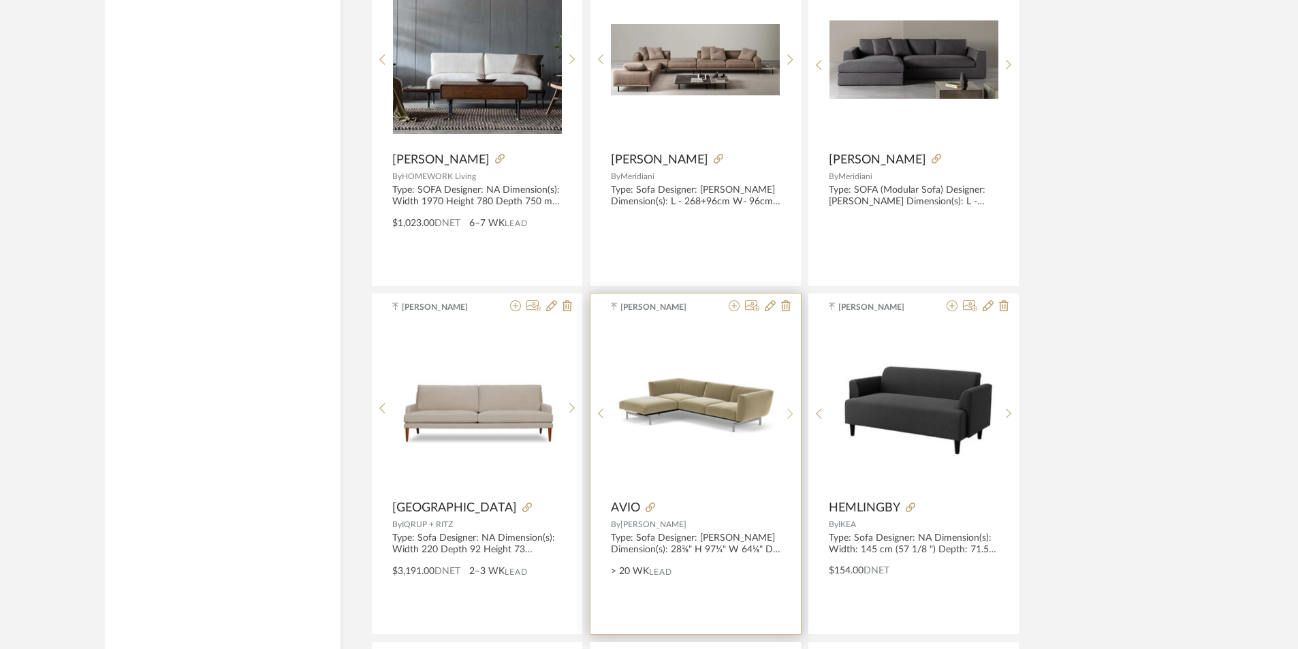
click at [793, 414] on div at bounding box center [790, 413] width 21 height 181
click at [793, 414] on icon at bounding box center [790, 414] width 6 height 12
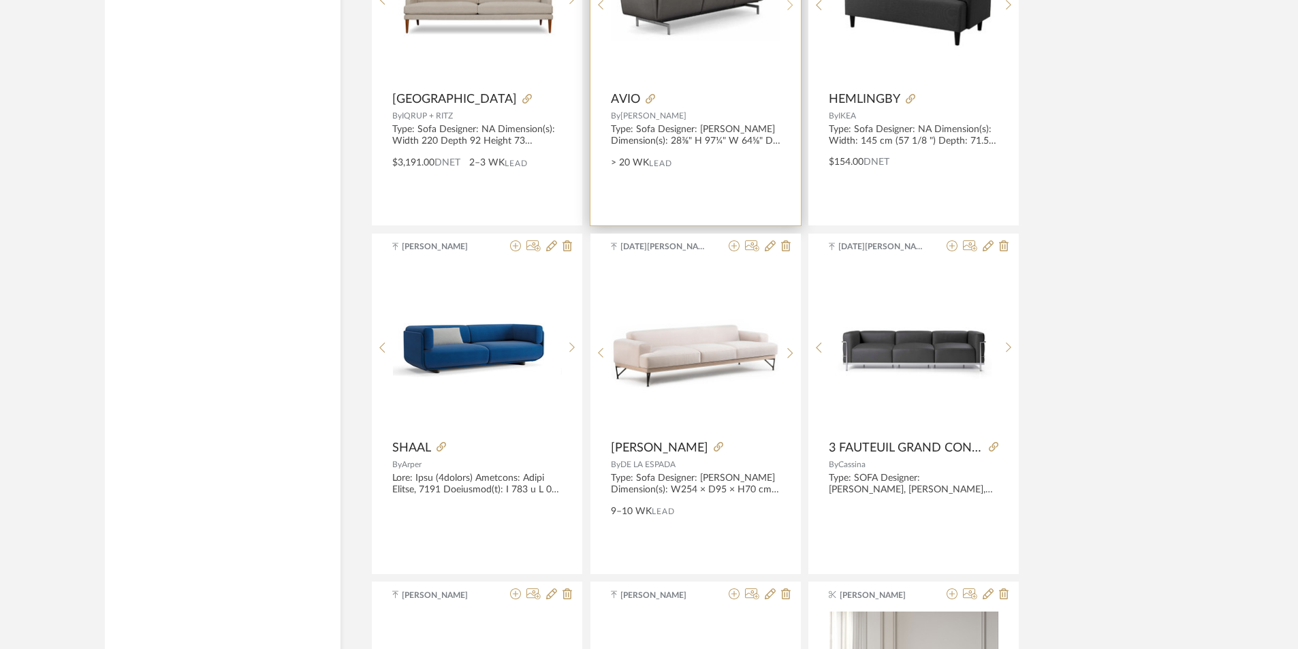
scroll to position [13316, 0]
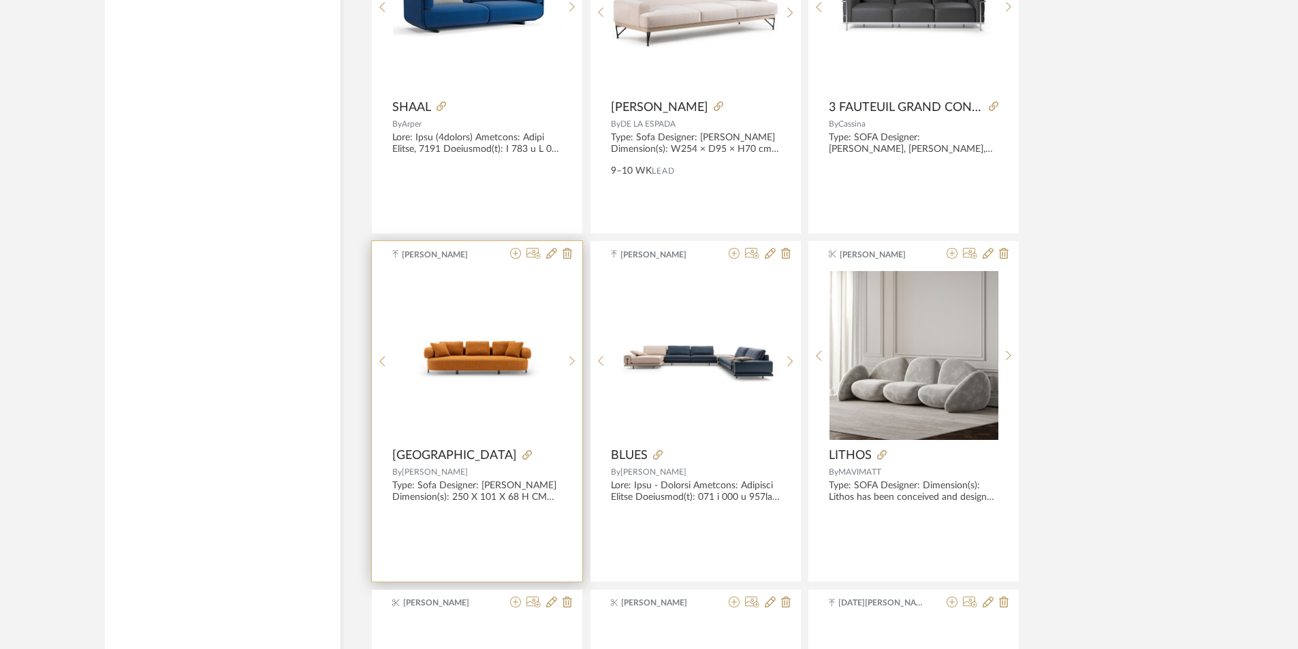
click at [560, 357] on img "0" at bounding box center [477, 355] width 169 height 134
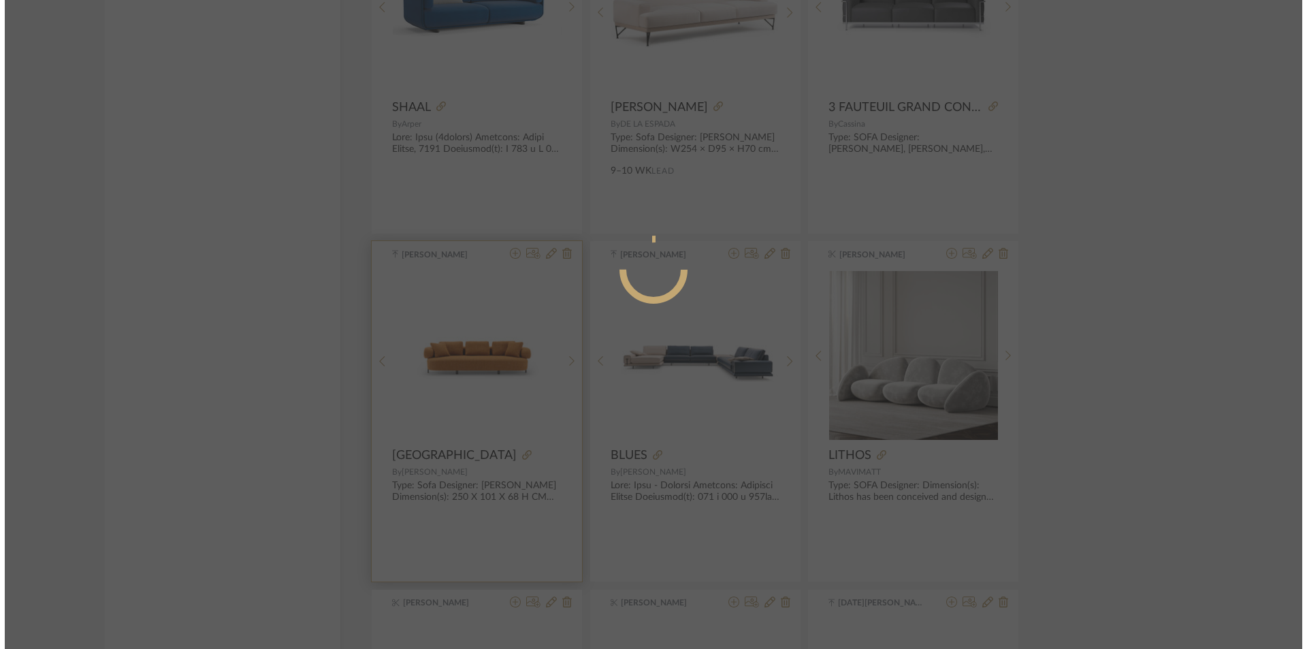
scroll to position [0, 0]
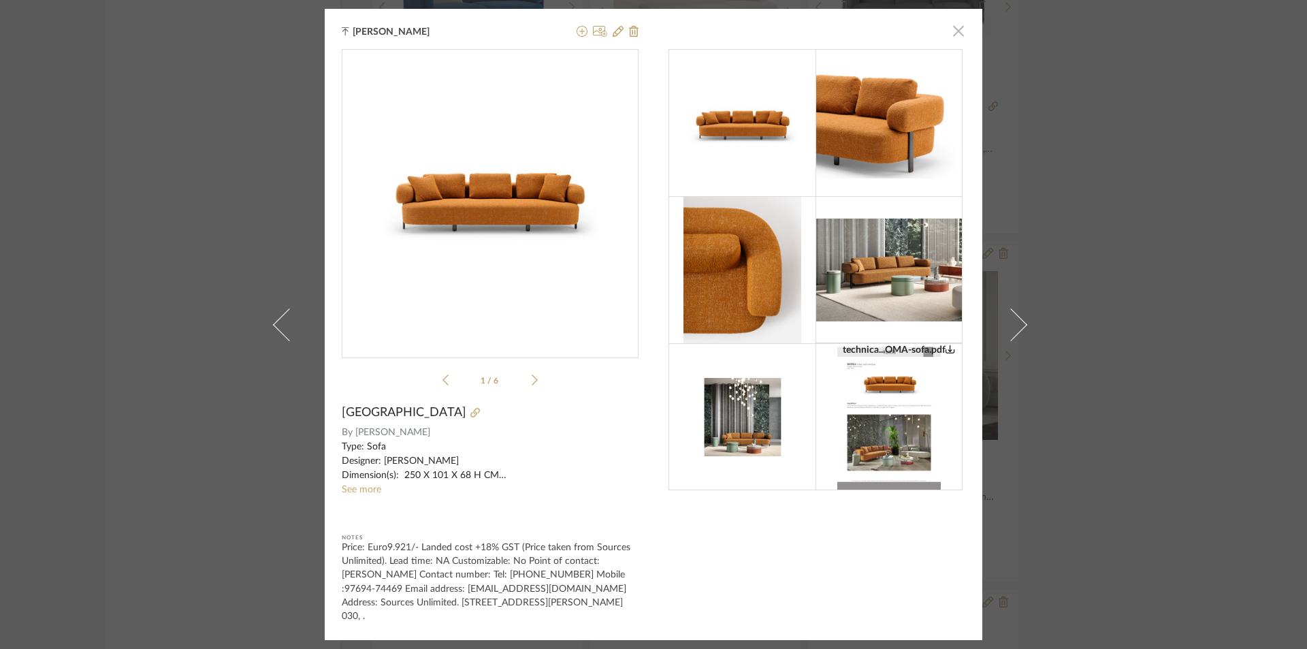
click at [952, 25] on span "button" at bounding box center [958, 30] width 27 height 27
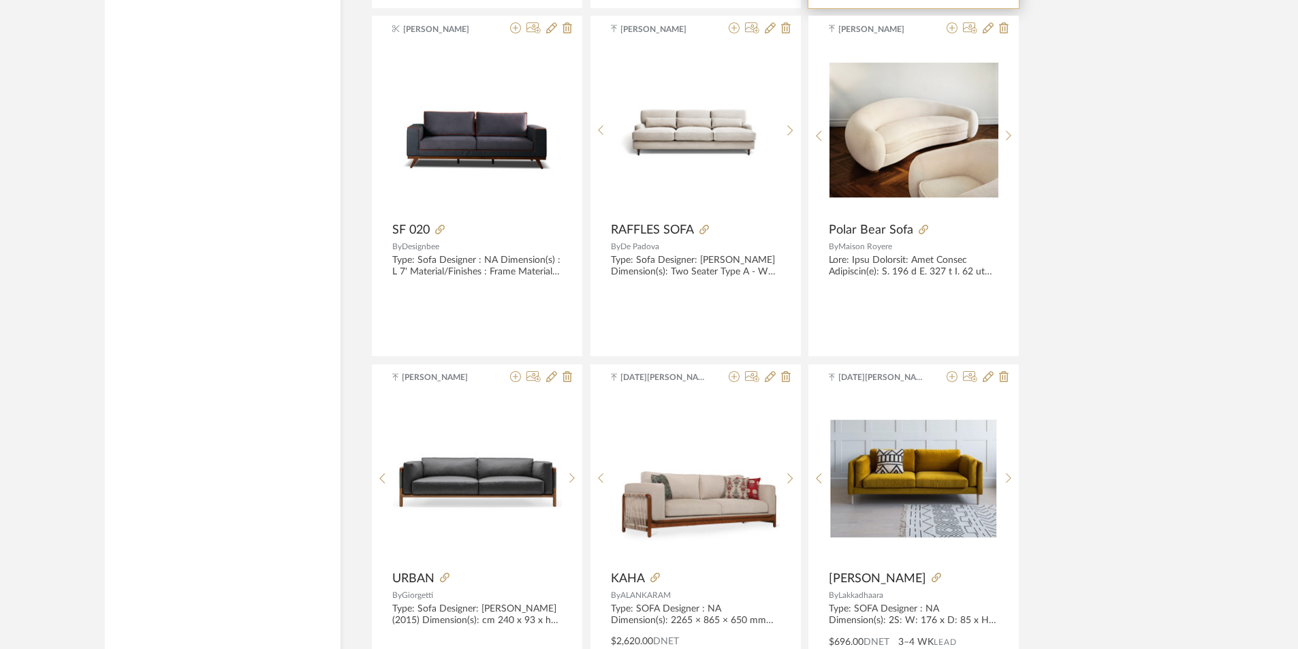
scroll to position [15699, 0]
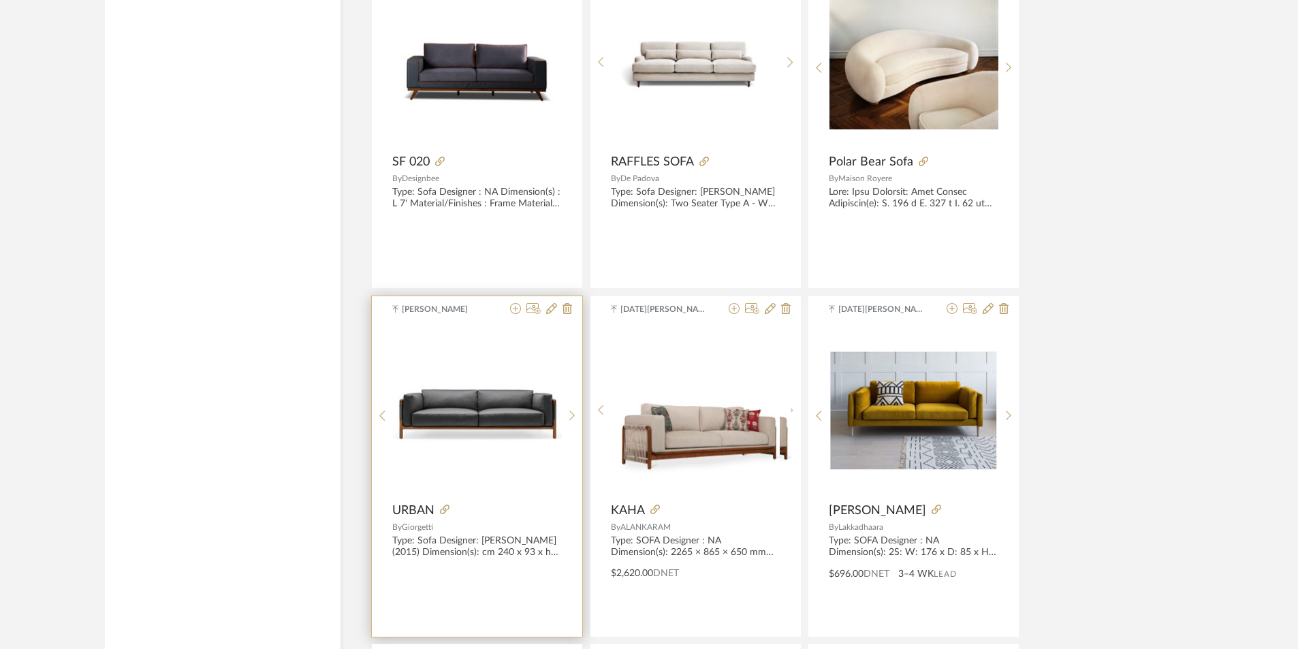
click at [0, 0] on img at bounding box center [0, 0] width 0 height 0
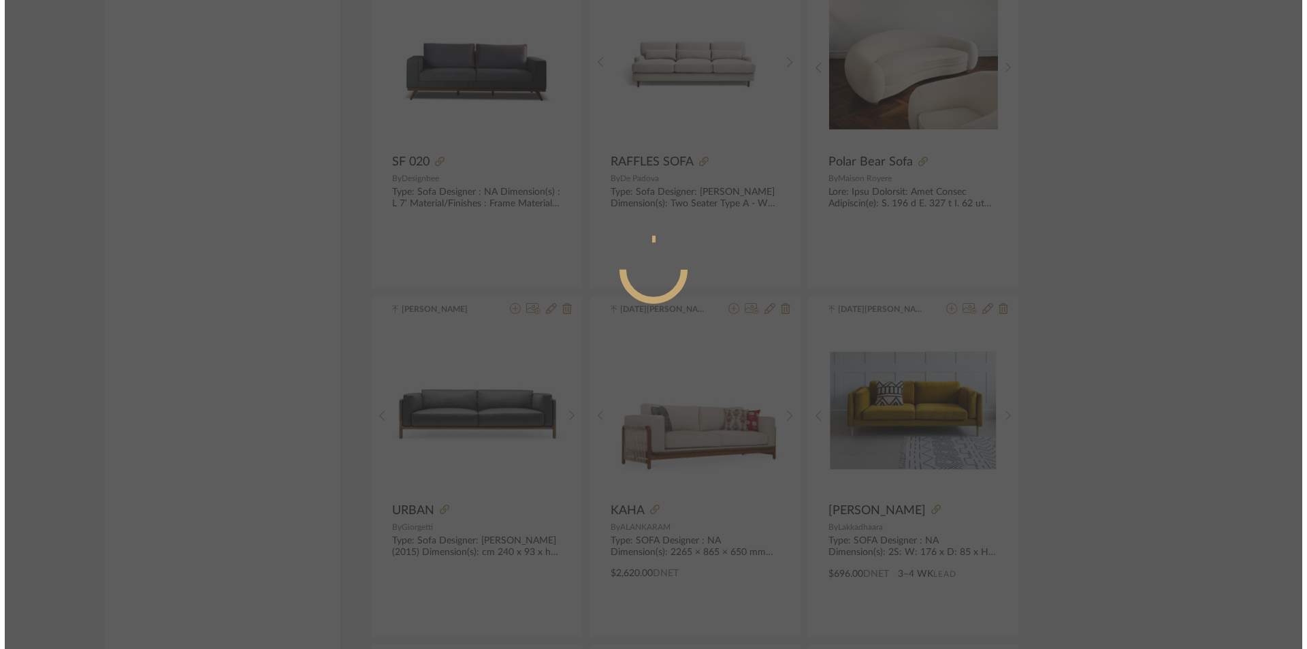
scroll to position [0, 0]
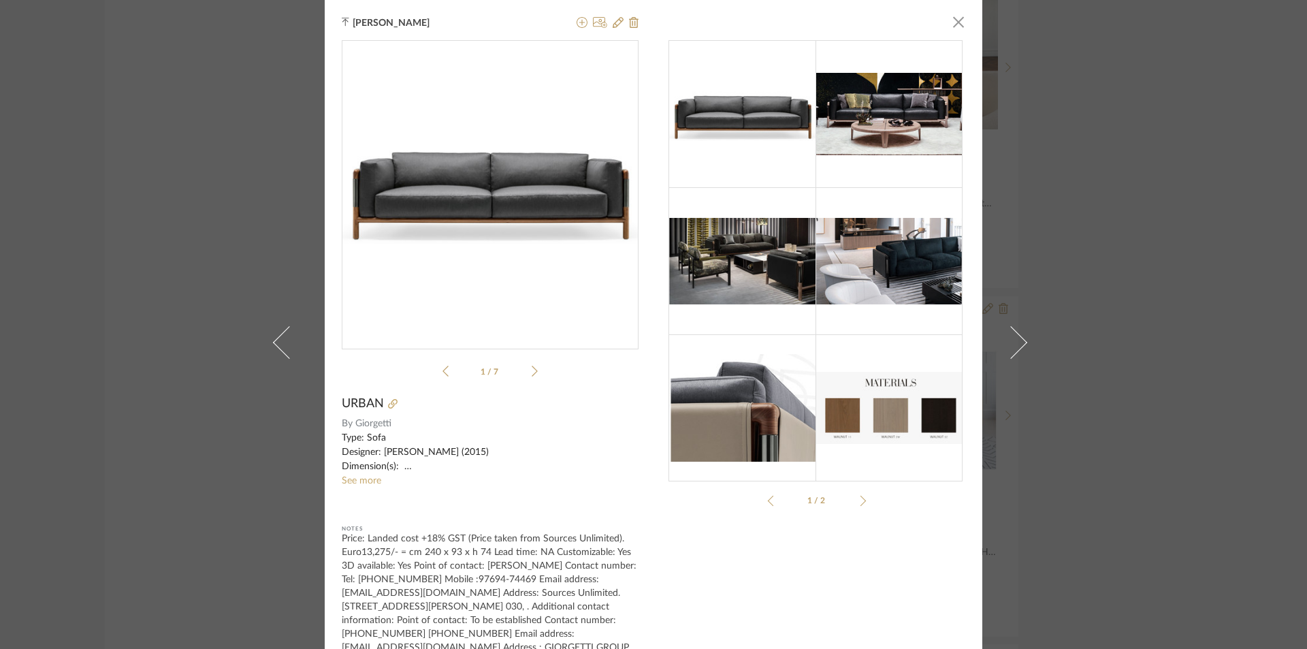
click at [1171, 381] on div "[PERSON_NAME] × 184_Giorgetti_Urban.pdf 184_Giorgetti_Urban.pdf 1 / 7 URBAN By …" at bounding box center [653, 324] width 1307 height 649
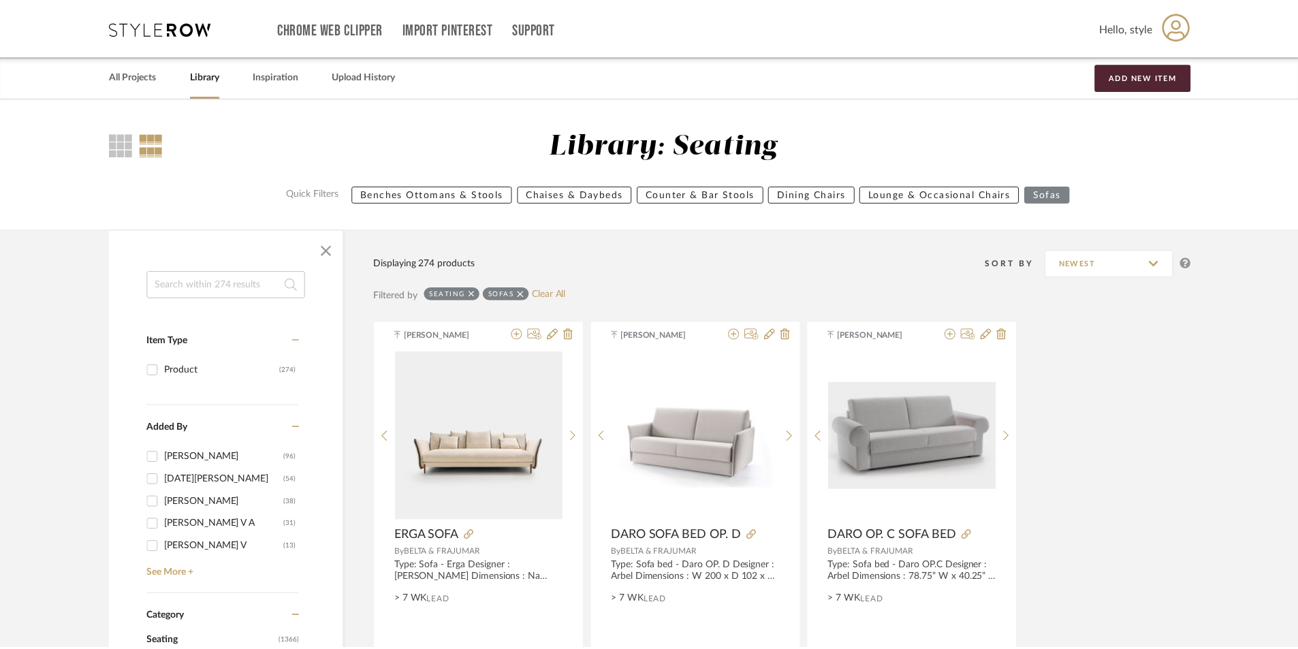
scroll to position [15699, 0]
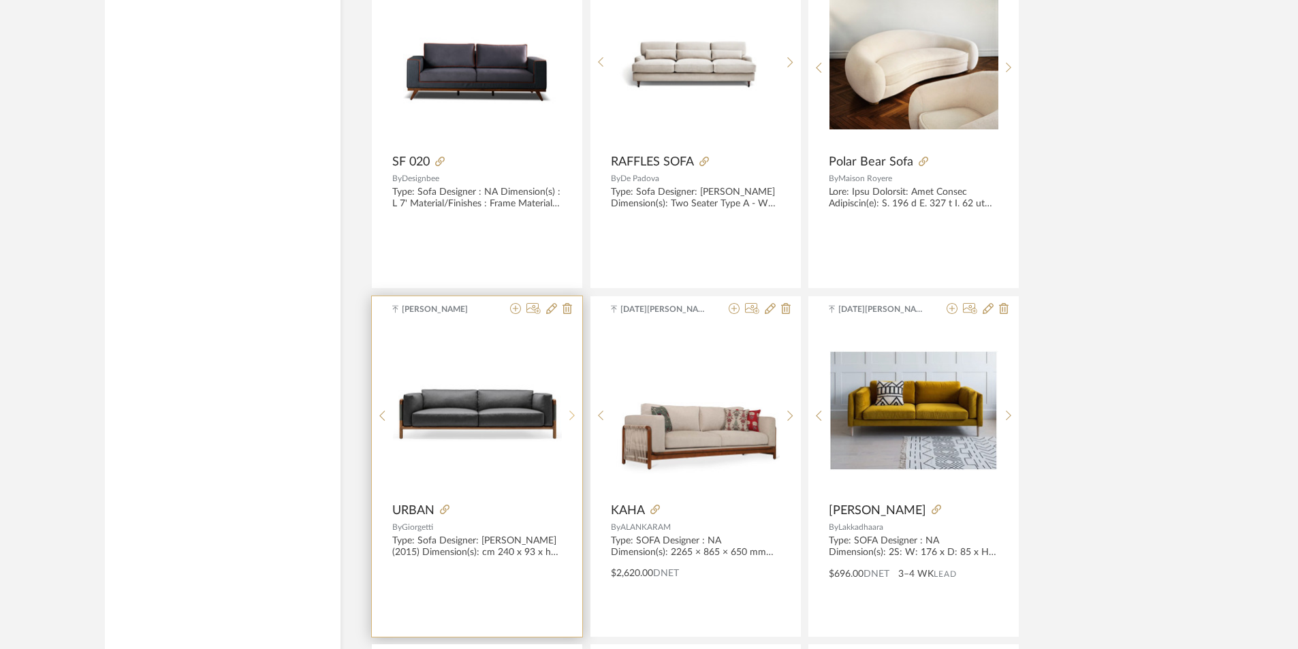
click at [572, 415] on icon at bounding box center [572, 416] width 6 height 12
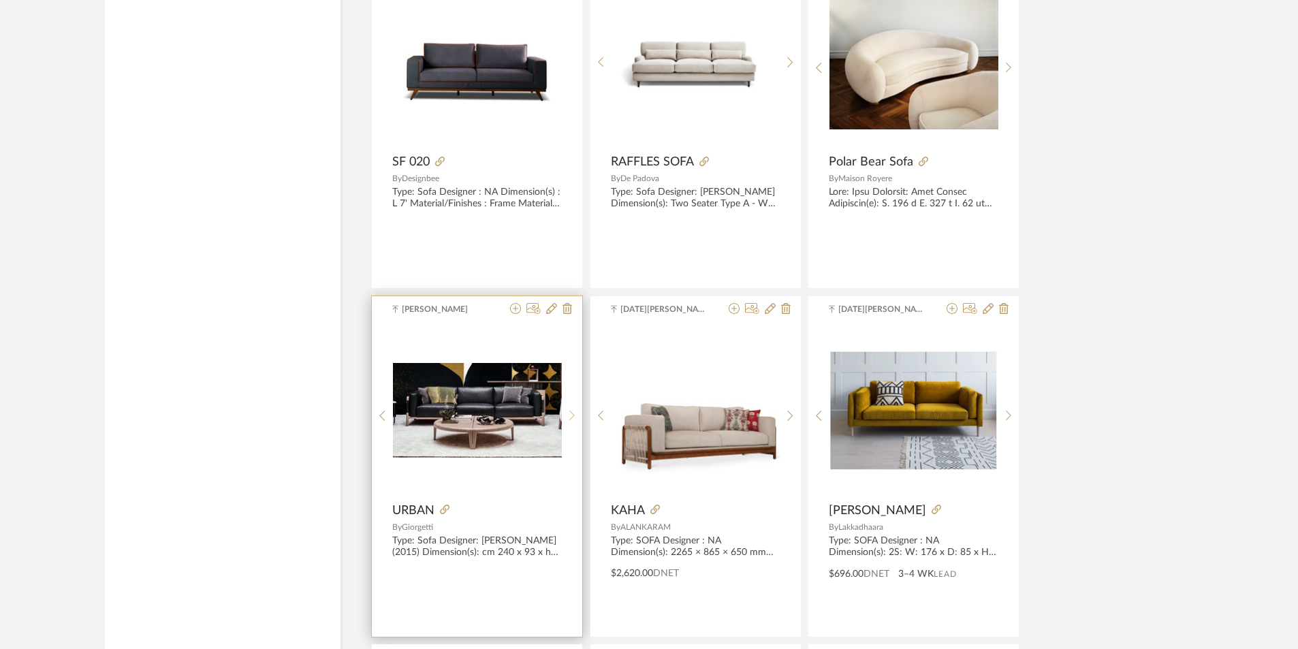
click at [572, 415] on icon at bounding box center [572, 416] width 6 height 12
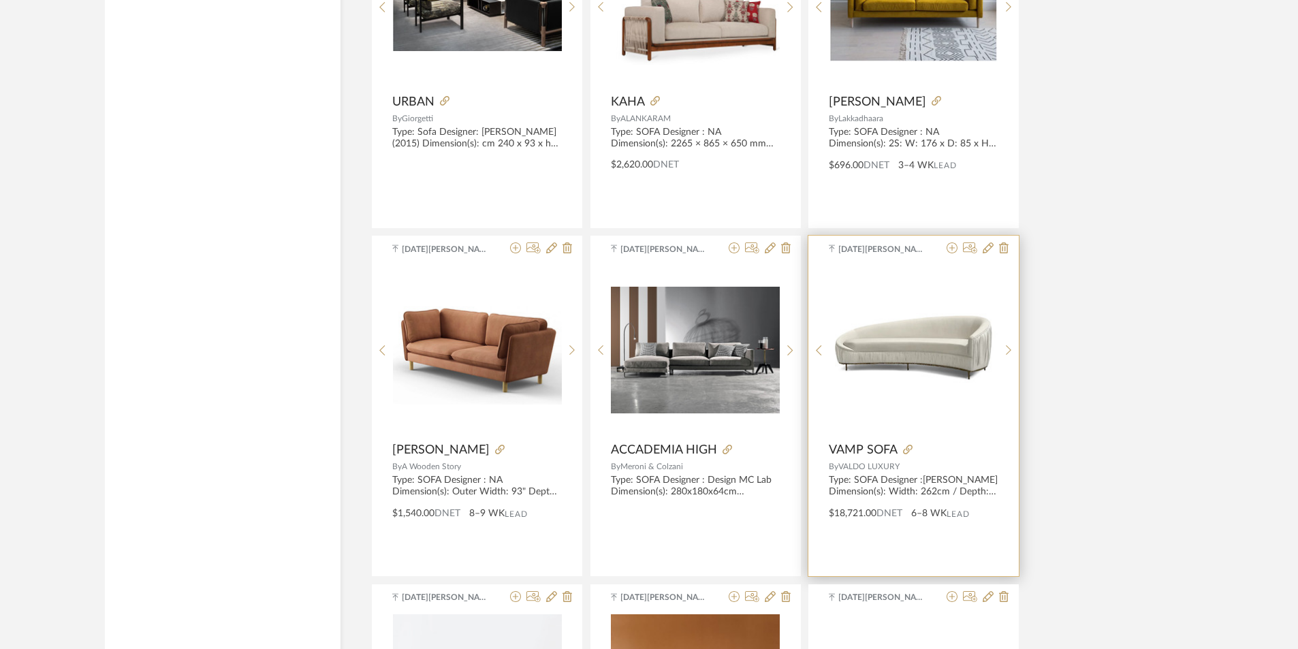
scroll to position [16448, 0]
